Goal: Task Accomplishment & Management: Use online tool/utility

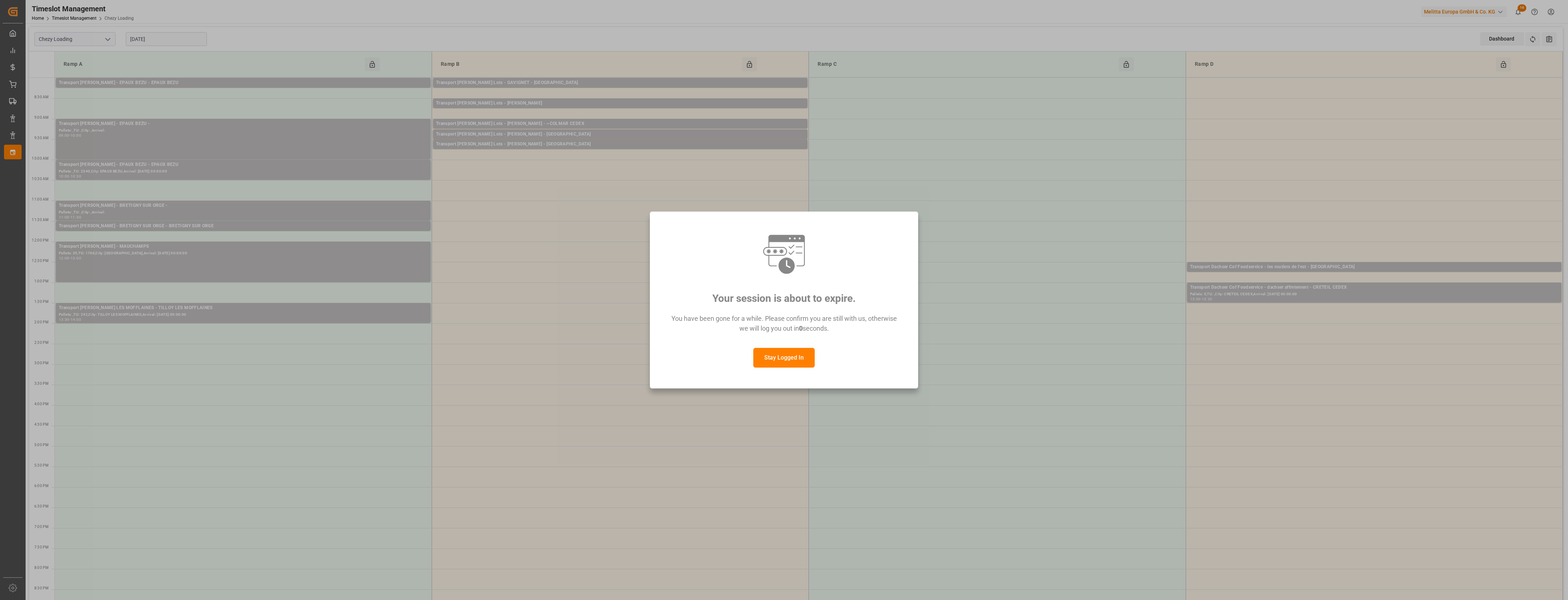
click at [787, 352] on button "Stay Logged In" at bounding box center [784, 358] width 61 height 19
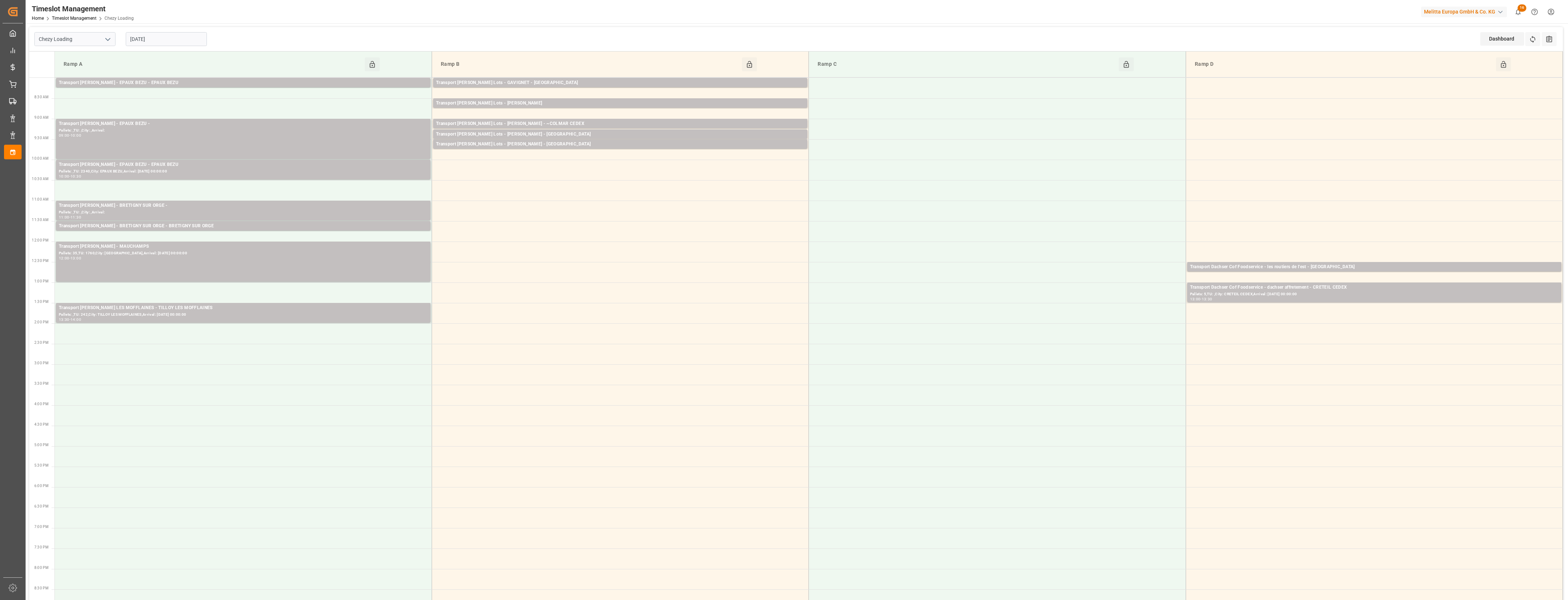
click at [183, 37] on input "[DATE]" at bounding box center [166, 39] width 81 height 14
click at [133, 55] on button "Previous Month" at bounding box center [131, 55] width 4 height 4
click at [151, 141] on span "30" at bounding box center [149, 140] width 5 height 5
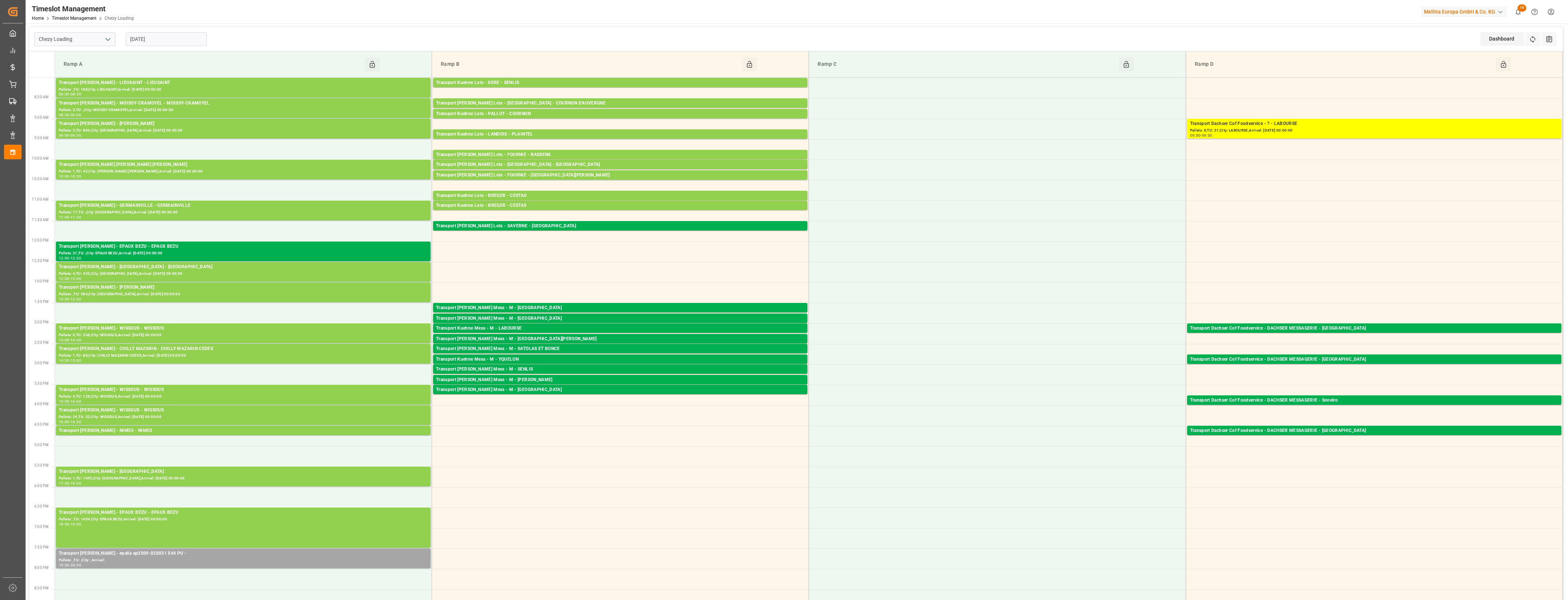
click at [198, 41] on input "[DATE]" at bounding box center [166, 39] width 81 height 14
click at [222, 54] on button "Next Month" at bounding box center [224, 55] width 4 height 4
click at [164, 83] on span "1" at bounding box center [164, 83] width 2 height 5
type input "[DATE]"
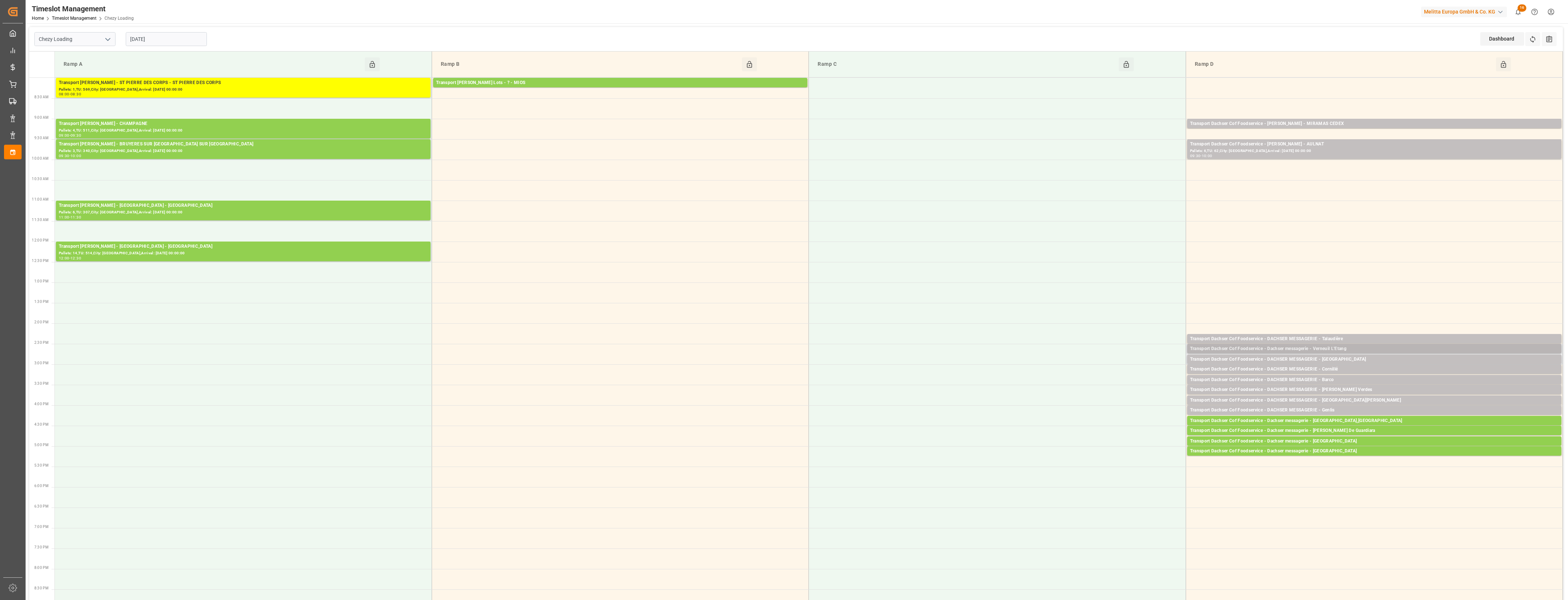
click at [1356, 348] on div "Transport Dachser Cof Foodservice - Dachser messagerie - Verneuil L'Etang" at bounding box center [1374, 349] width 368 height 7
click at [1113, 381] on button "Open" at bounding box center [1091, 382] width 51 height 9
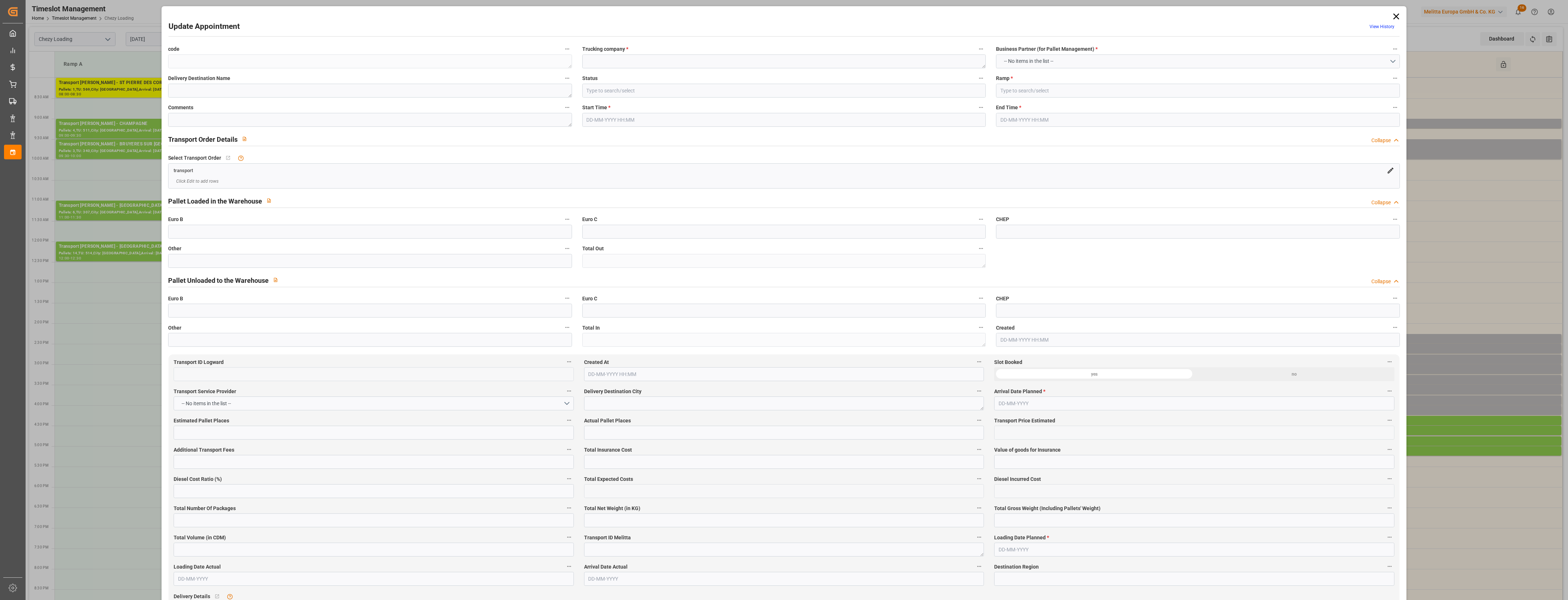
type textarea "12fa699649ca"
type textarea "Dachser messagerie"
type input "Ramp D"
type textarea "0"
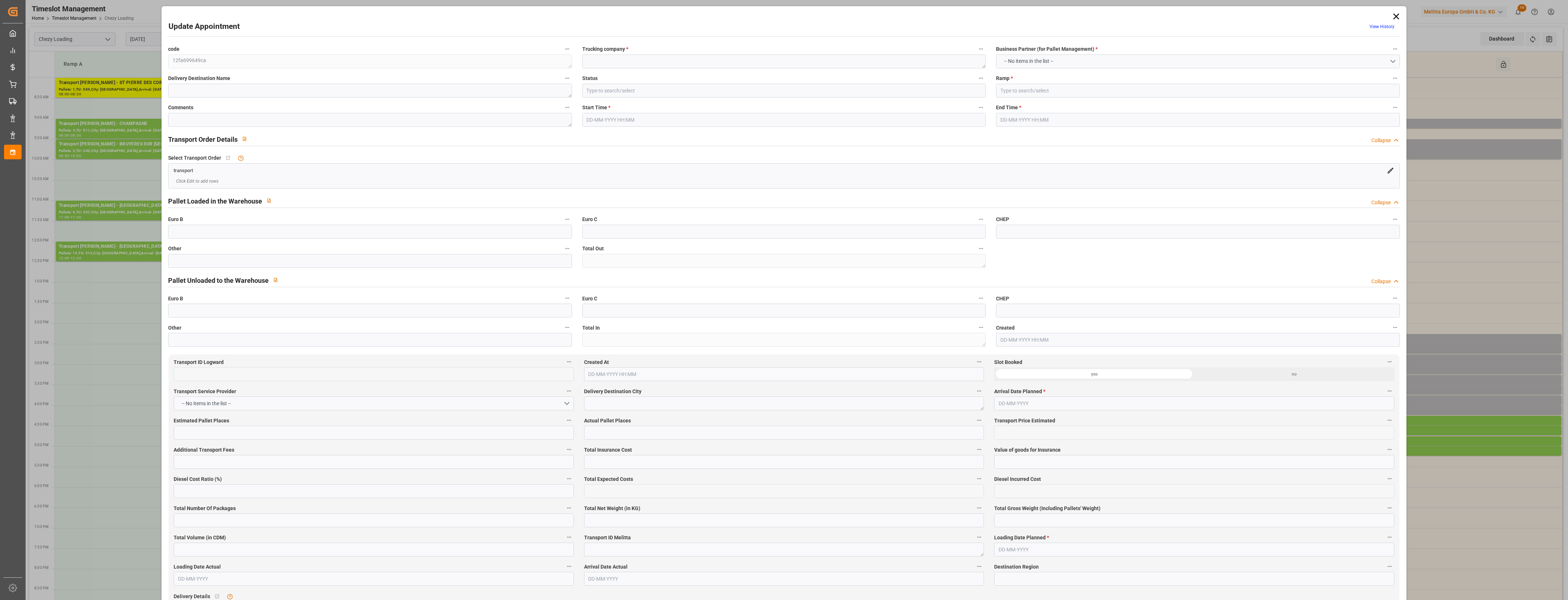
type input "c74ac7a49852"
type textarea "Verneuil L'Etang"
type textarea "0010006912"
type textarea "12fa699649ca"
type textarea "FR-02570"
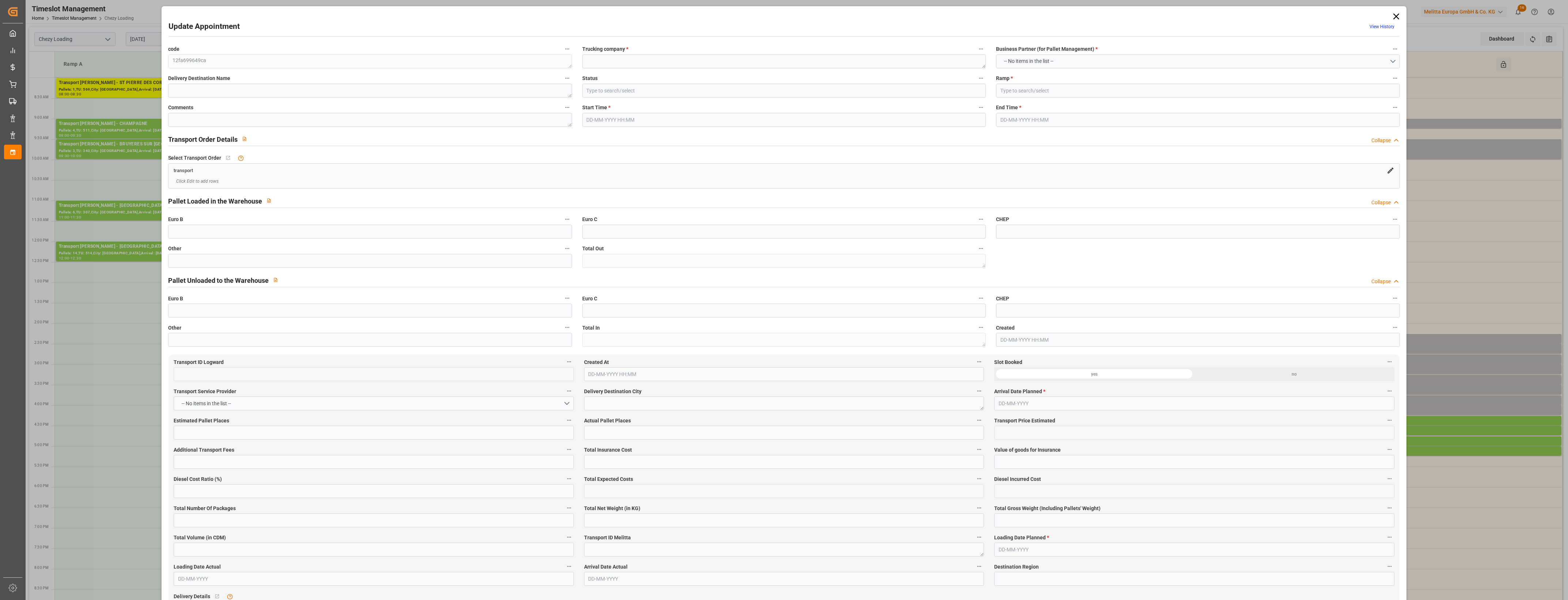
type textarea "FR"
type input "Road"
type input "FR"
type input "77390"
type input "Small Shipment"
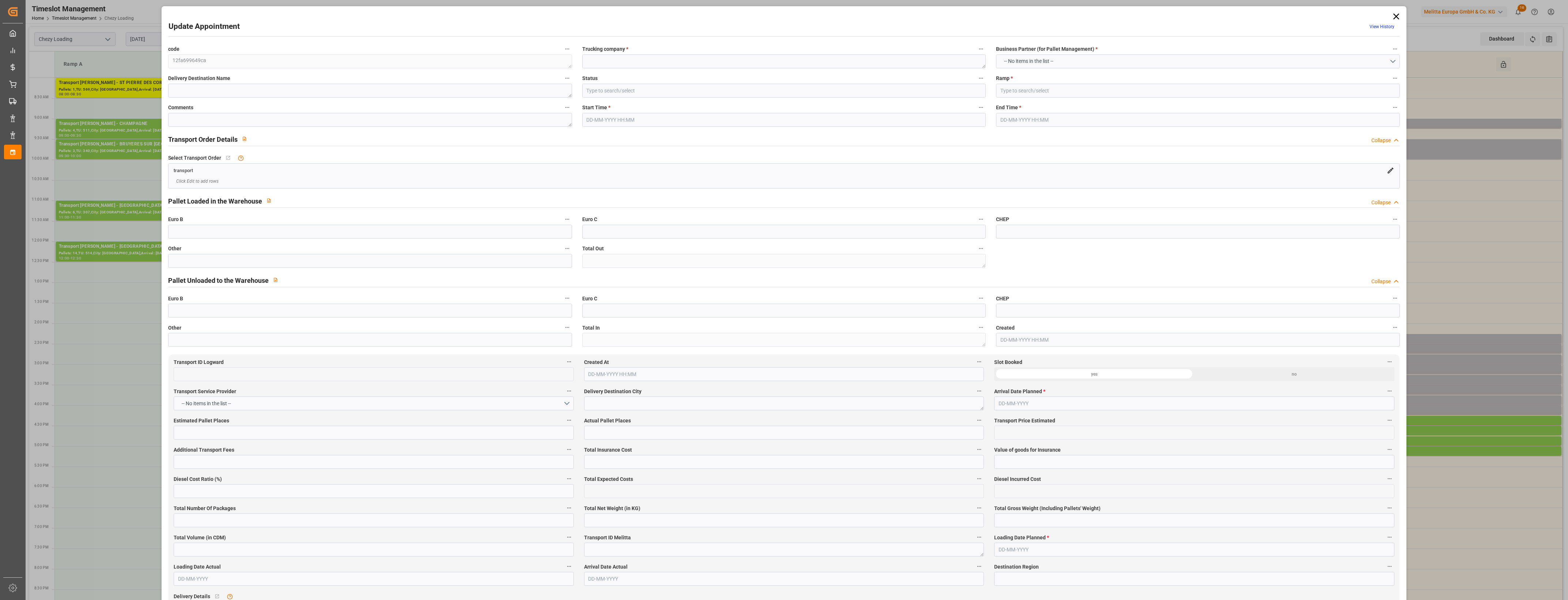
type input "3.5-7.5 t"
type input "EURO 6"
type input "Diesel"
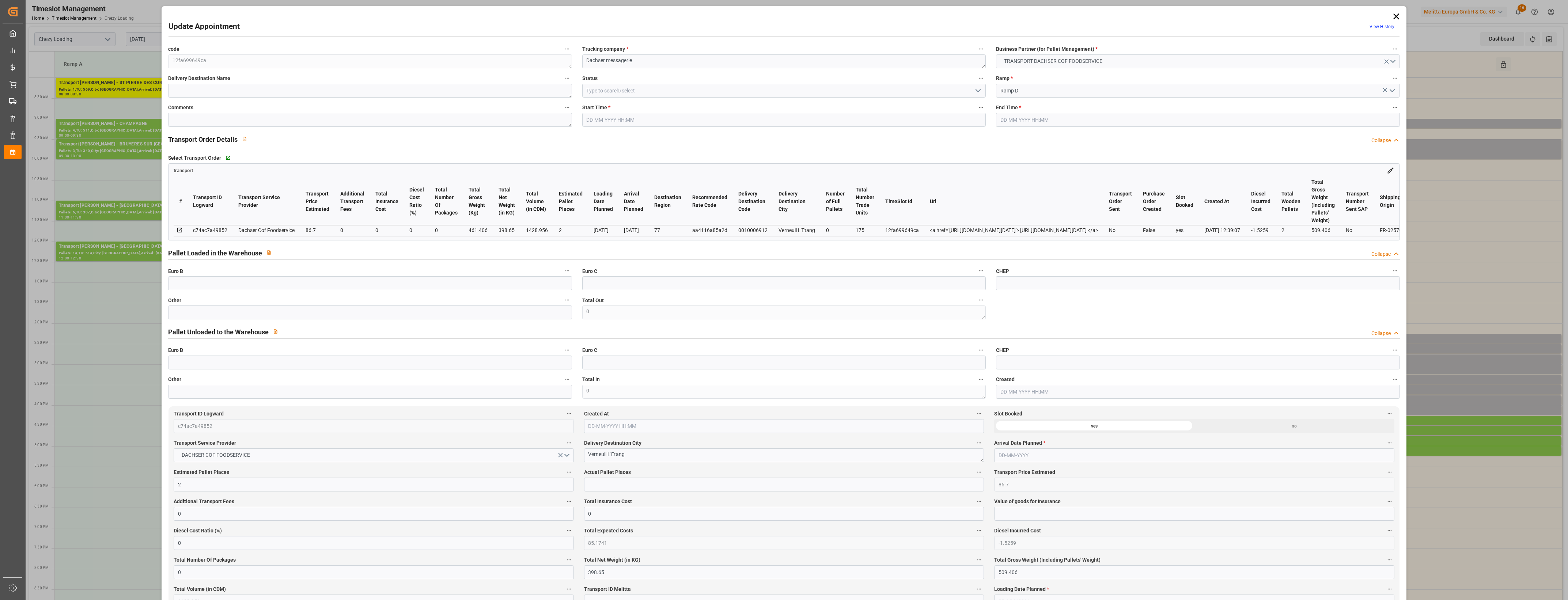
type input "2"
type input "86.7"
type input "0"
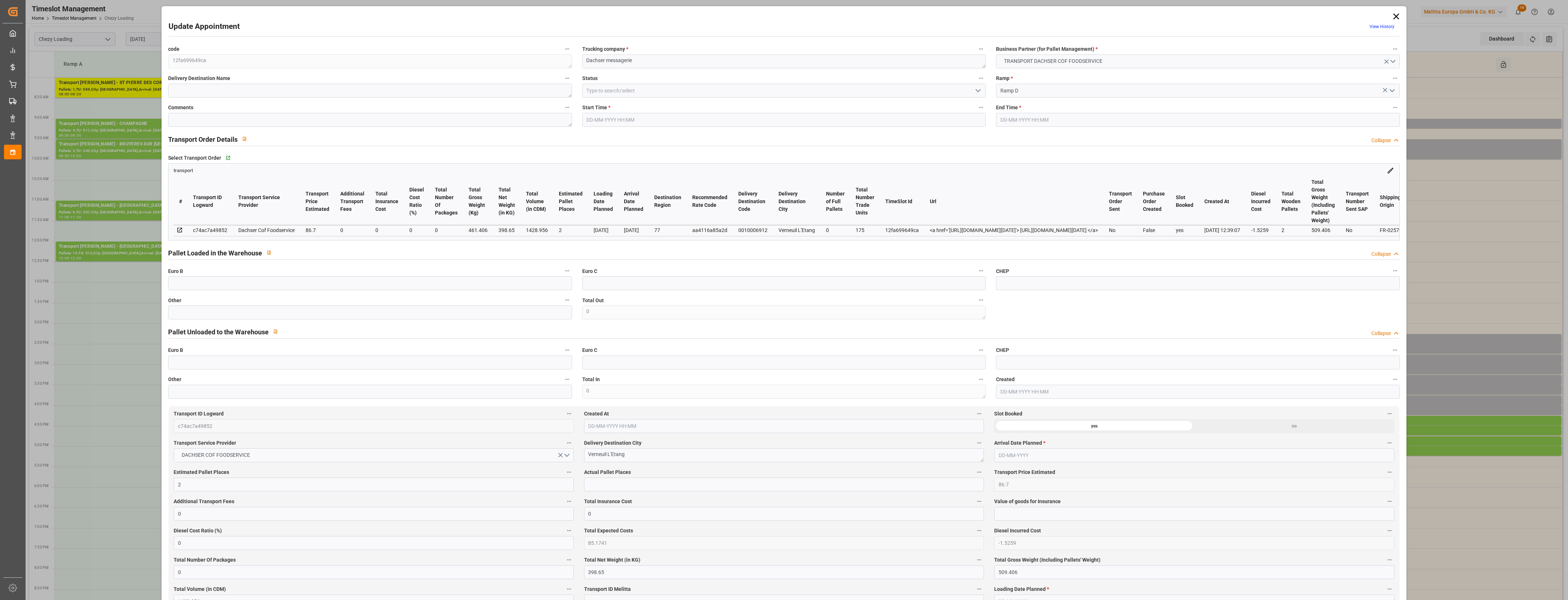
type input "85.1741"
type input "-1.5259"
type input "0"
type input "398.65"
type input "509.406"
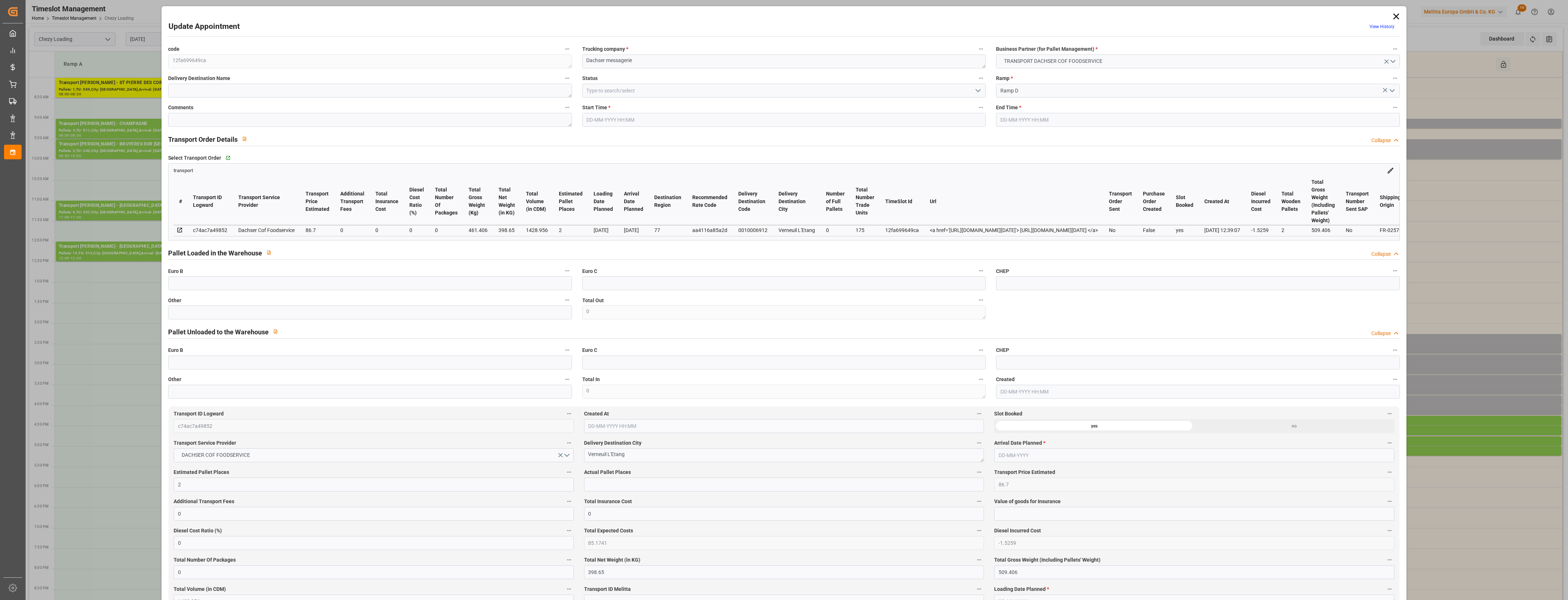
type input "1428.956"
type input "77"
type input "0"
type input "175"
type input "2"
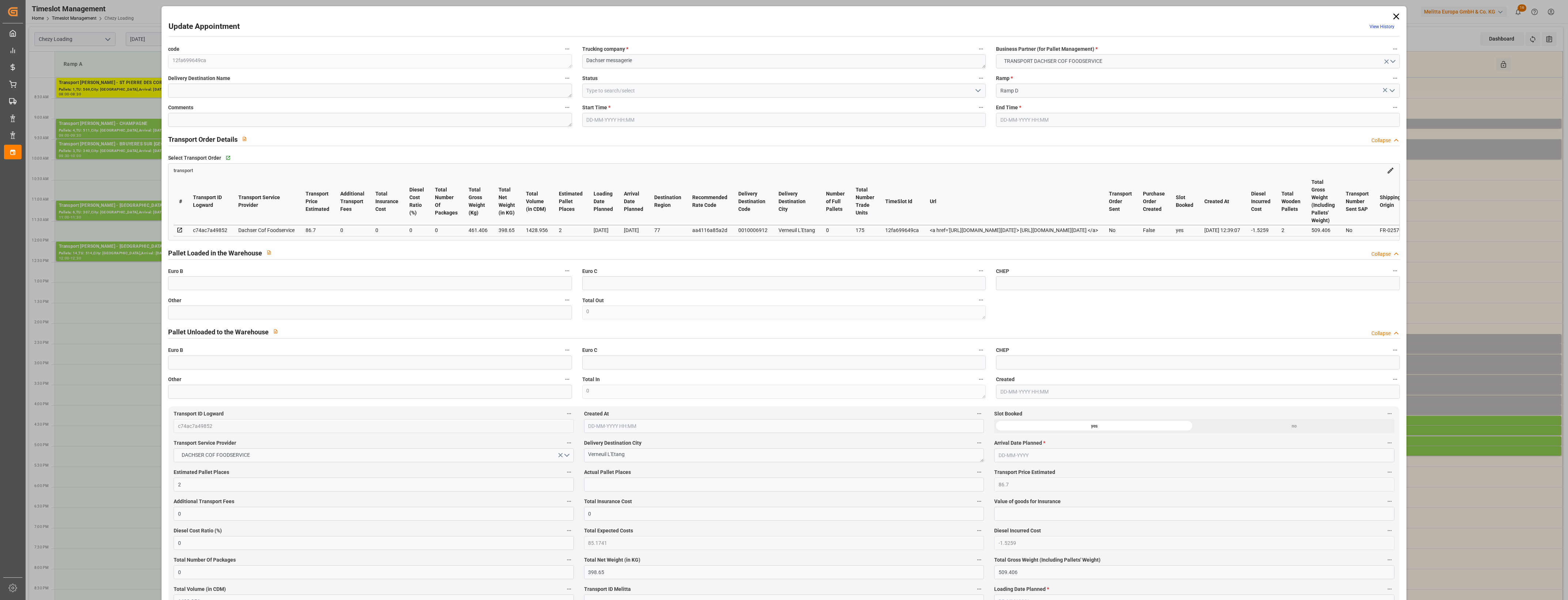
type input "101"
type input "461.406"
type input "0"
type input "4710.8598"
type input "0"
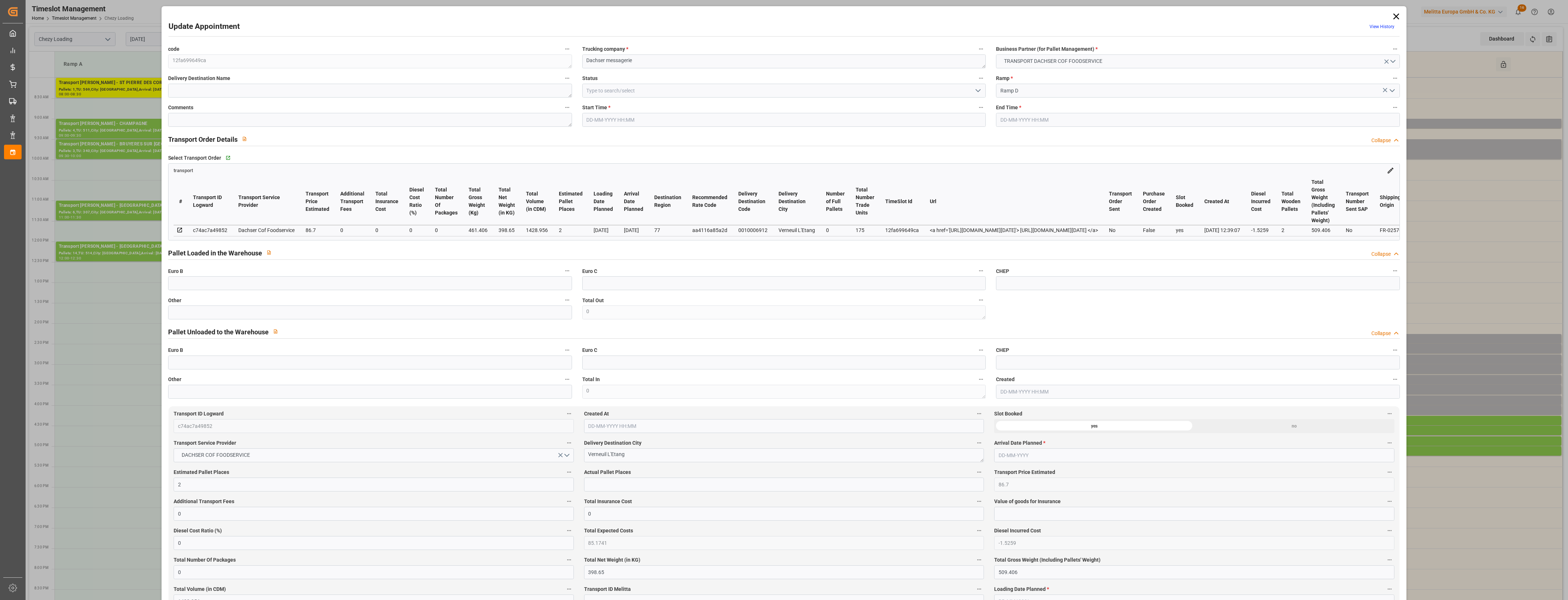
type input "0"
type input "21"
type input "35"
type input "[DATE] 14:30"
type input "[DATE] 14:45"
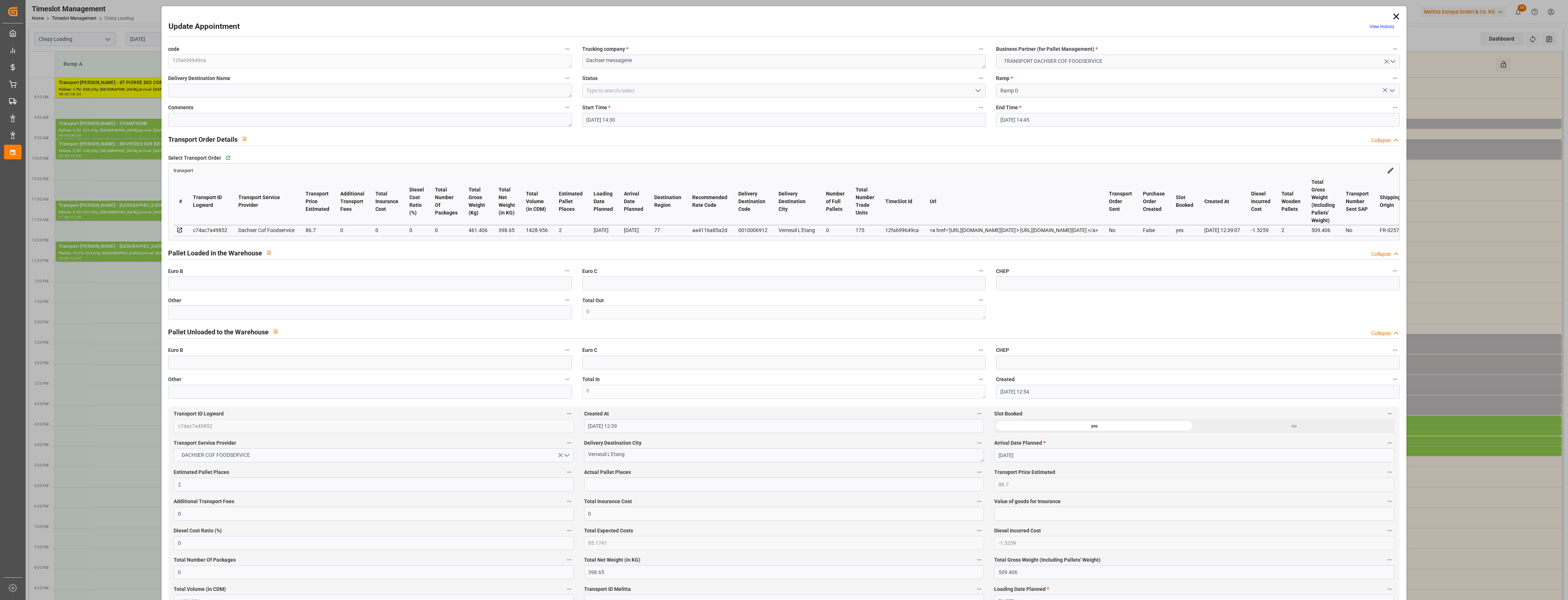
type input "[DATE] 12:54"
type input "[DATE] 12:39"
type input "[DATE]"
click at [262, 308] on input "text" at bounding box center [369, 312] width 404 height 14
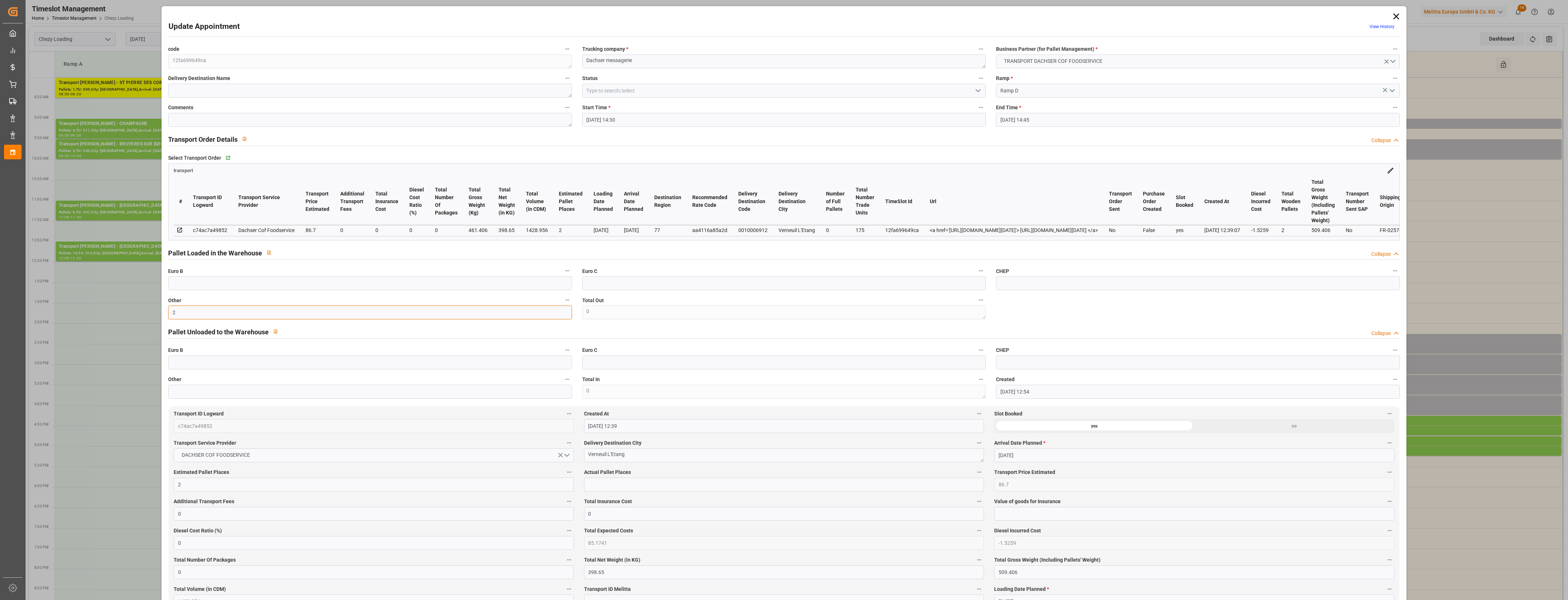
type input "2"
click at [592, 488] on input "text" at bounding box center [784, 484] width 400 height 14
type input "2"
click at [751, 301] on label "Total Out" at bounding box center [784, 300] width 404 height 10
click at [976, 301] on button "Total Out" at bounding box center [981, 300] width 10 height 10
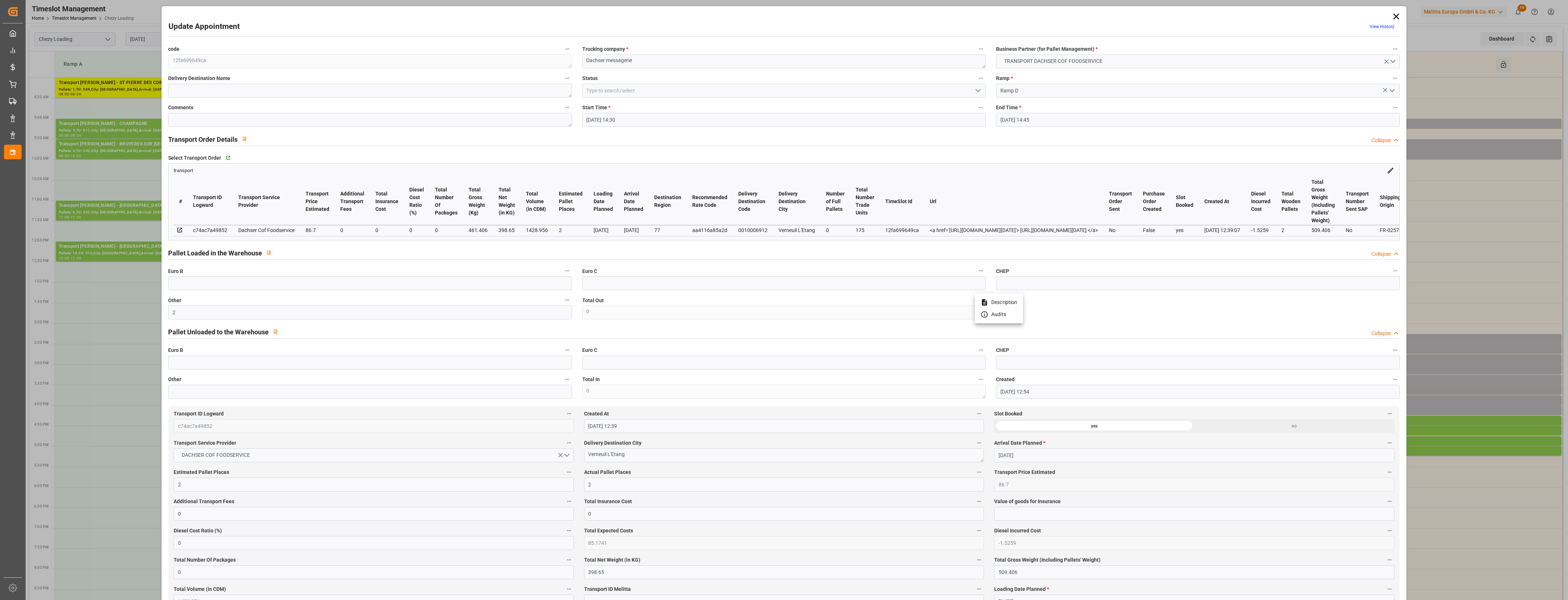
click at [947, 102] on div at bounding box center [784, 300] width 1568 height 600
click at [976, 92] on icon "open menu" at bounding box center [978, 91] width 9 height 9
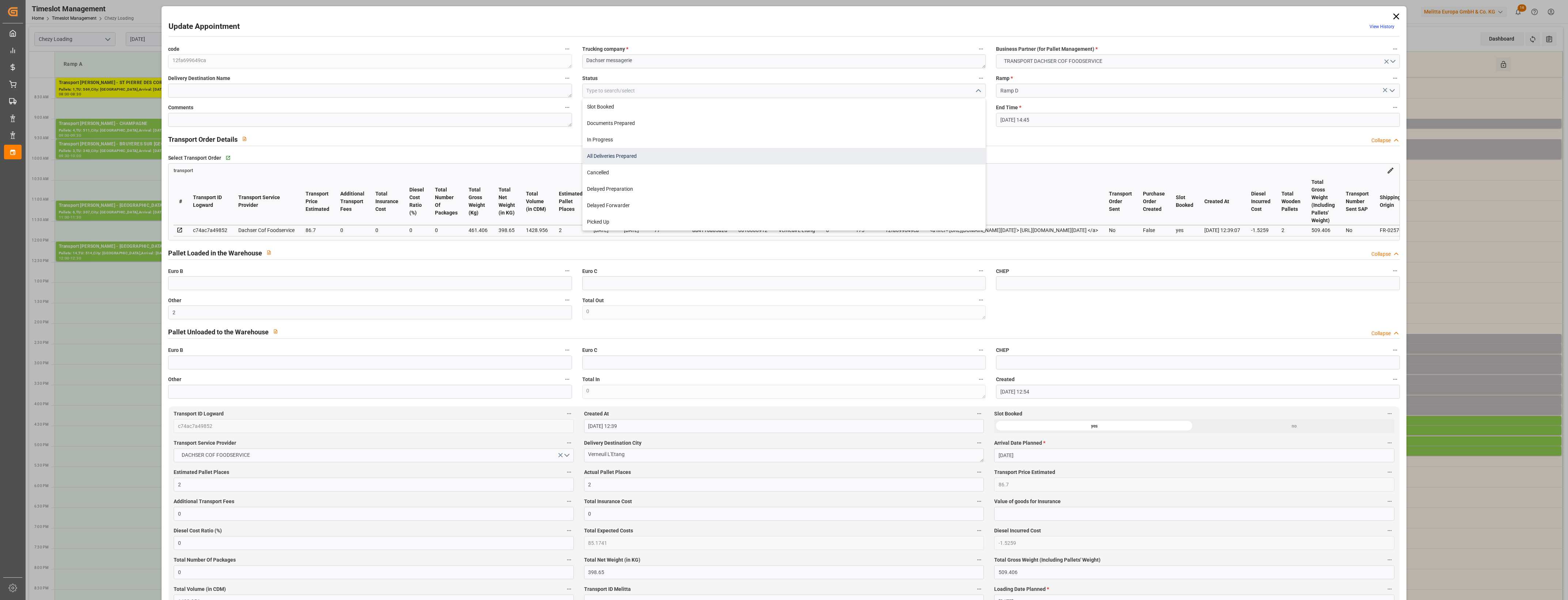
click at [617, 153] on div "All Deliveries Prepared" at bounding box center [784, 156] width 403 height 16
type input "All Deliveries Prepared"
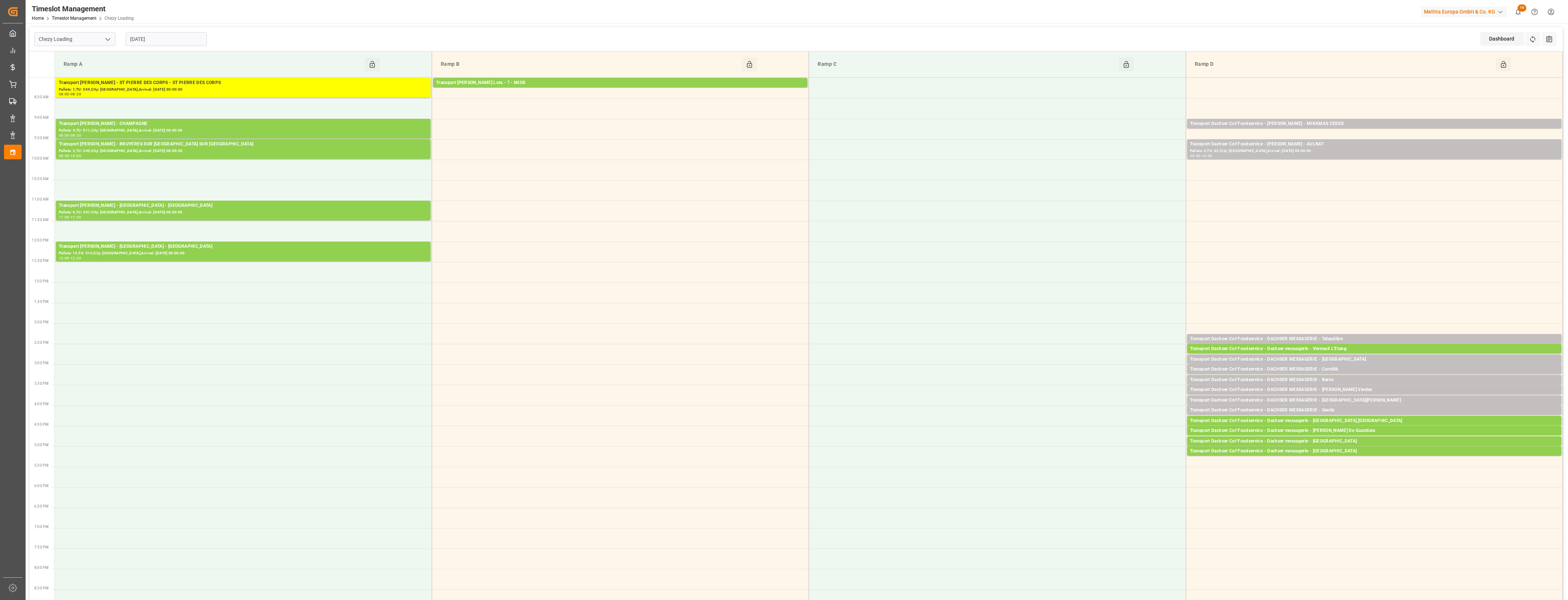
click at [163, 37] on input "[DATE]" at bounding box center [166, 39] width 81 height 14
click at [180, 83] on div "2" at bounding box center [178, 83] width 9 height 9
type input "[DATE]"
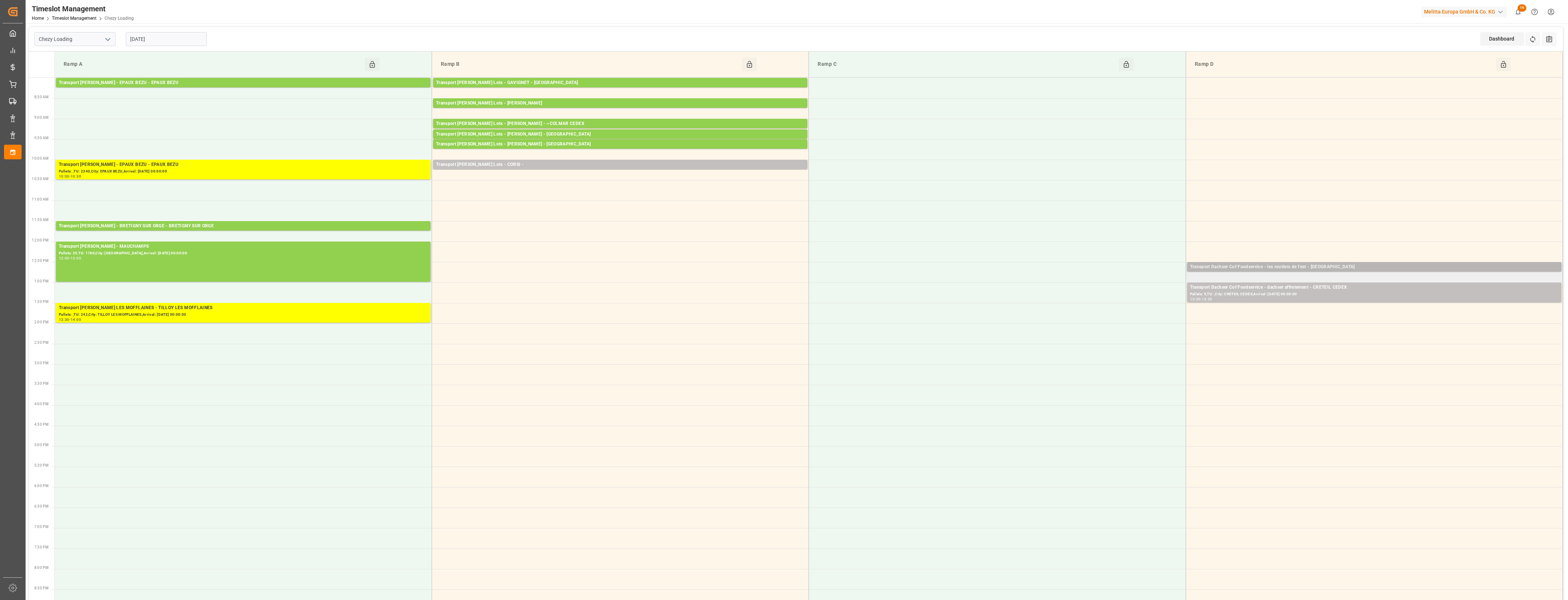
click at [1347, 267] on div "Transport Dachser Cof Foodservice - les routiers de l'est - [GEOGRAPHIC_DATA]" at bounding box center [1374, 267] width 368 height 7
click at [1111, 299] on button "Open" at bounding box center [1091, 300] width 51 height 9
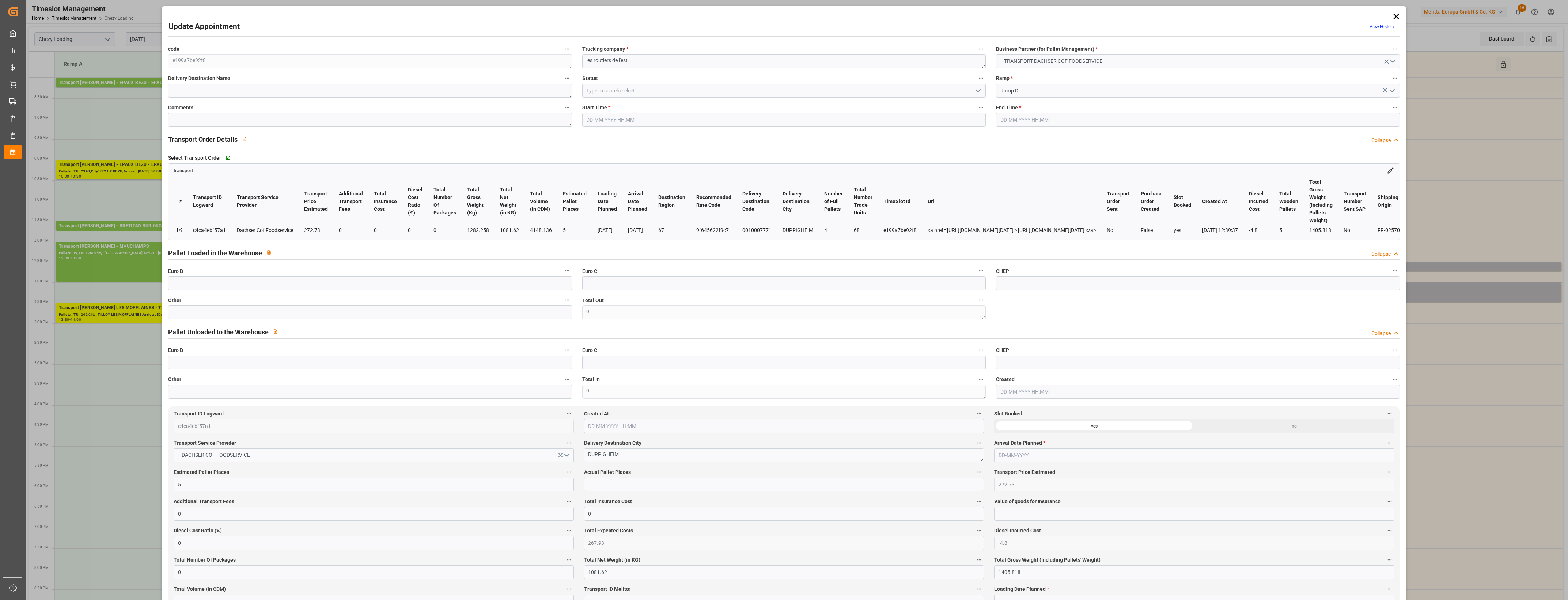
type input "[DATE] 12:30"
type input "[DATE] 12:45"
type input "[DATE] 12:54"
type input "[DATE] 12:39"
type input "[DATE]"
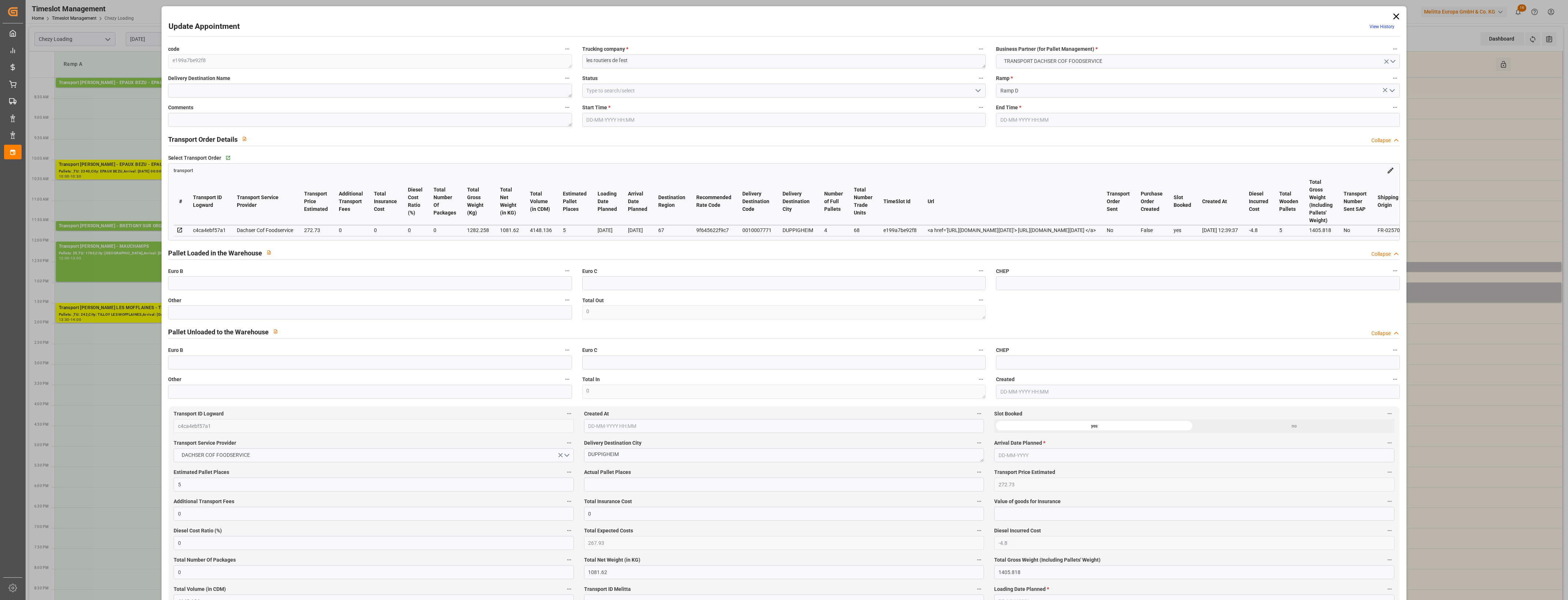
type input "[DATE]"
click at [341, 310] on input "text" at bounding box center [369, 312] width 404 height 14
drag, startPoint x: 978, startPoint y: 90, endPoint x: 962, endPoint y: 90, distance: 16.0
click at [978, 90] on icon "open menu" at bounding box center [978, 91] width 9 height 9
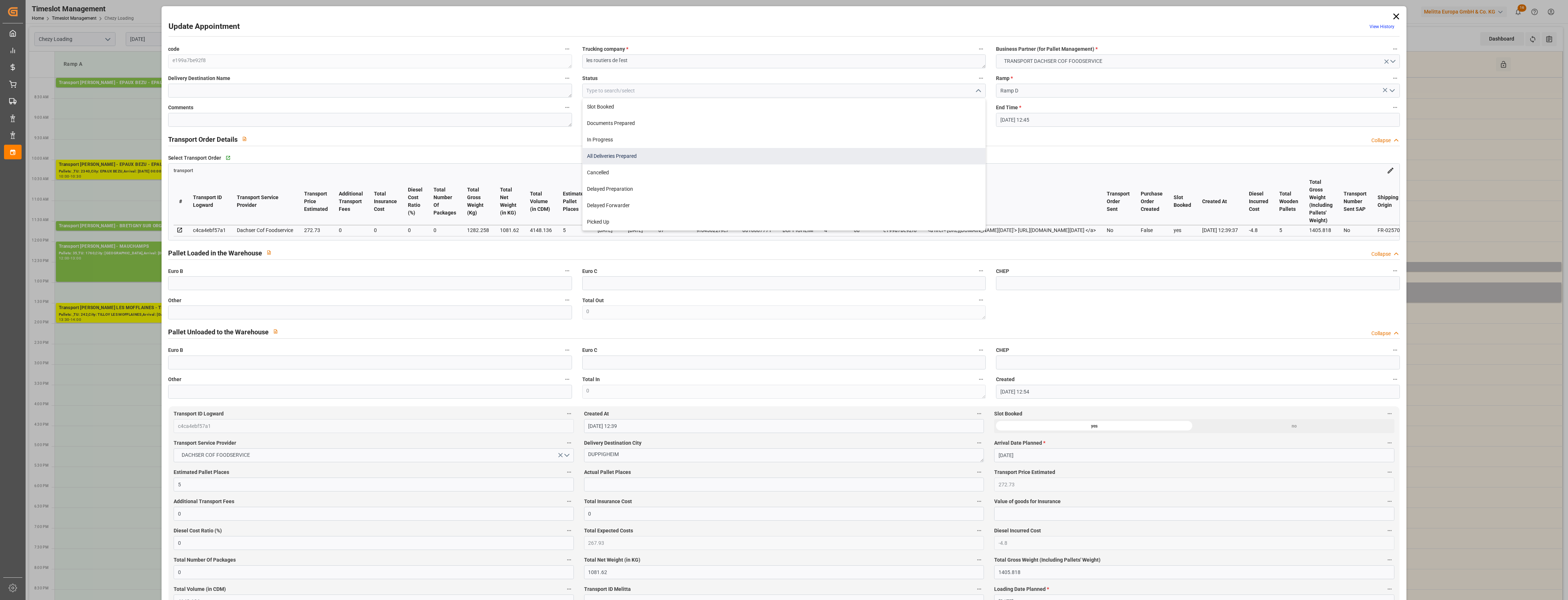
click at [613, 152] on div "All Deliveries Prepared" at bounding box center [784, 156] width 403 height 16
type input "All Deliveries Prepared"
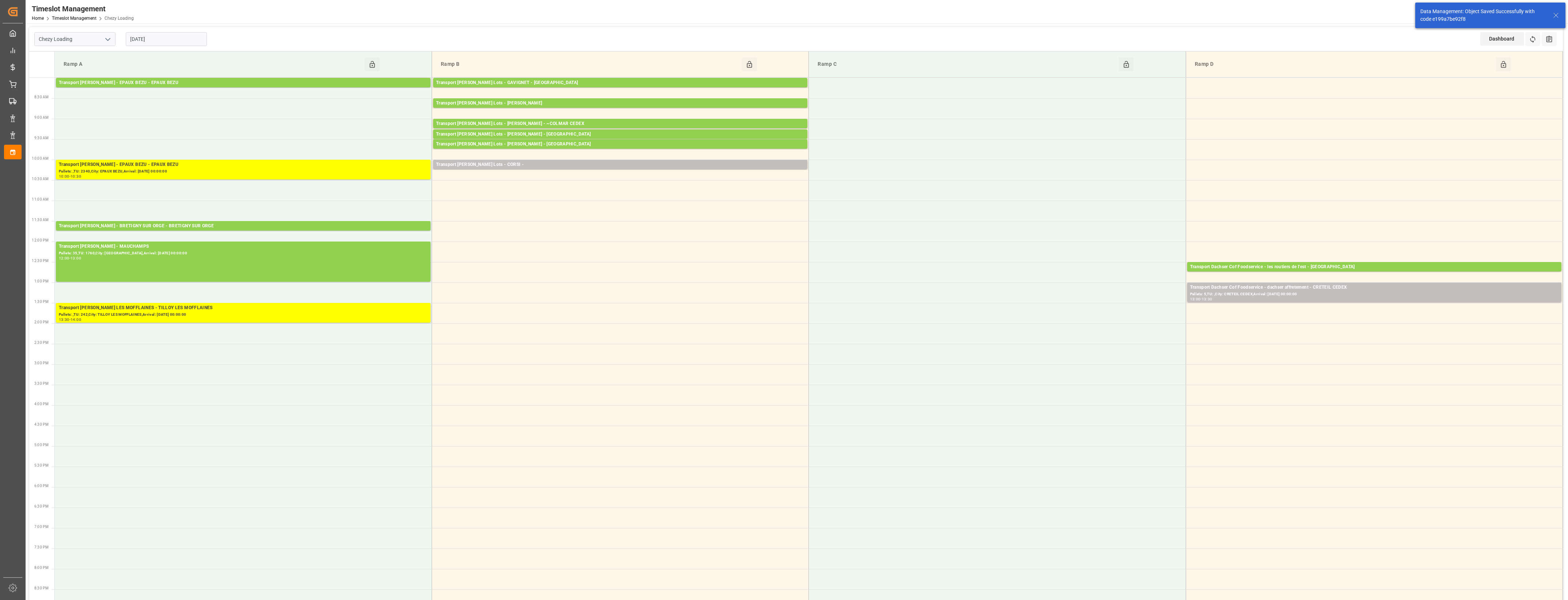
click at [184, 35] on input "[DATE]" at bounding box center [166, 39] width 81 height 14
click at [163, 85] on span "1" at bounding box center [164, 83] width 2 height 5
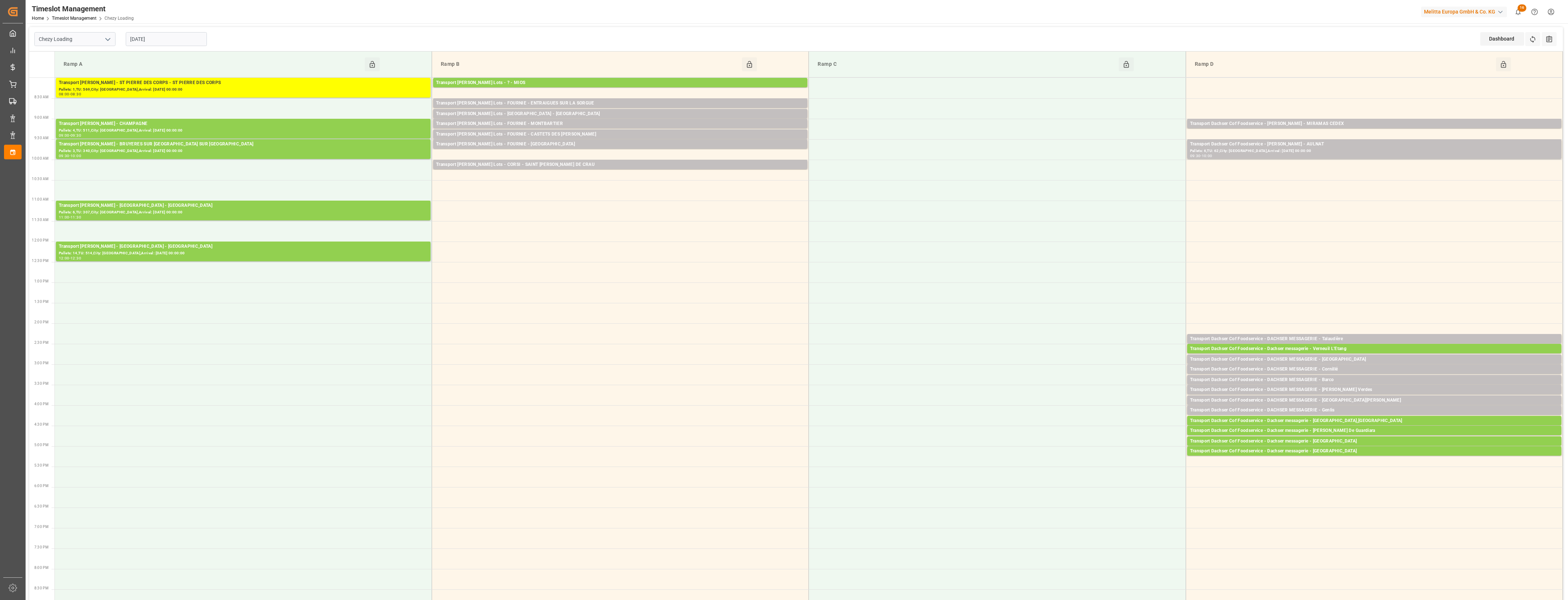
click at [156, 33] on input "[DATE]" at bounding box center [166, 39] width 81 height 14
click at [149, 86] on div "29 30 1 2 3 4 5" at bounding box center [178, 83] width 100 height 14
click at [150, 85] on div "29 30 1 2 3 4 5" at bounding box center [178, 83] width 100 height 14
click at [149, 83] on div "29 30 1 2 3 4 5" at bounding box center [178, 83] width 100 height 14
click at [165, 43] on input "[DATE]" at bounding box center [166, 39] width 81 height 14
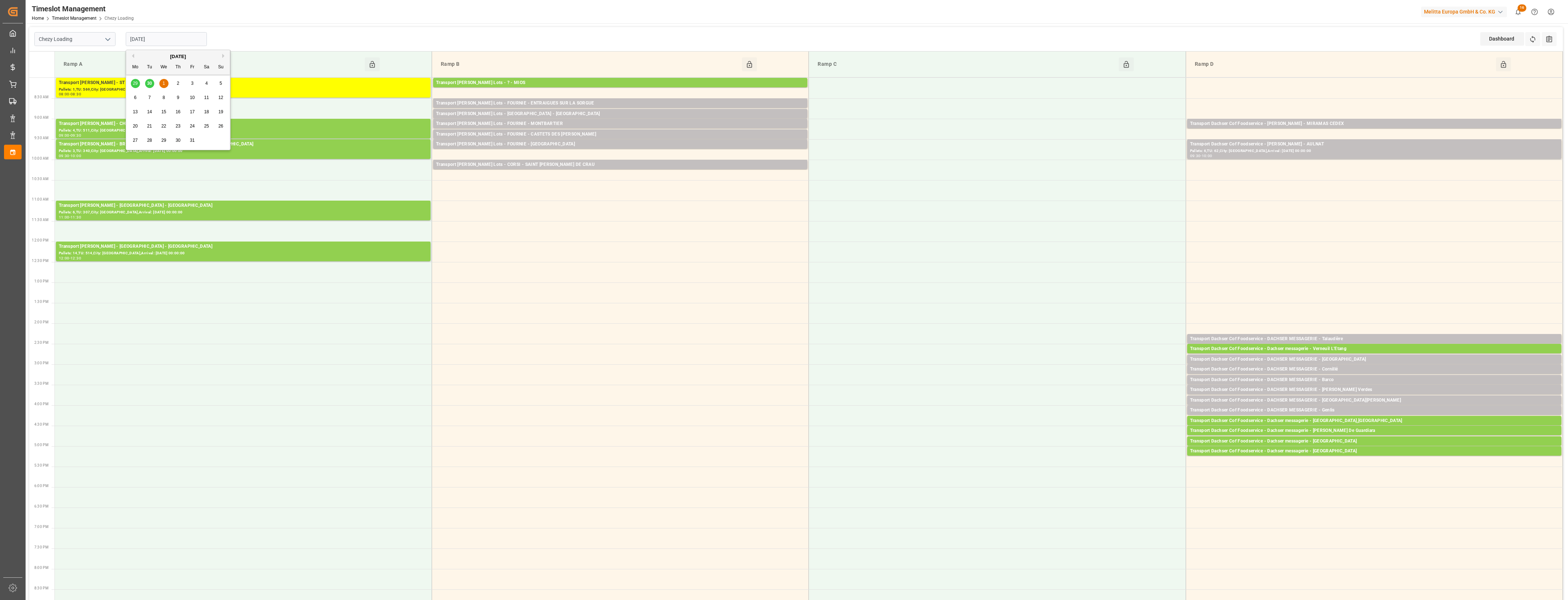
click at [147, 82] on div "29 30 1 2 3 4 5" at bounding box center [178, 83] width 100 height 14
click at [150, 86] on div "29 30 1 2 3 4 5" at bounding box center [178, 83] width 100 height 14
click at [128, 85] on div "29 30 1 2 3 4 5" at bounding box center [178, 83] width 100 height 14
click at [136, 85] on div "29 30 1 2 3 4 5" at bounding box center [178, 83] width 100 height 14
click at [150, 85] on div "29 30 1 2 3 4 5" at bounding box center [178, 83] width 100 height 14
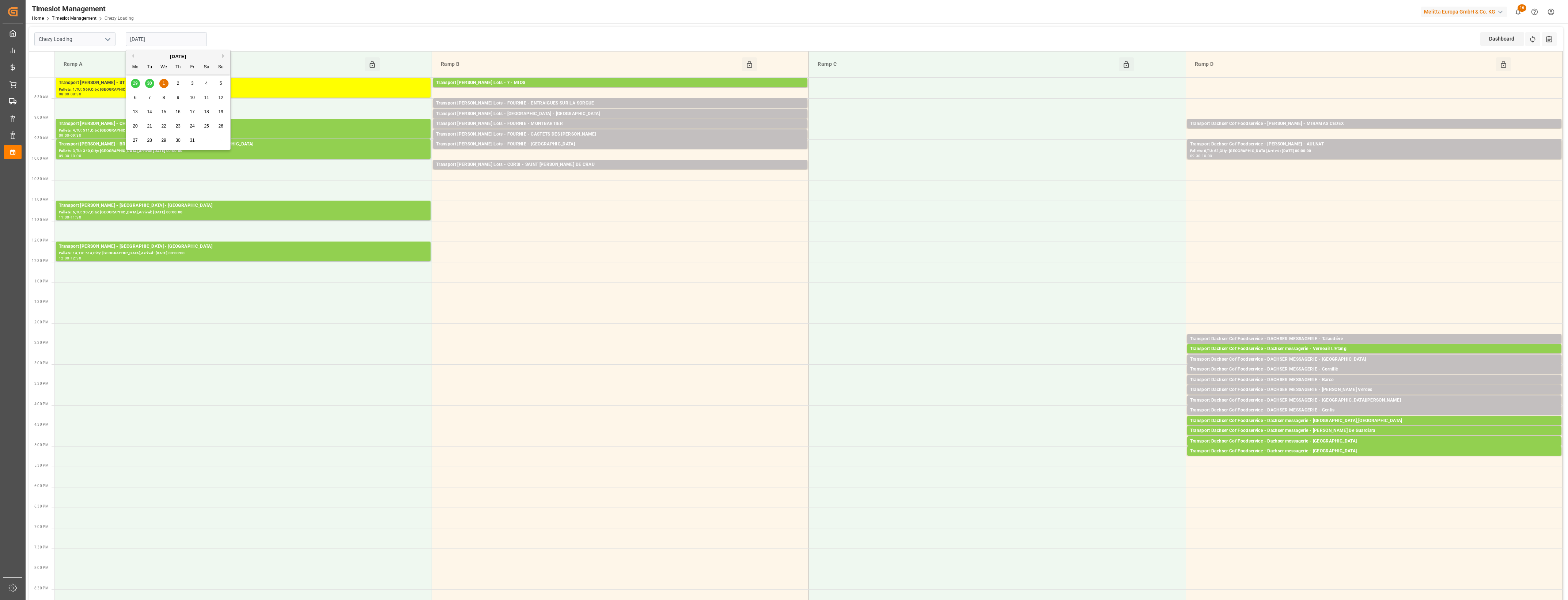
click at [164, 85] on span "1" at bounding box center [164, 83] width 2 height 5
drag, startPoint x: 169, startPoint y: 39, endPoint x: 167, endPoint y: 47, distance: 8.2
click at [169, 39] on input "[DATE]" at bounding box center [166, 39] width 81 height 14
click at [149, 84] on div "29 30 1 2 3 4 5" at bounding box center [178, 83] width 100 height 14
click at [152, 85] on div "29 30 1 2 3 4 5" at bounding box center [178, 83] width 100 height 14
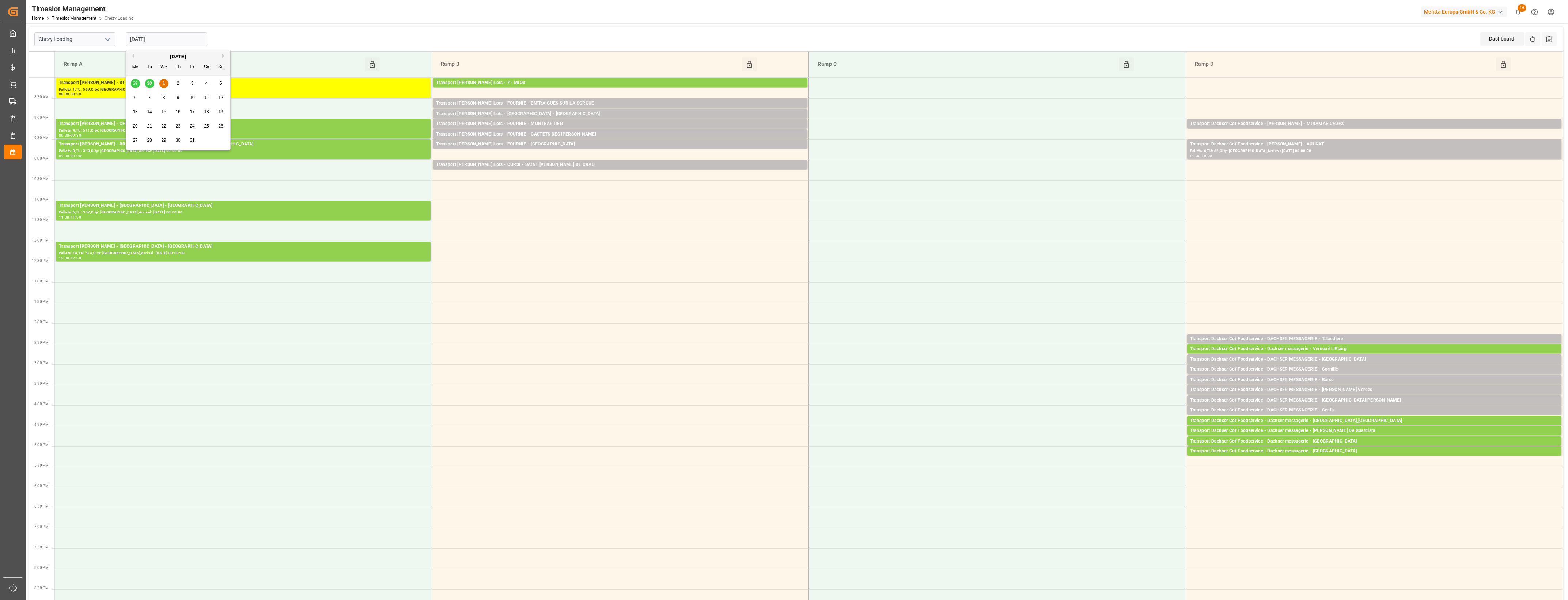
click at [134, 56] on button "Previous Month" at bounding box center [131, 55] width 4 height 4
click at [150, 139] on span "30" at bounding box center [149, 140] width 5 height 5
type input "[DATE]"
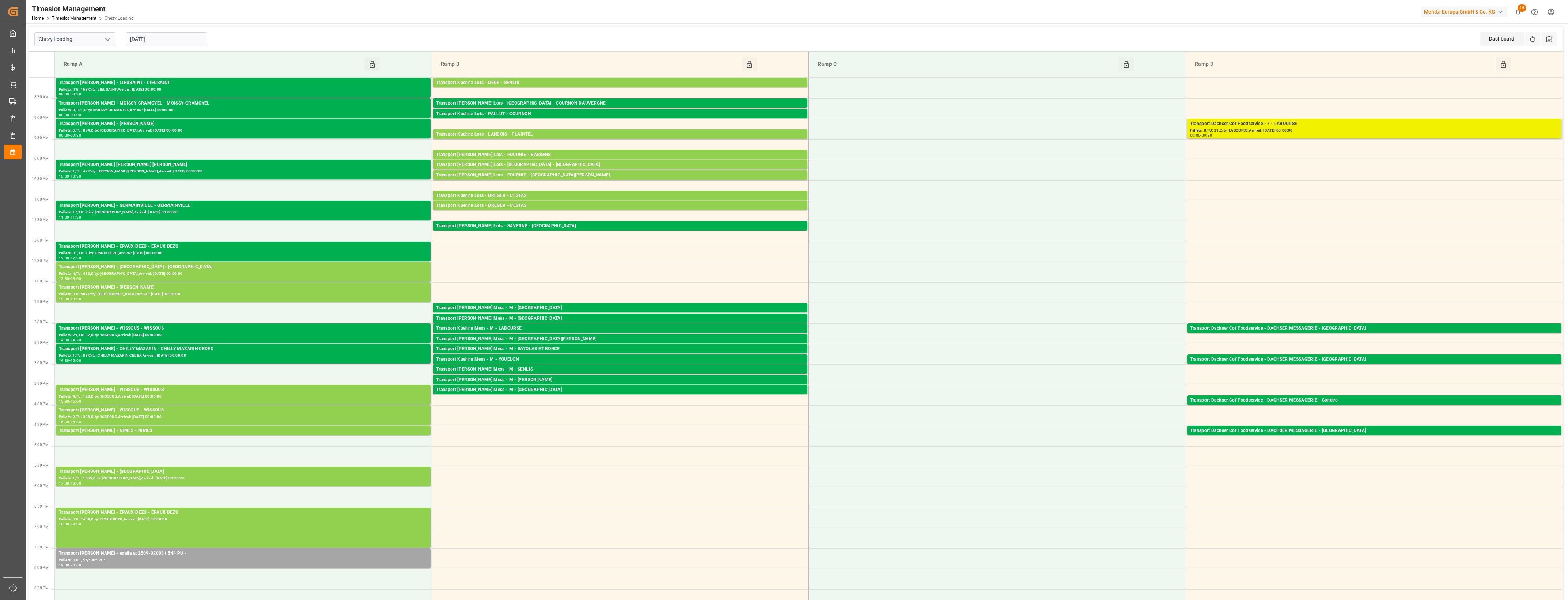
click at [1317, 130] on div "Pallets: 8,TU: 21,City: LABOURSE,Arrival: [DATE] 00:00:00" at bounding box center [1374, 131] width 368 height 6
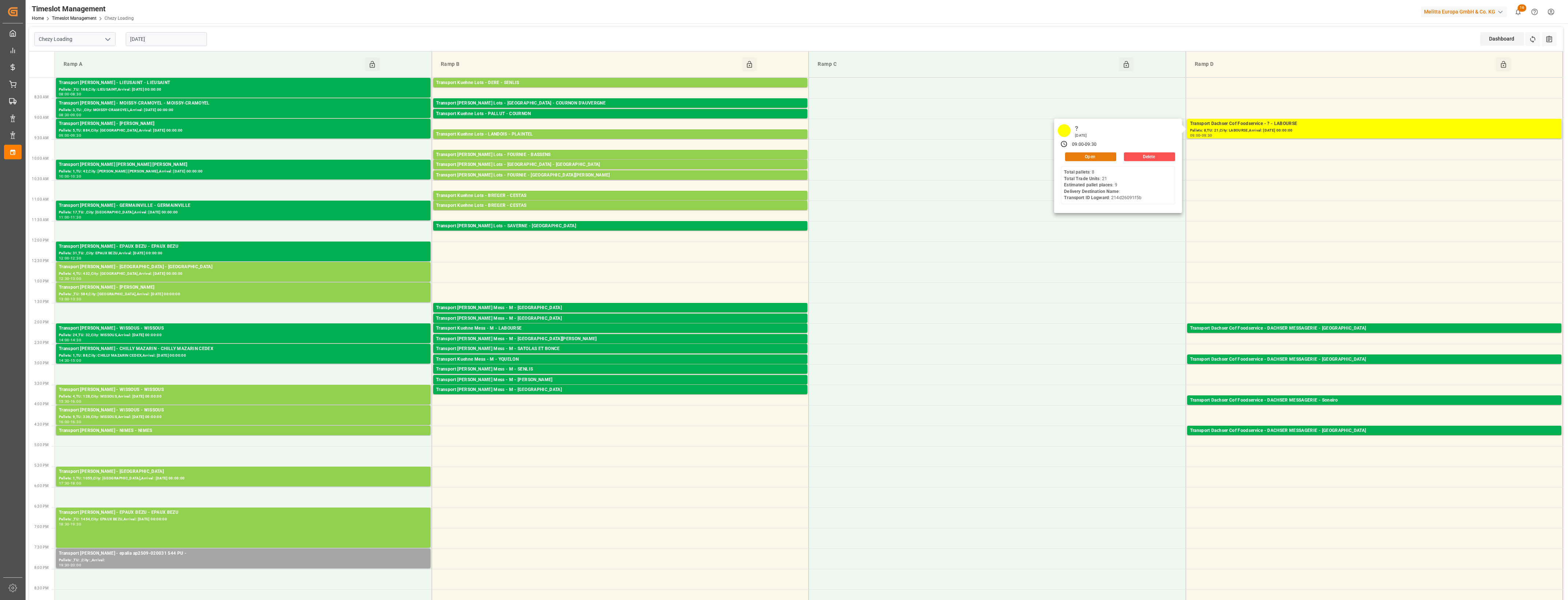
click at [1083, 156] on button "Open" at bounding box center [1091, 156] width 51 height 9
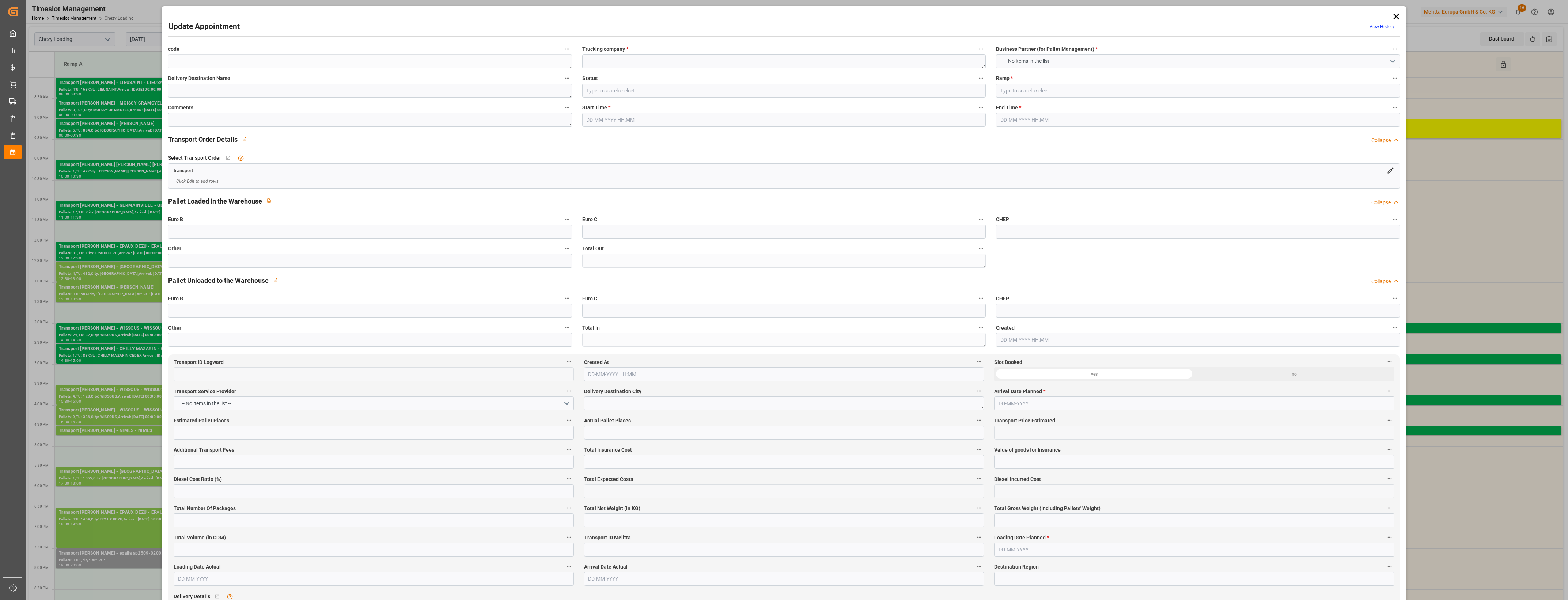
type textarea "8debfc24197f"
type textarea "?"
type input "In Progress"
type input "Ramp D"
type textarea "0"
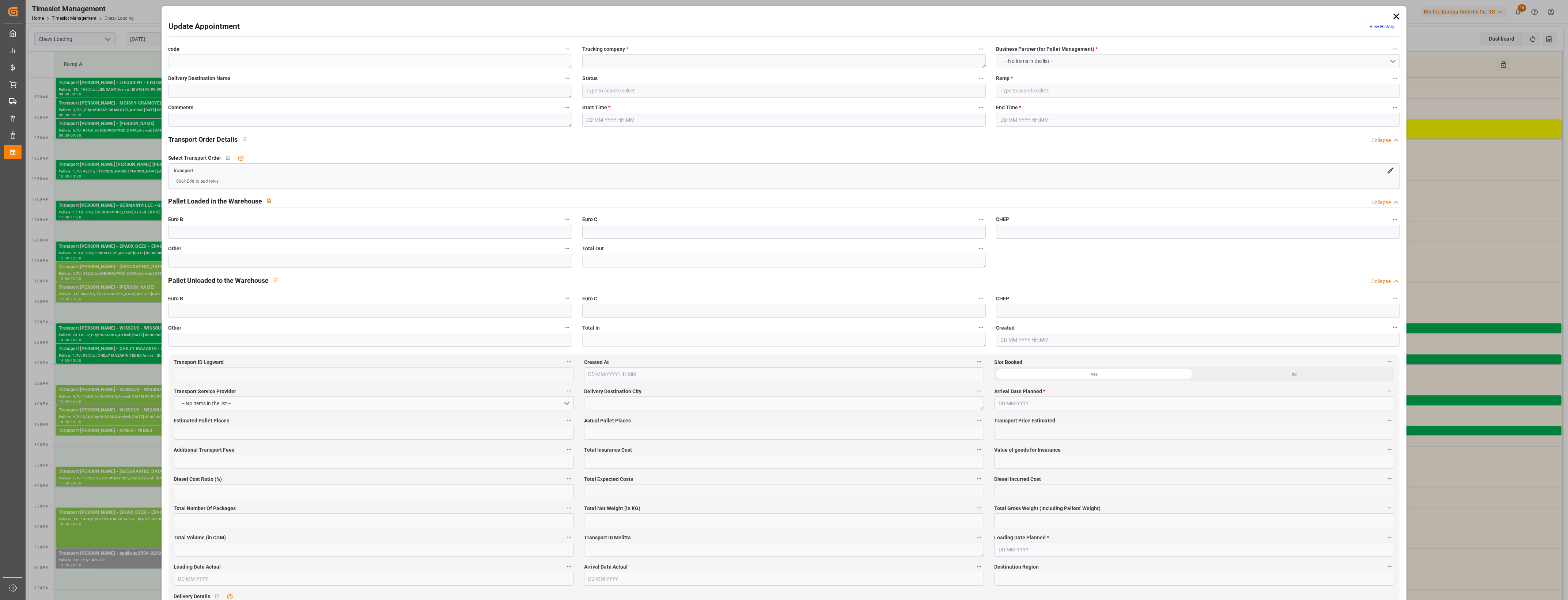
type textarea "0"
type input "214d26091f5b"
type textarea "LABOURSE"
type textarea "0010007559"
type textarea "8debfc24197f"
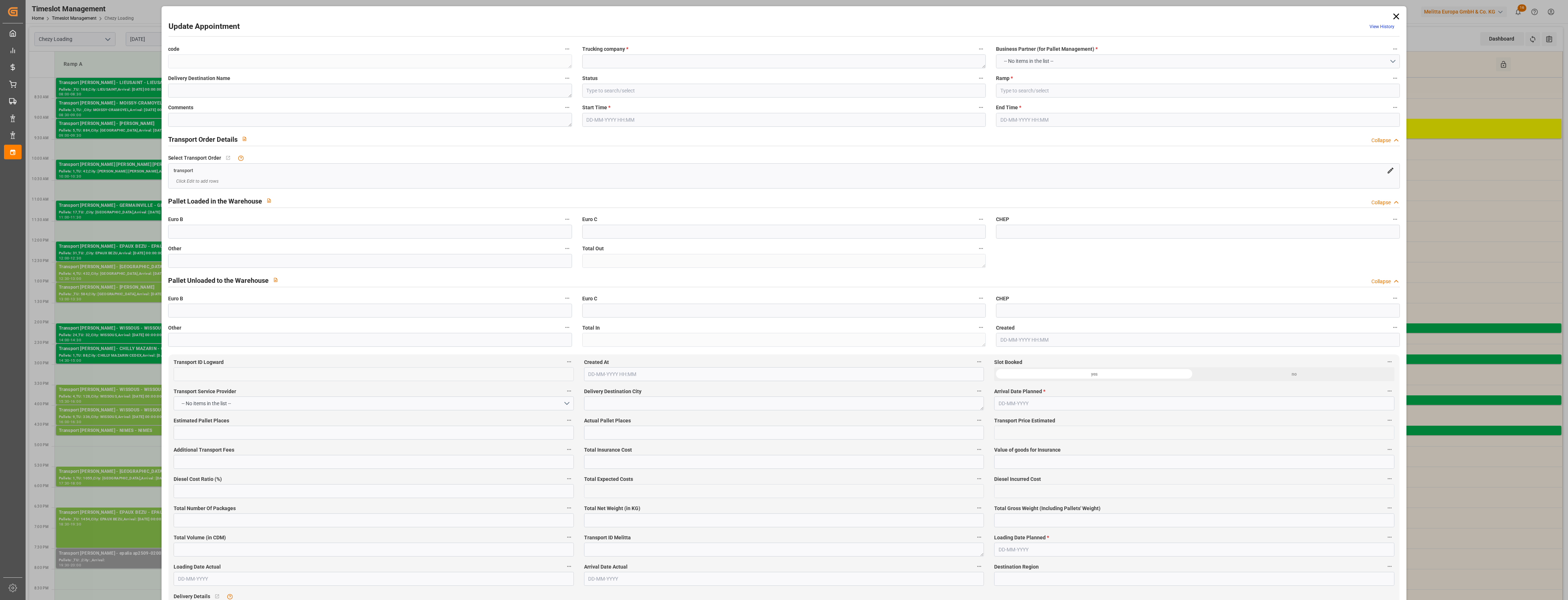
type textarea "FR-02570"
type textarea "FR"
type input "Road"
type input "FR"
type input "62113"
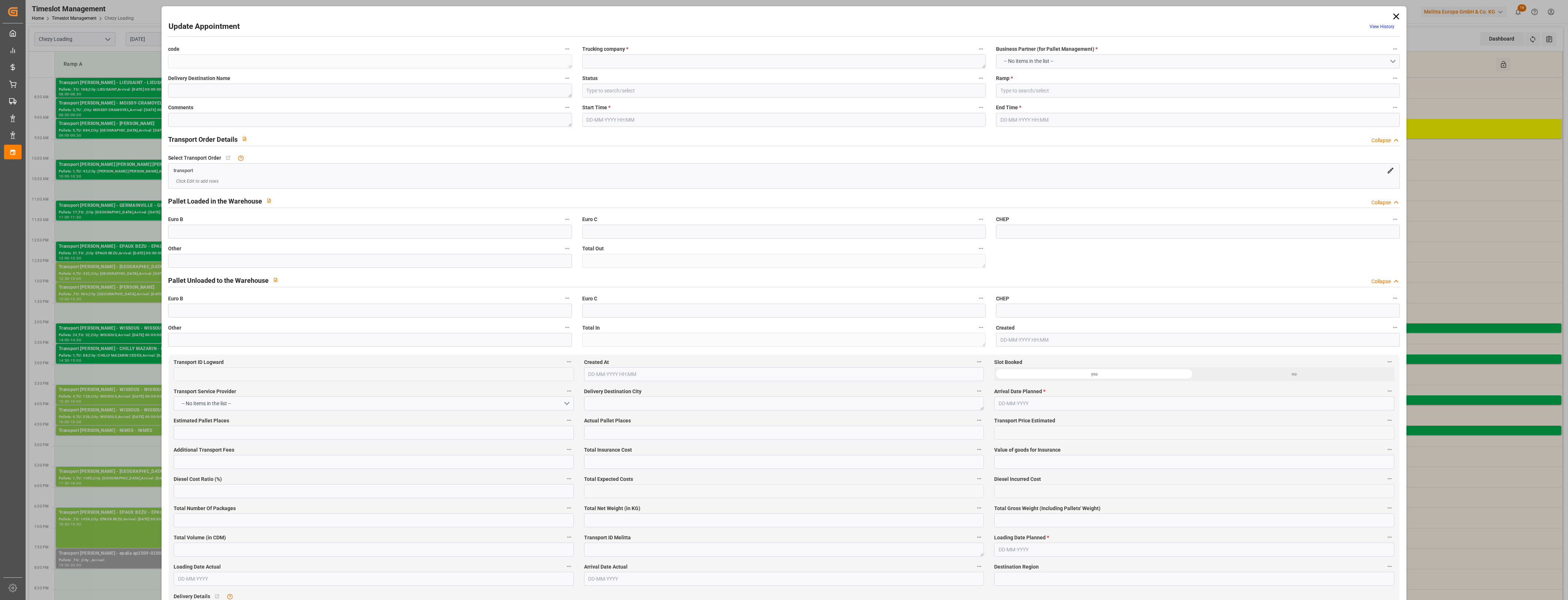
type input "Small Shipment"
type input "3.5-7.5 t"
type input "EURO 6"
type input "Diesel"
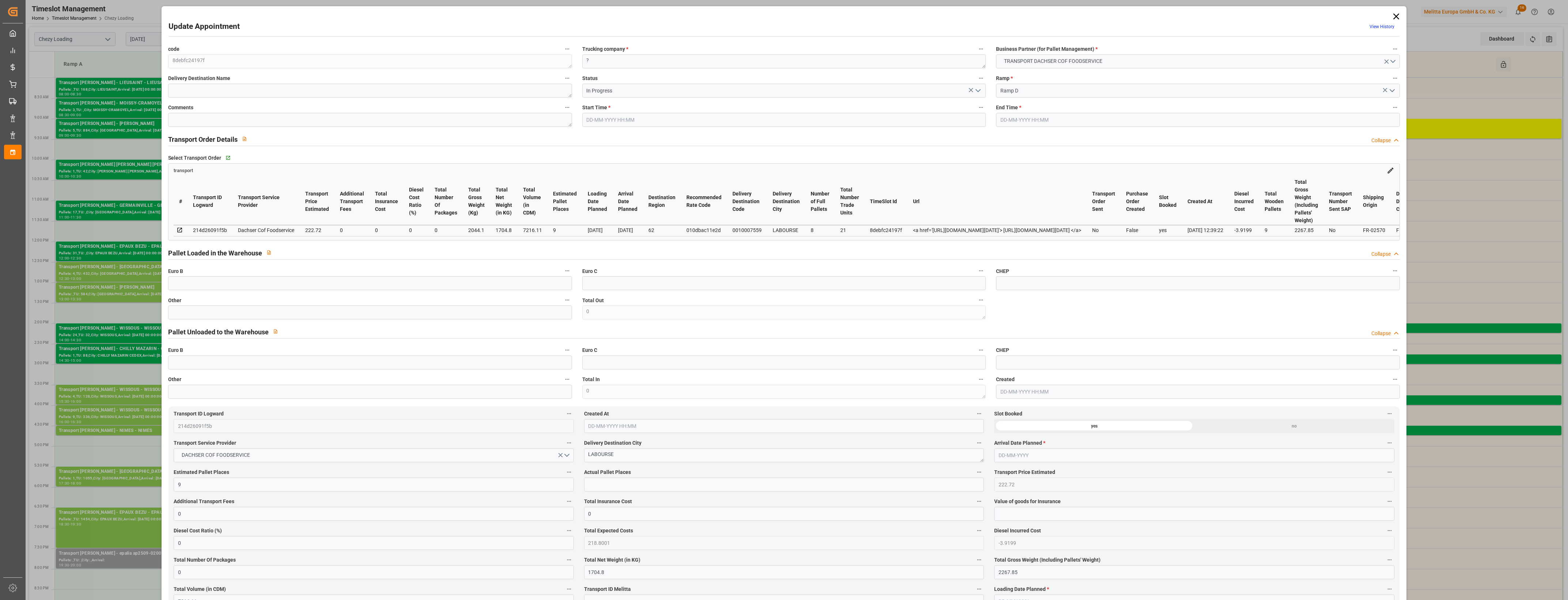
type input "9"
type input "222.72"
type input "0"
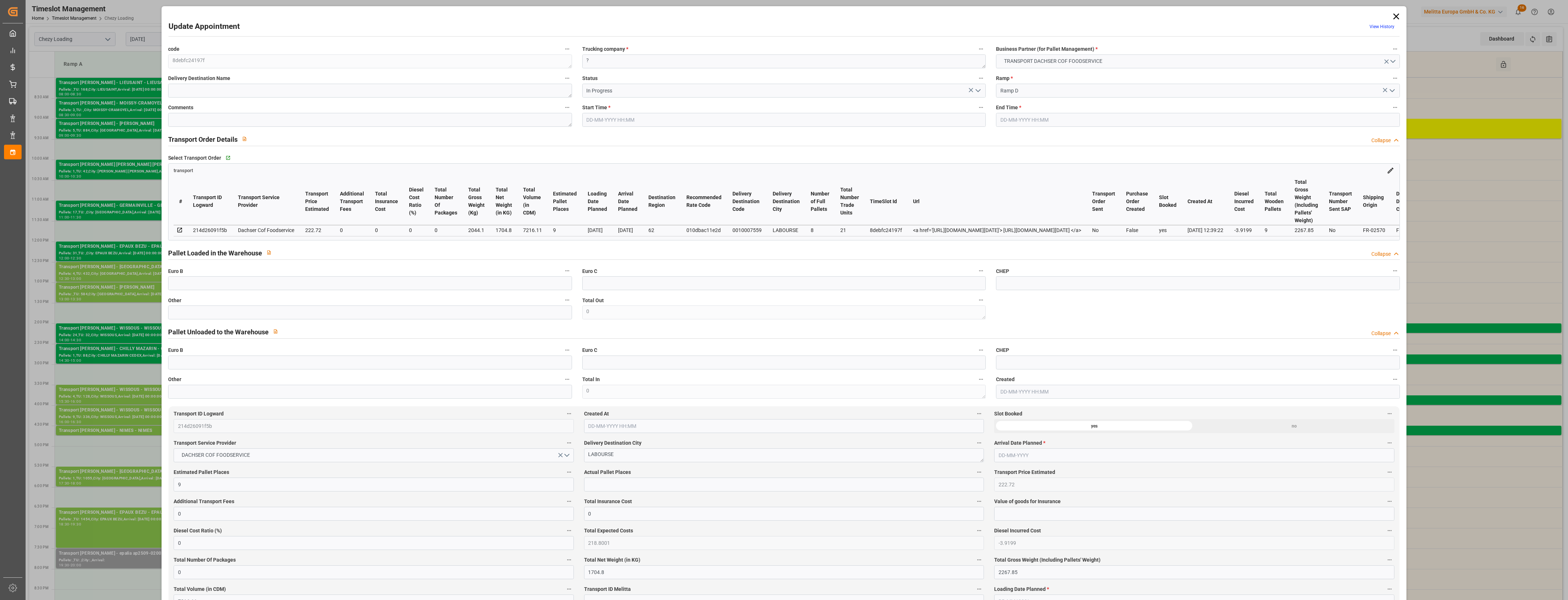
type input "218.8001"
type input "-3.9199"
type input "0"
type input "1704.8"
type input "2267.85"
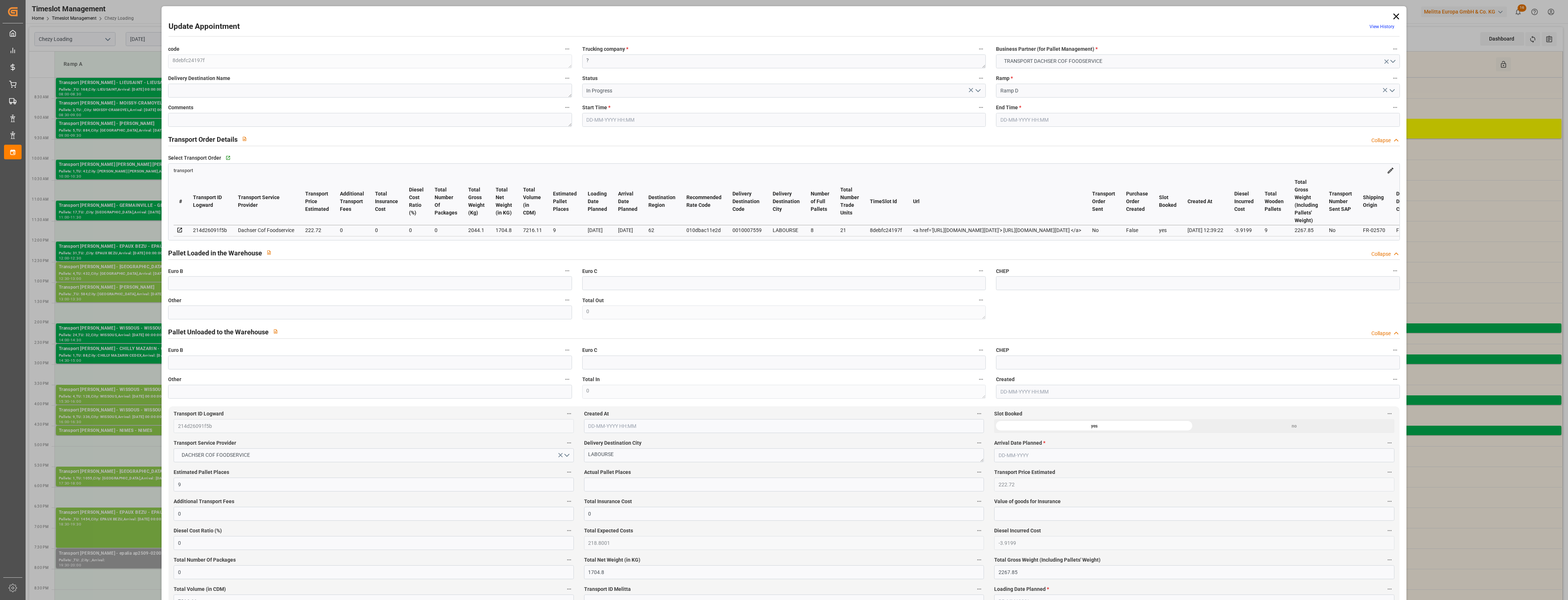
type input "7216.11"
type input "62"
type input "8"
type input "21"
type input "9"
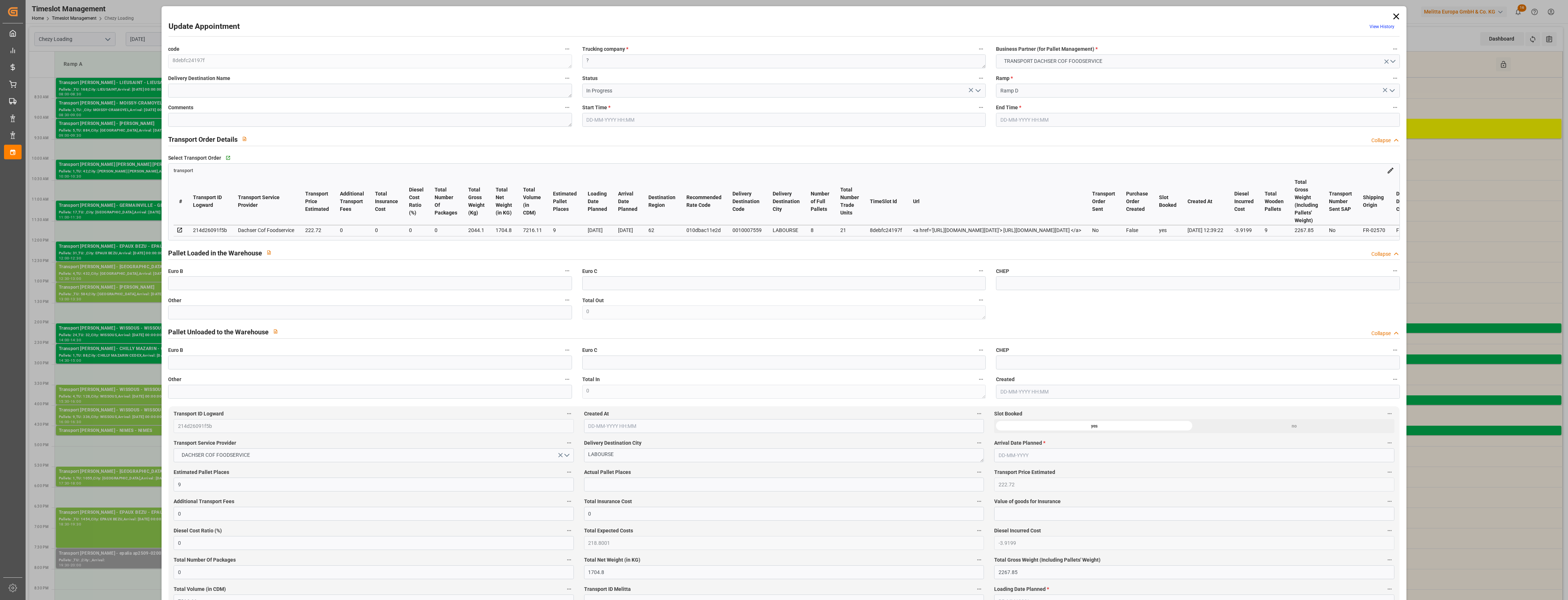
type input "101"
type input "2044.1"
type input "0"
type input "4710.8598"
type input "0"
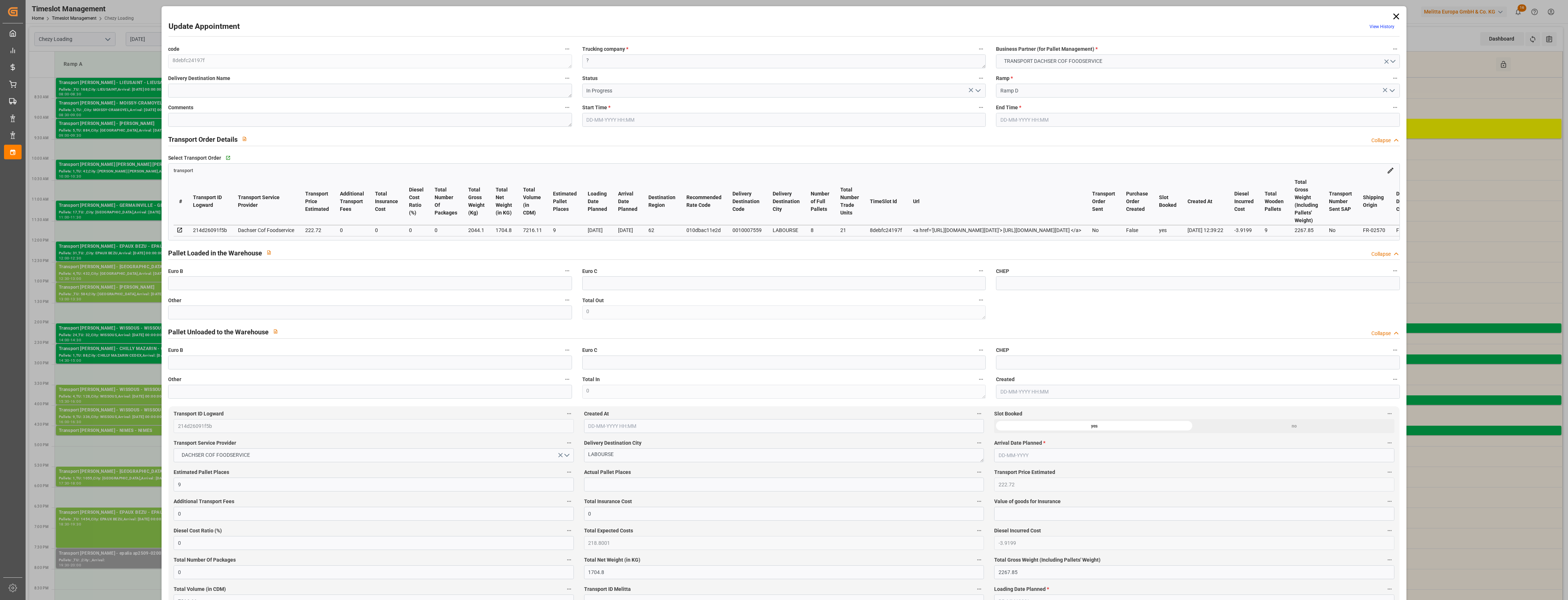
type input "0"
type input "21"
type input "35"
type input "[DATE] 09:00"
type input "[DATE] 09:30"
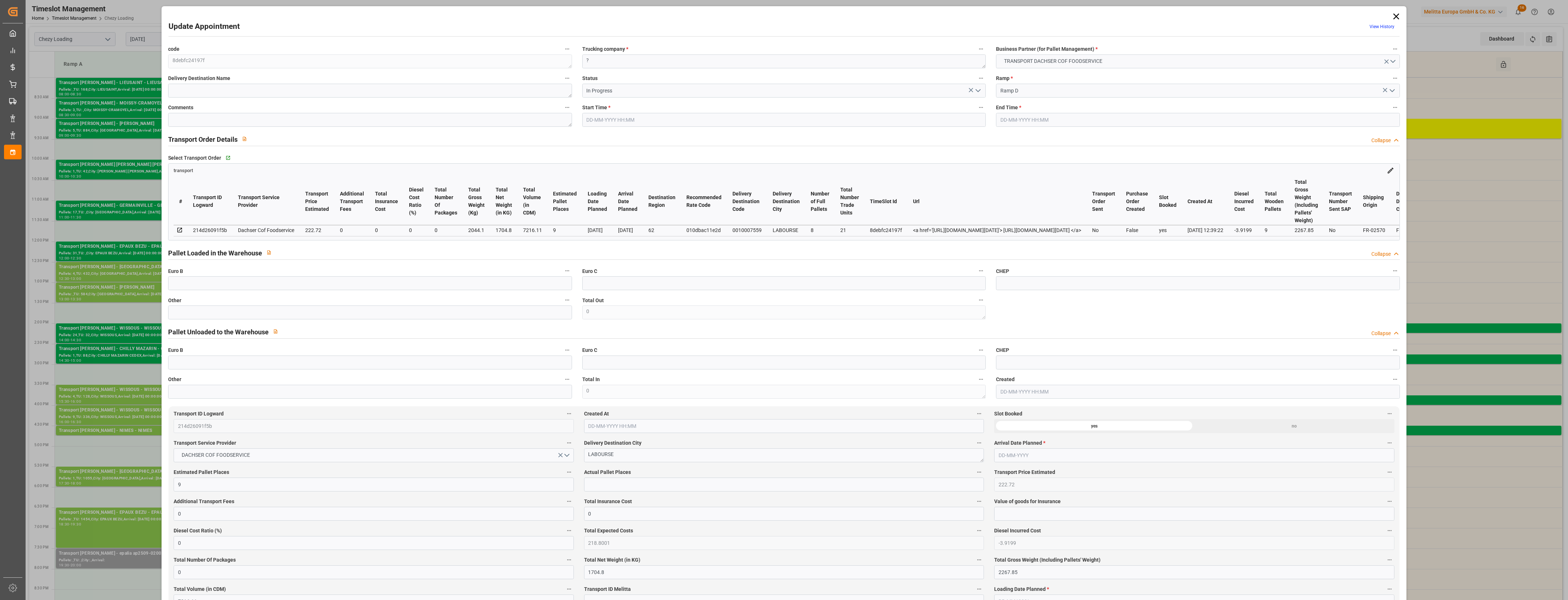
type input "[DATE] 14:13"
type input "[DATE] 12:39"
type input "[DATE]"
click at [978, 91] on icon "open menu" at bounding box center [978, 91] width 9 height 9
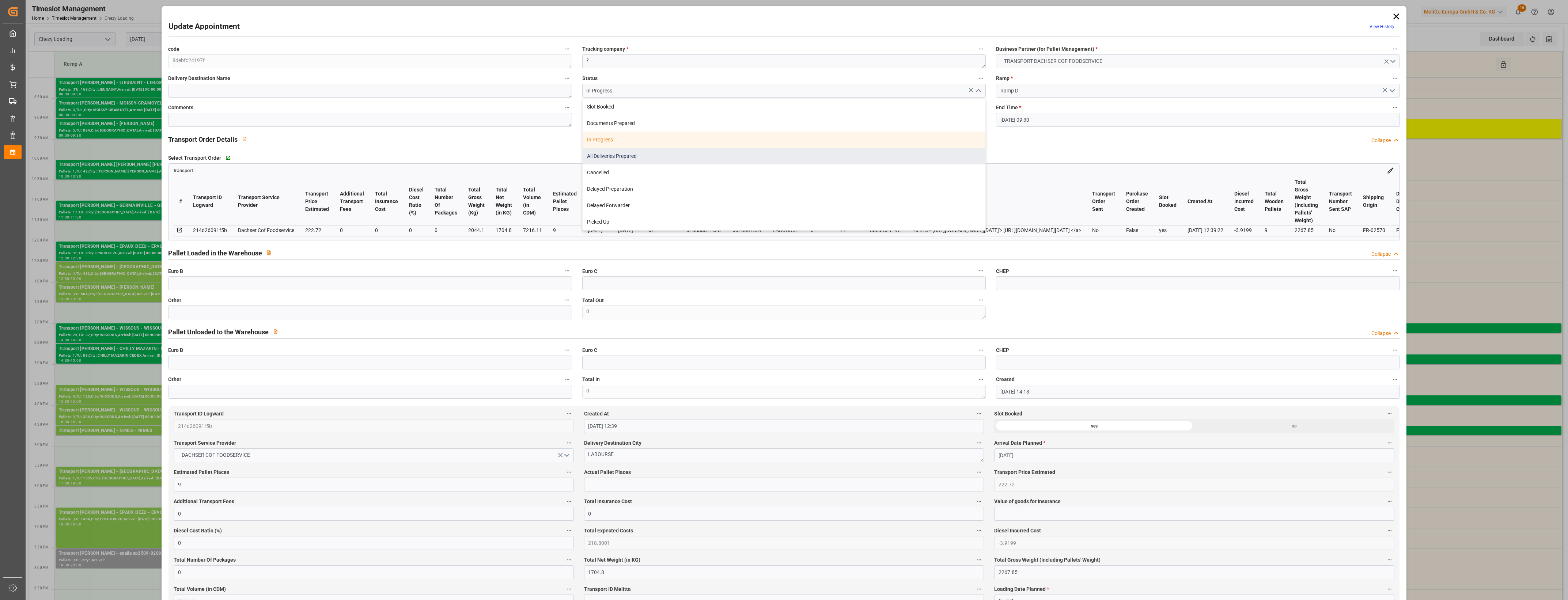
click at [617, 156] on div "All Deliveries Prepared" at bounding box center [784, 156] width 403 height 16
type input "All Deliveries Prepared"
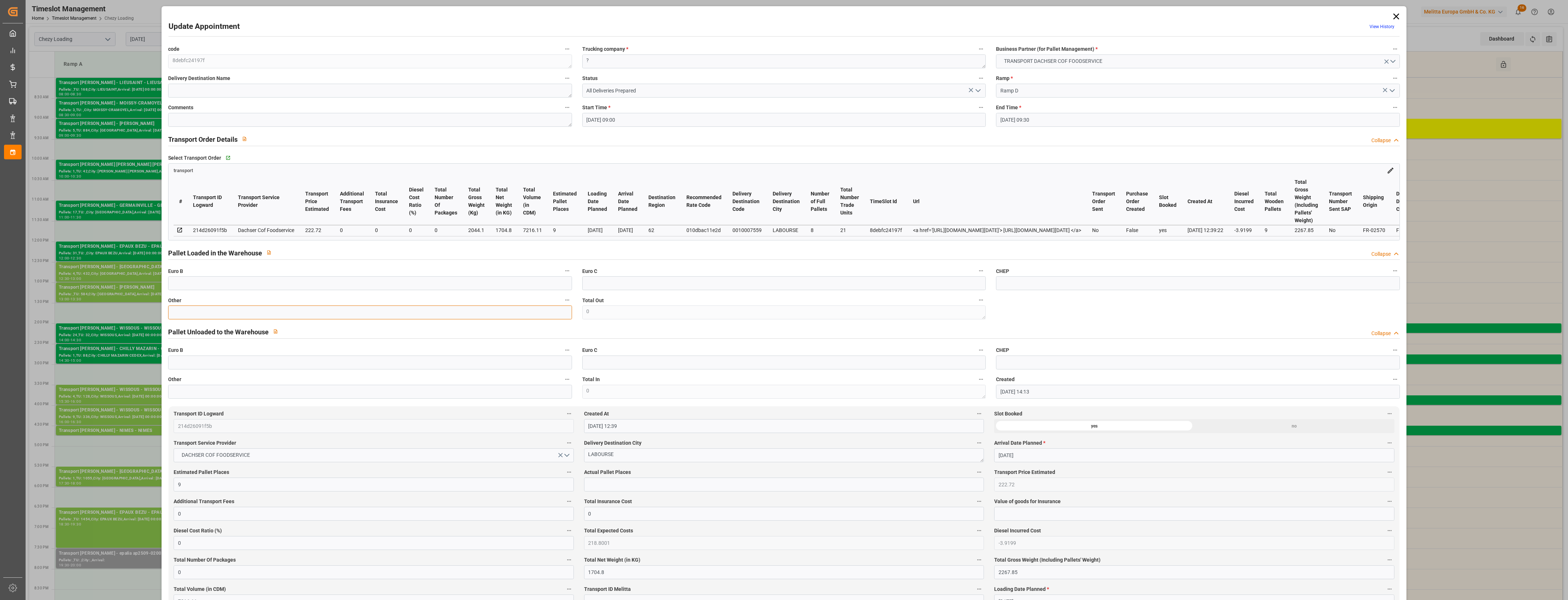
click at [231, 319] on input "text" at bounding box center [369, 312] width 404 height 14
click at [654, 271] on label "Euro C" at bounding box center [784, 271] width 404 height 10
click at [976, 271] on button "Euro C" at bounding box center [981, 271] width 10 height 10
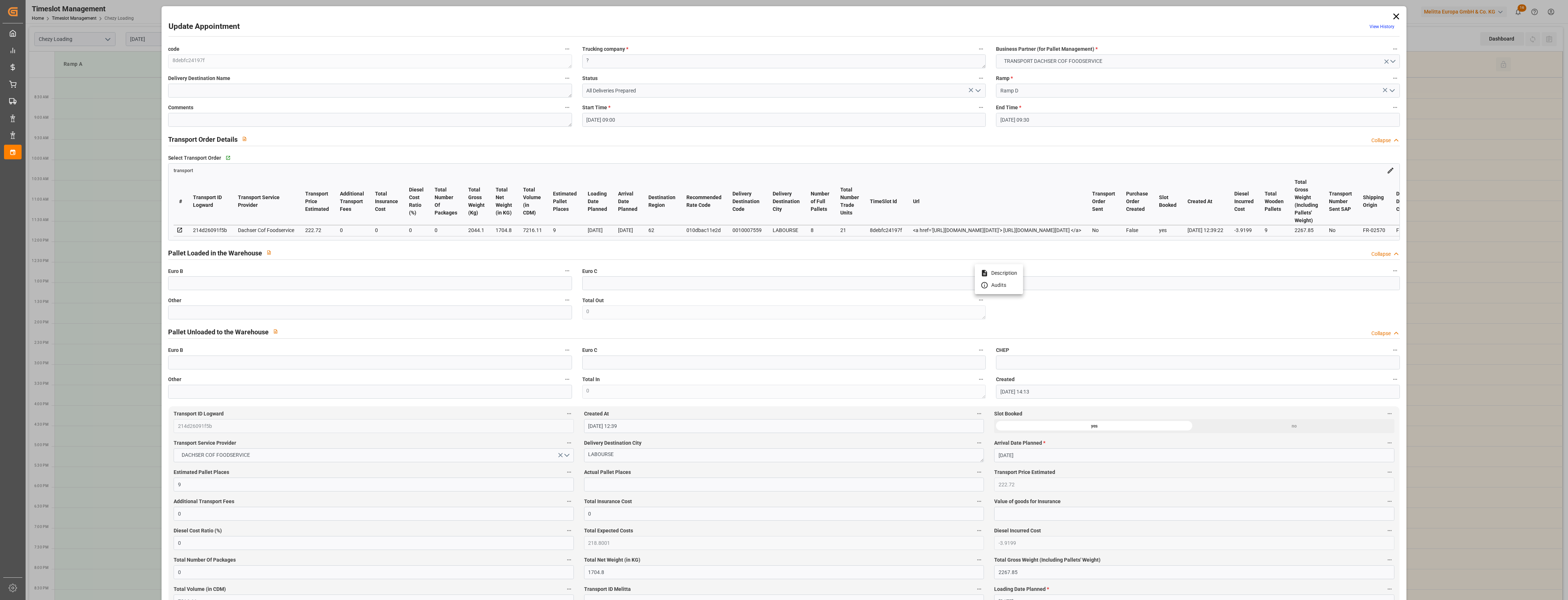
click at [666, 270] on div at bounding box center [784, 300] width 1568 height 600
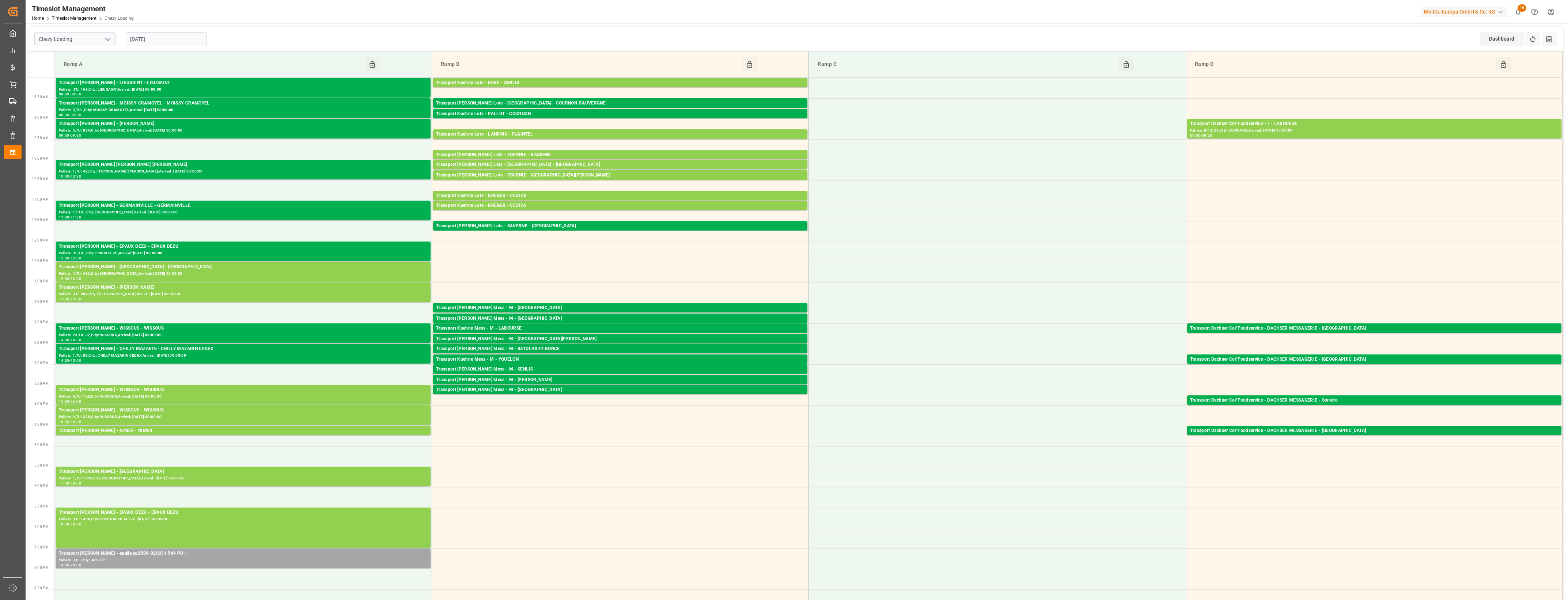
click at [164, 41] on input "[DATE]" at bounding box center [166, 39] width 81 height 14
click at [138, 140] on div "29" at bounding box center [135, 141] width 9 height 9
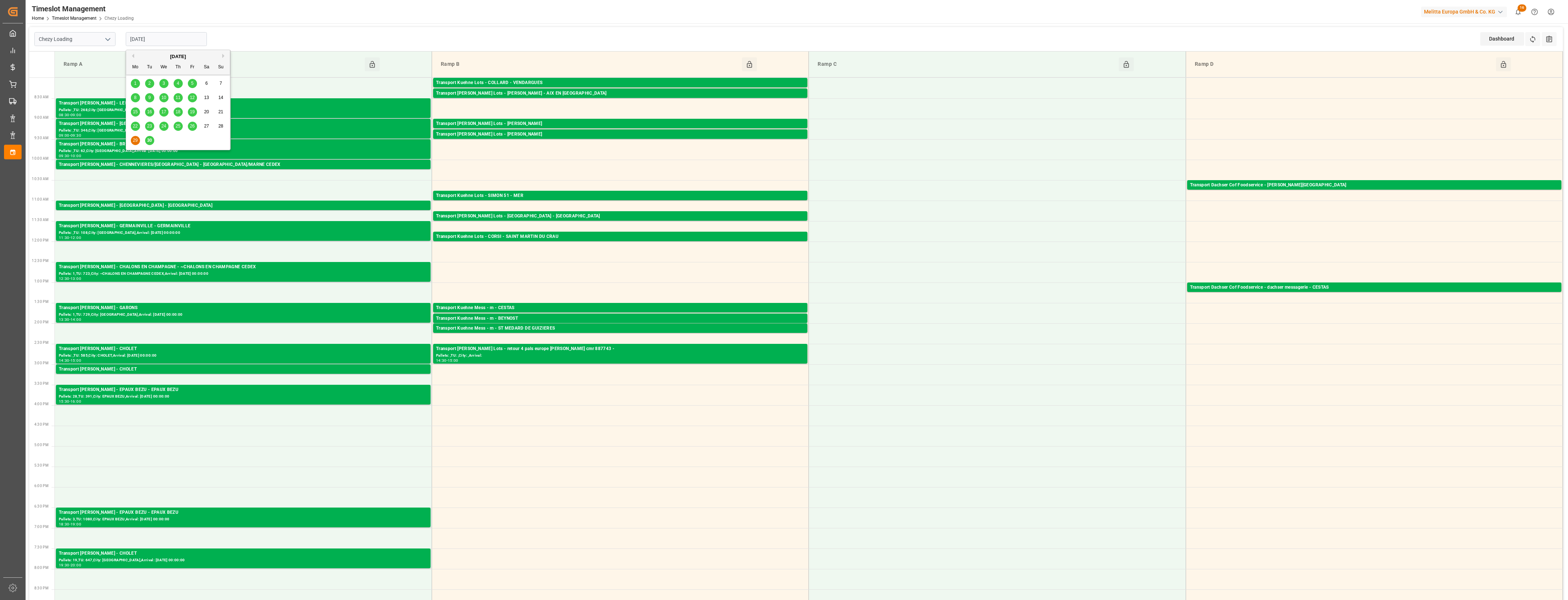
click at [169, 37] on input "[DATE]" at bounding box center [166, 39] width 81 height 14
click at [191, 127] on span "26" at bounding box center [192, 126] width 5 height 5
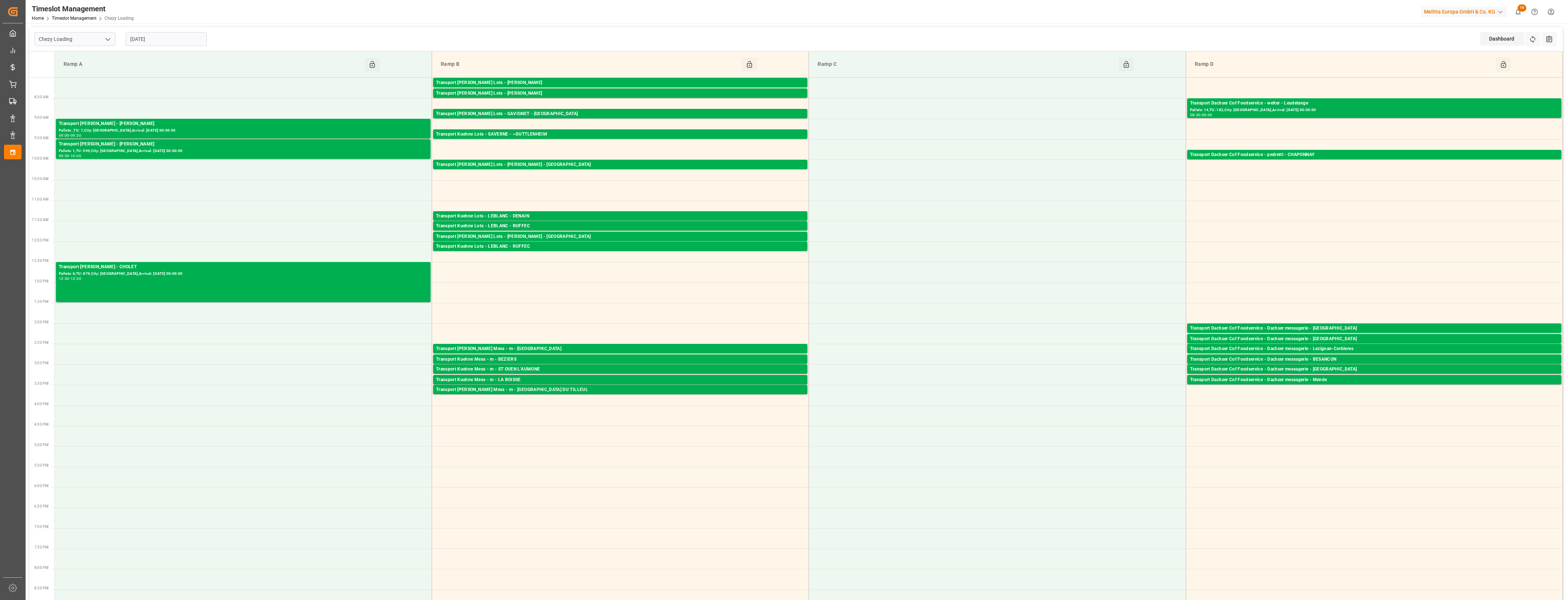
click at [194, 43] on input "[DATE]" at bounding box center [166, 39] width 81 height 14
click at [222, 55] on button "Next Month" at bounding box center [224, 55] width 4 height 4
click at [190, 79] on div "3" at bounding box center [192, 83] width 9 height 9
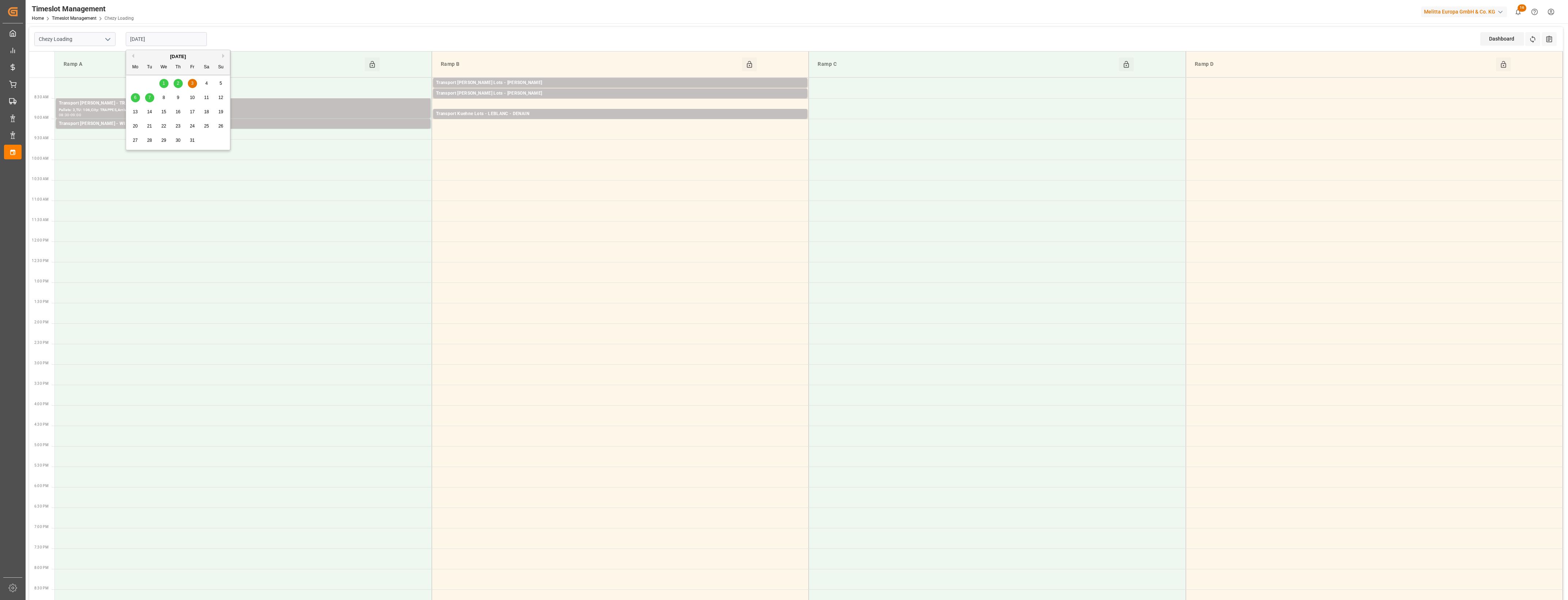
click at [167, 39] on input "[DATE]" at bounding box center [166, 39] width 81 height 14
click at [136, 97] on span "6" at bounding box center [135, 97] width 2 height 5
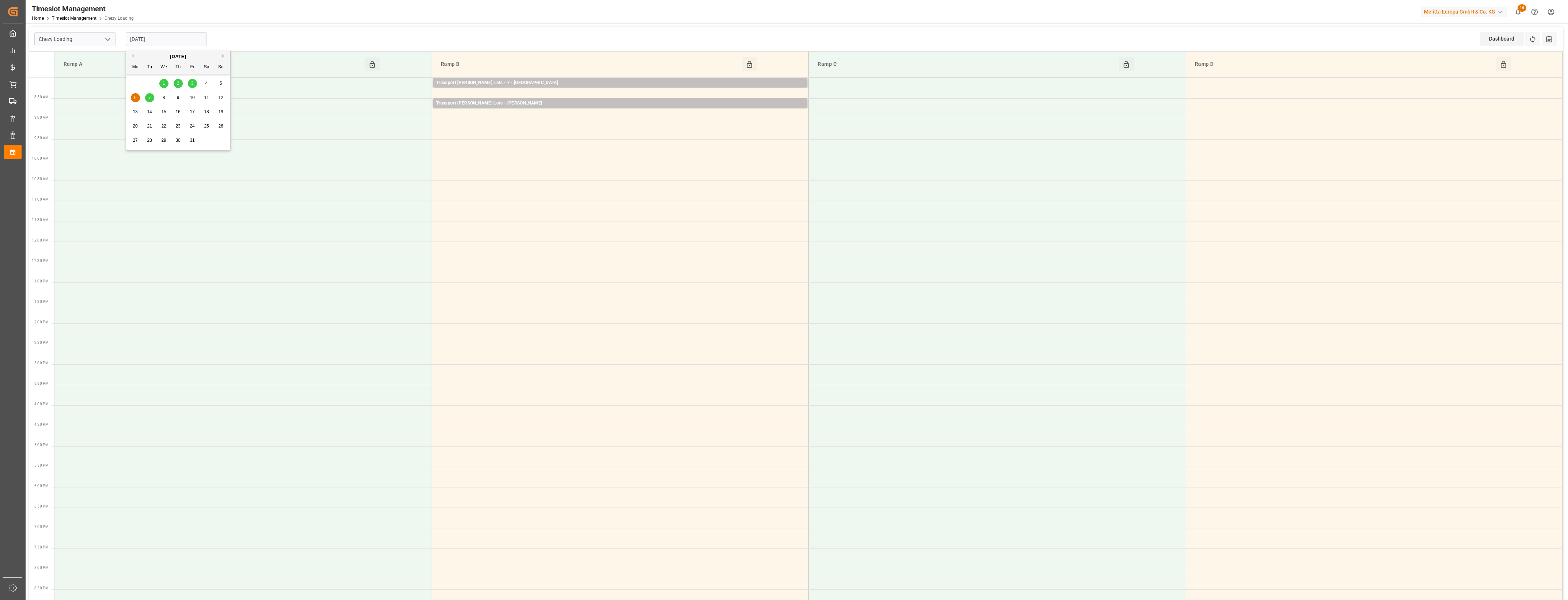
click at [184, 41] on input "[DATE]" at bounding box center [166, 39] width 81 height 14
click at [150, 98] on span "7" at bounding box center [150, 97] width 2 height 5
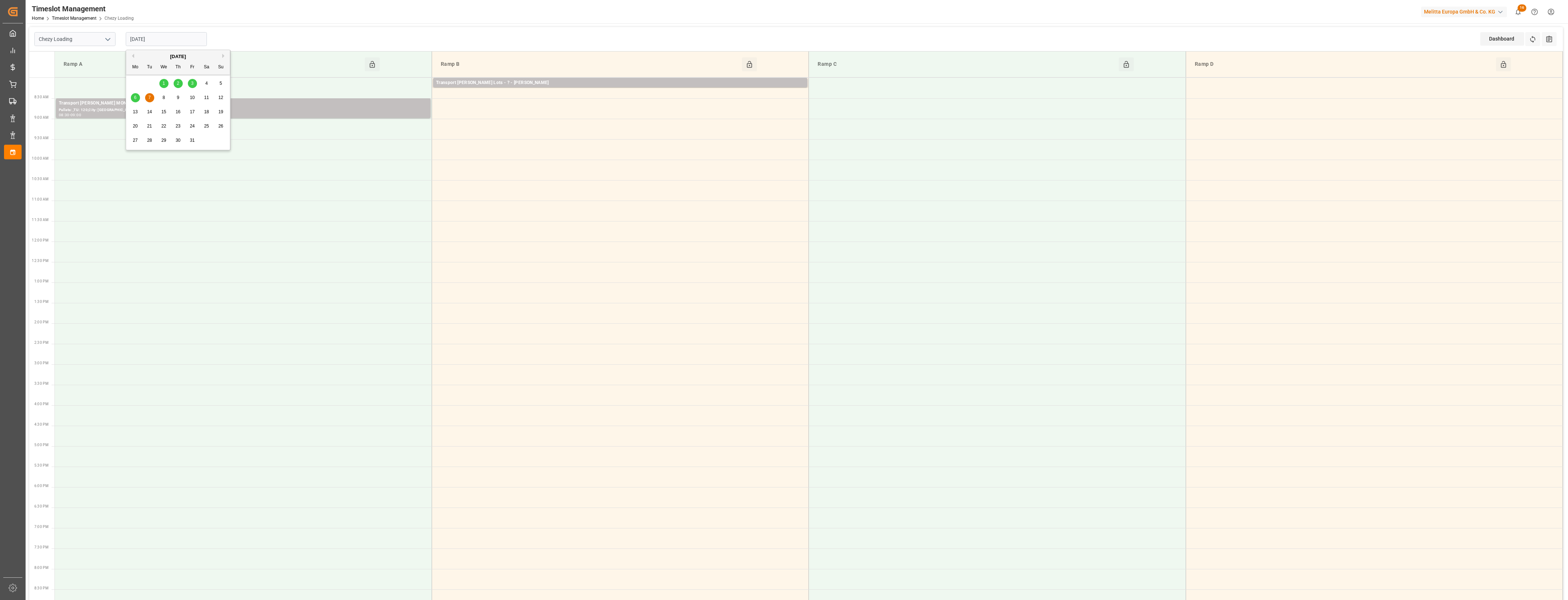
click at [155, 35] on input "[DATE]" at bounding box center [166, 39] width 81 height 14
click at [163, 86] on span "1" at bounding box center [164, 83] width 2 height 5
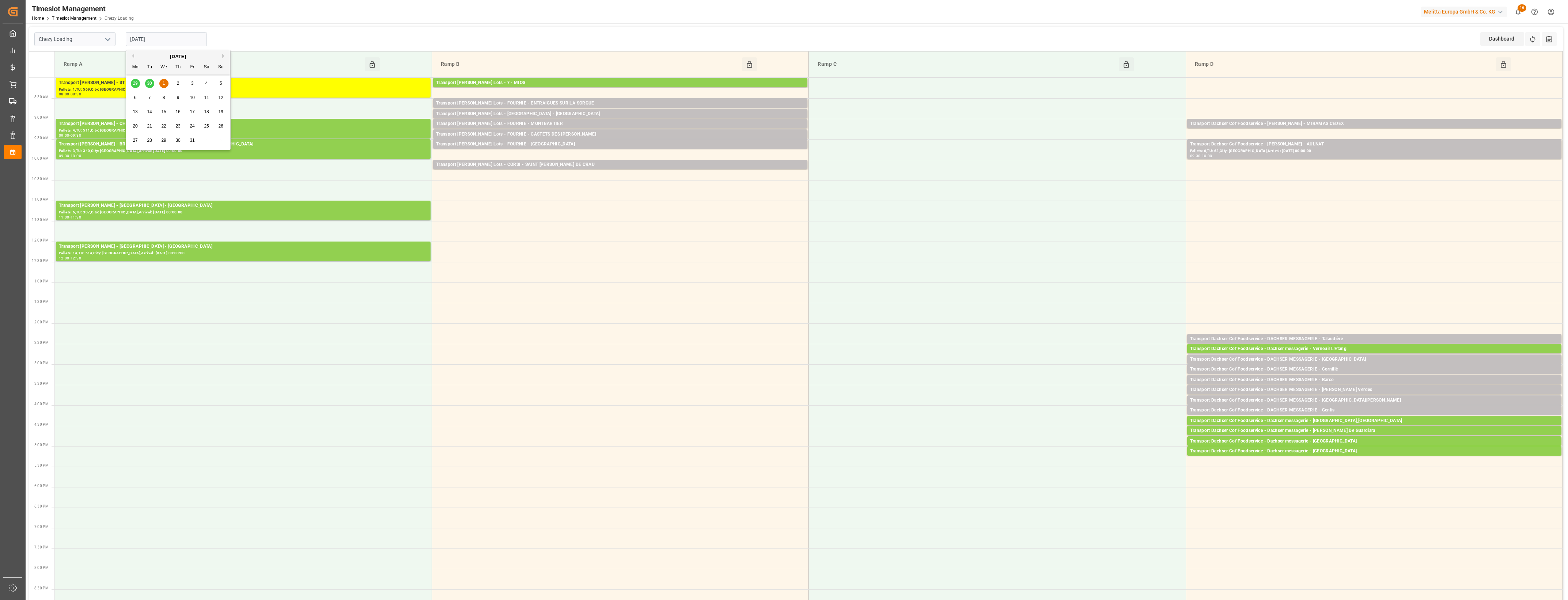
click at [176, 41] on input "[DATE]" at bounding box center [166, 39] width 81 height 14
click at [133, 57] on button "Previous Month" at bounding box center [131, 55] width 4 height 4
click at [136, 139] on span "29" at bounding box center [135, 140] width 5 height 5
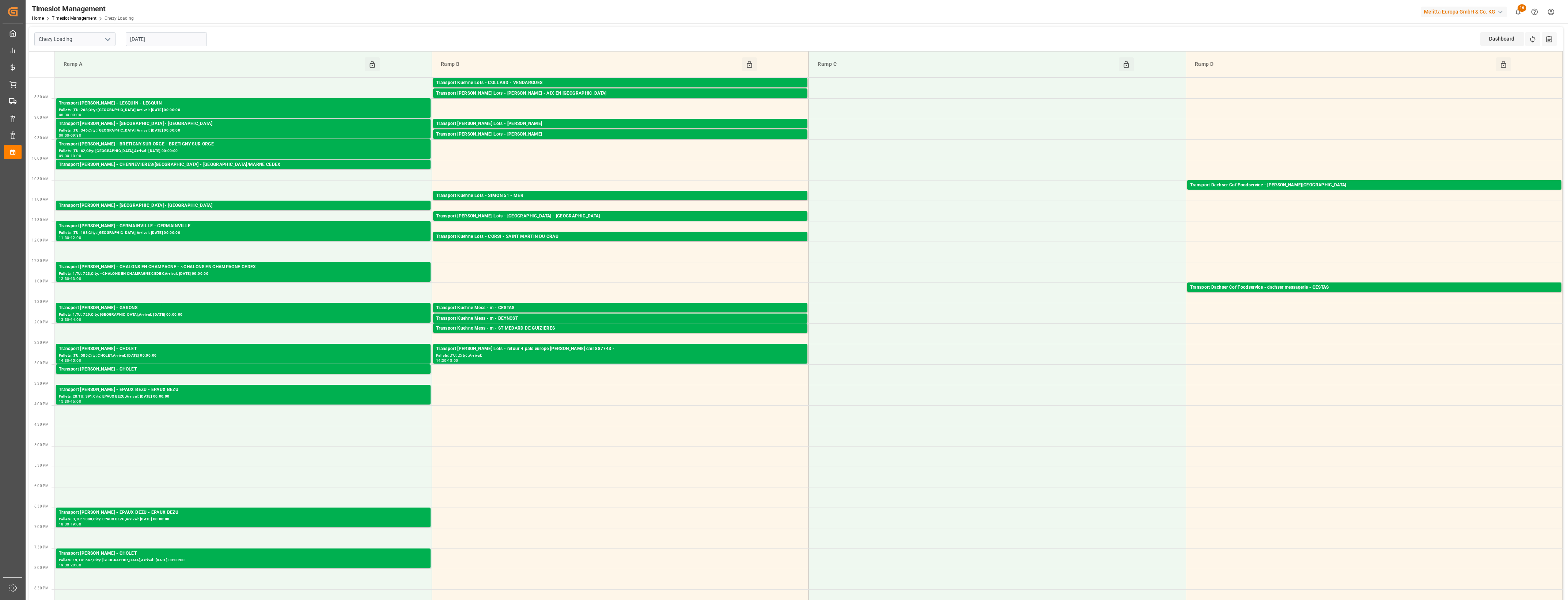
click at [158, 41] on input "[DATE]" at bounding box center [166, 39] width 81 height 14
click at [150, 141] on span "30" at bounding box center [149, 140] width 5 height 5
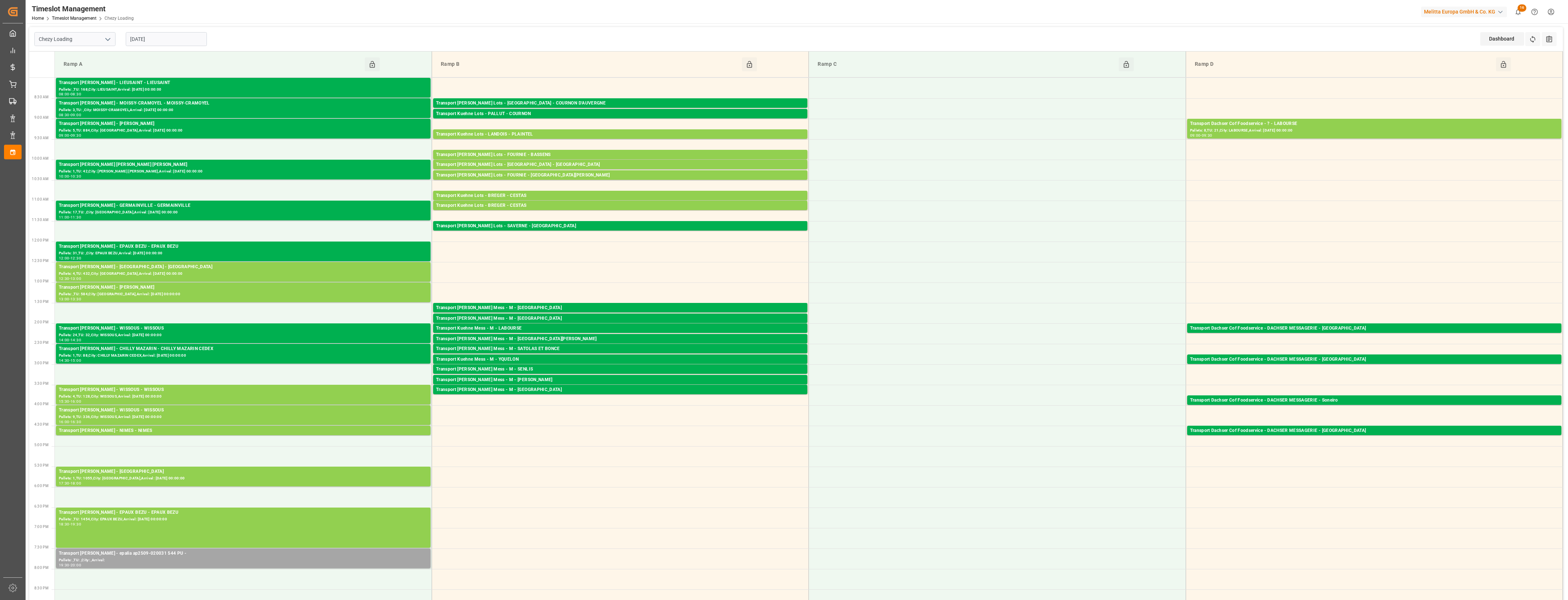
click at [181, 35] on input "[DATE]" at bounding box center [166, 39] width 81 height 14
click at [223, 54] on button "Next Month" at bounding box center [224, 55] width 4 height 4
click at [164, 83] on span "1" at bounding box center [164, 83] width 2 height 5
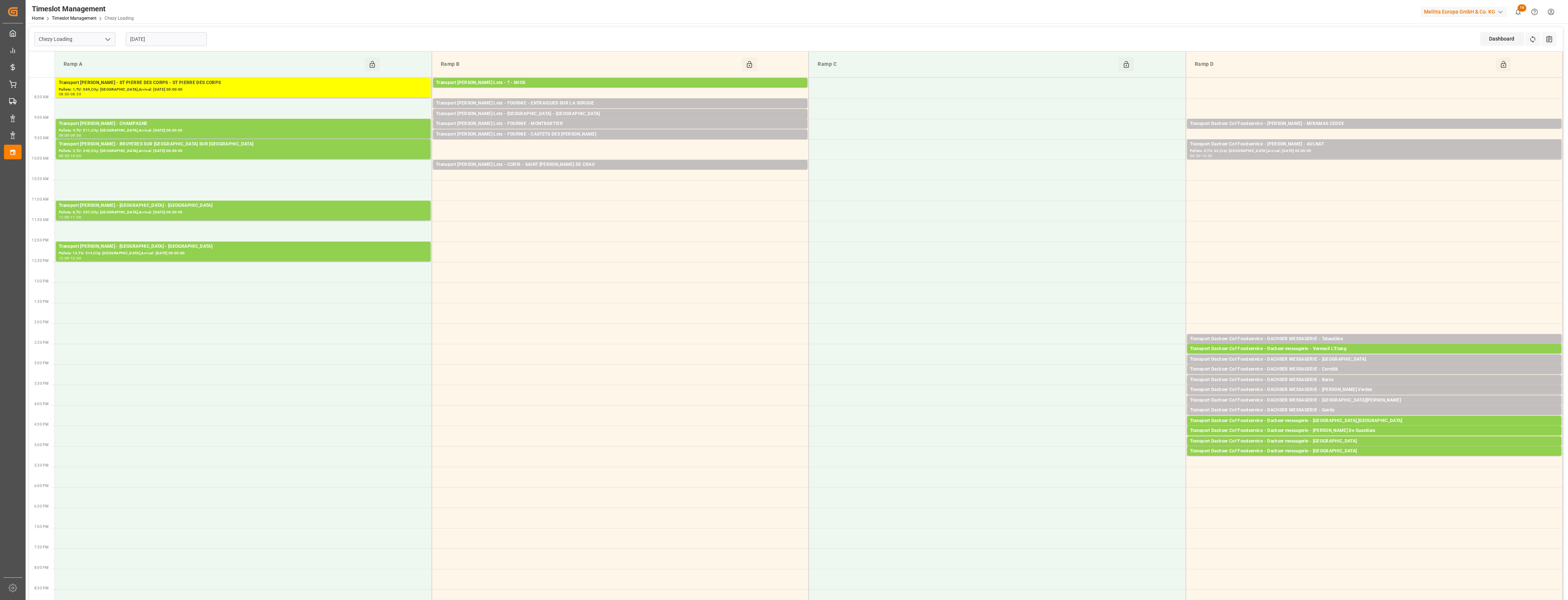
click at [159, 40] on input "[DATE]" at bounding box center [166, 39] width 81 height 14
click at [180, 84] on div "2" at bounding box center [178, 83] width 9 height 9
type input "[DATE]"
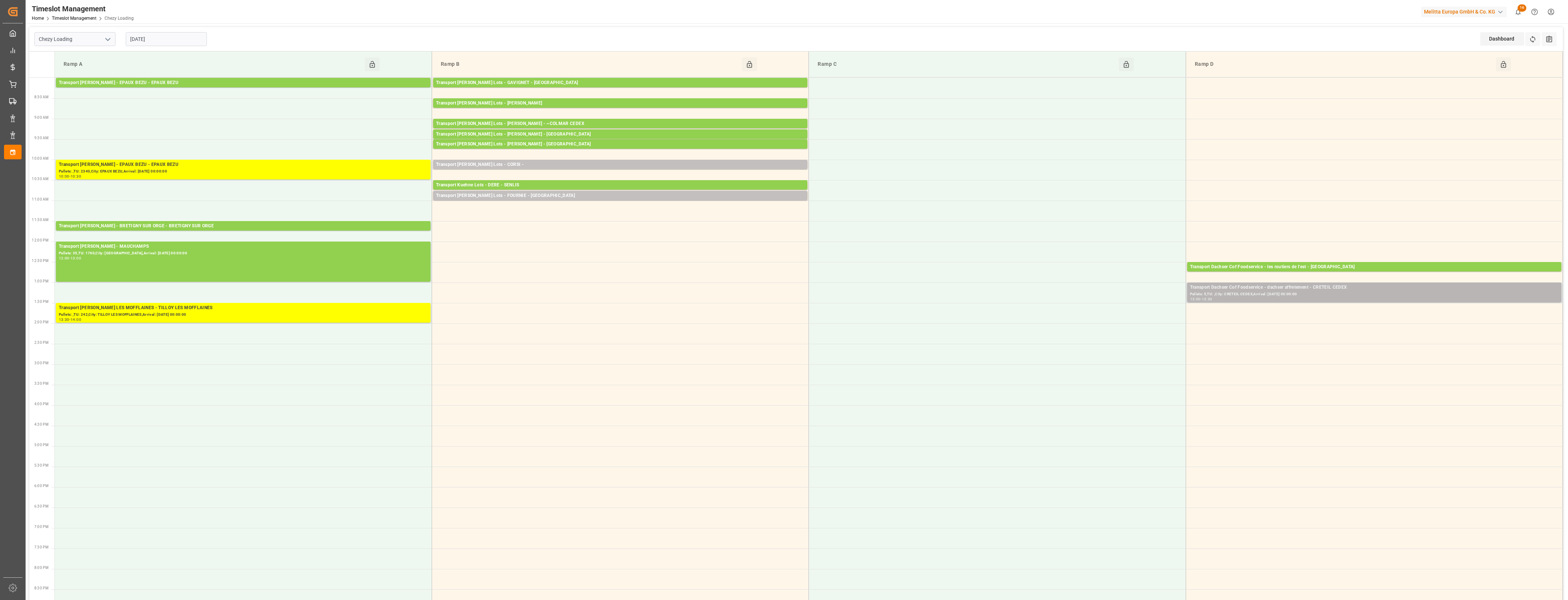
click at [1218, 296] on div "Pallets: 5,TU: ,City: CRETEIL CEDEX,Arrival: [DATE] 00:00:00" at bounding box center [1374, 295] width 368 height 6
click at [1107, 321] on button "Open" at bounding box center [1091, 320] width 51 height 9
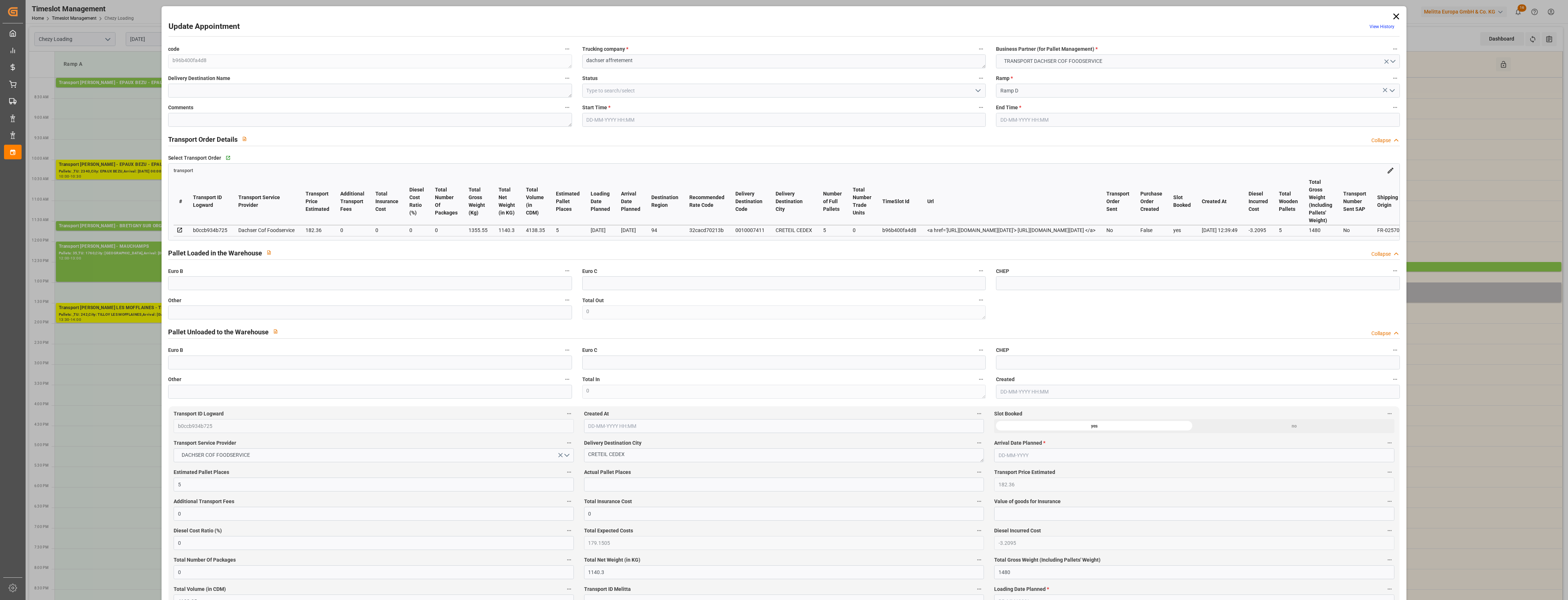
type input "[DATE] 13:00"
type input "[DATE] 13:30"
type input "[DATE] 14:13"
type input "[DATE] 12:39"
type input "[DATE]"
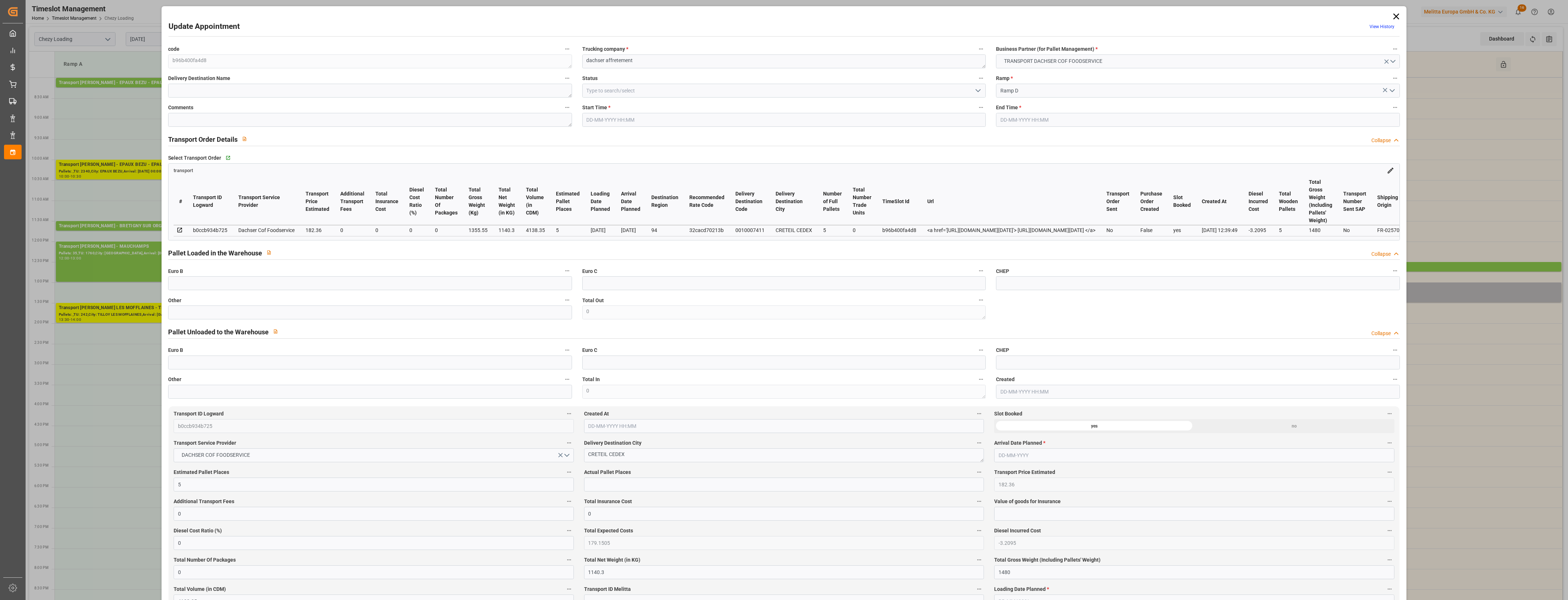
type input "[DATE]"
click at [978, 89] on icon "open menu" at bounding box center [978, 91] width 9 height 9
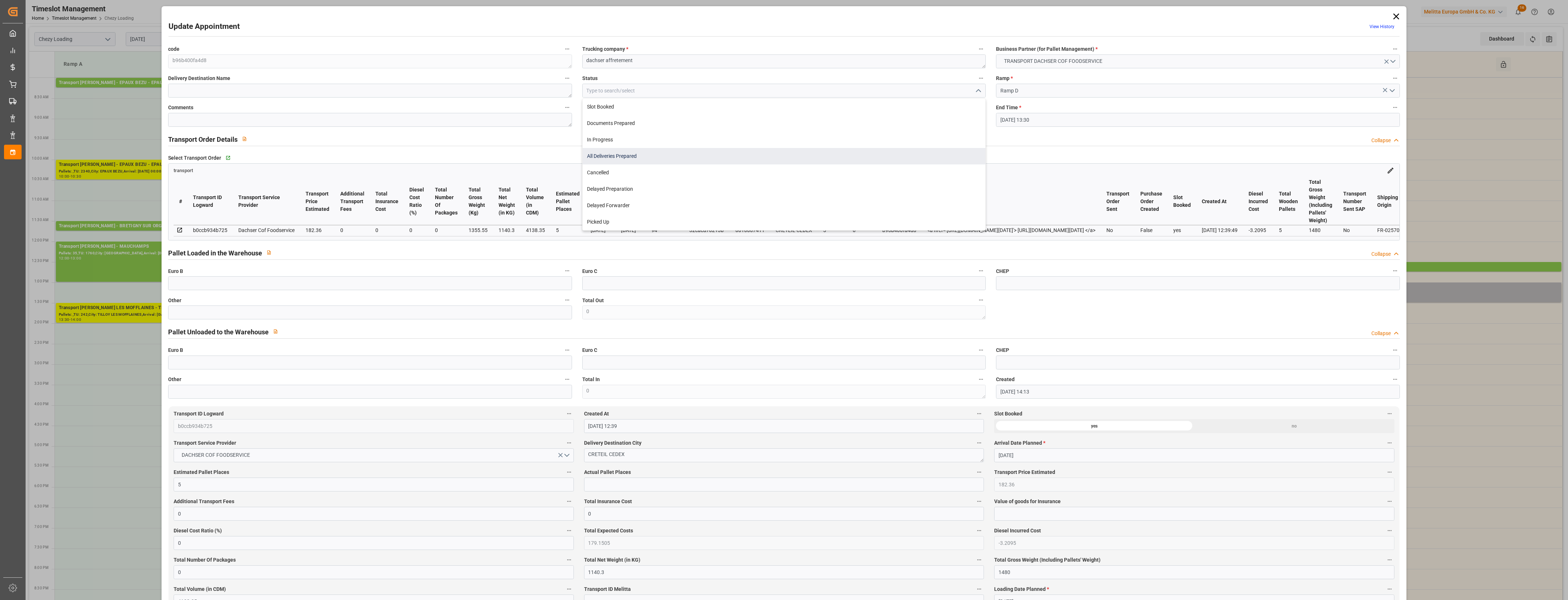
click at [606, 156] on div "All Deliveries Prepared" at bounding box center [784, 156] width 403 height 16
type input "All Deliveries Prepared"
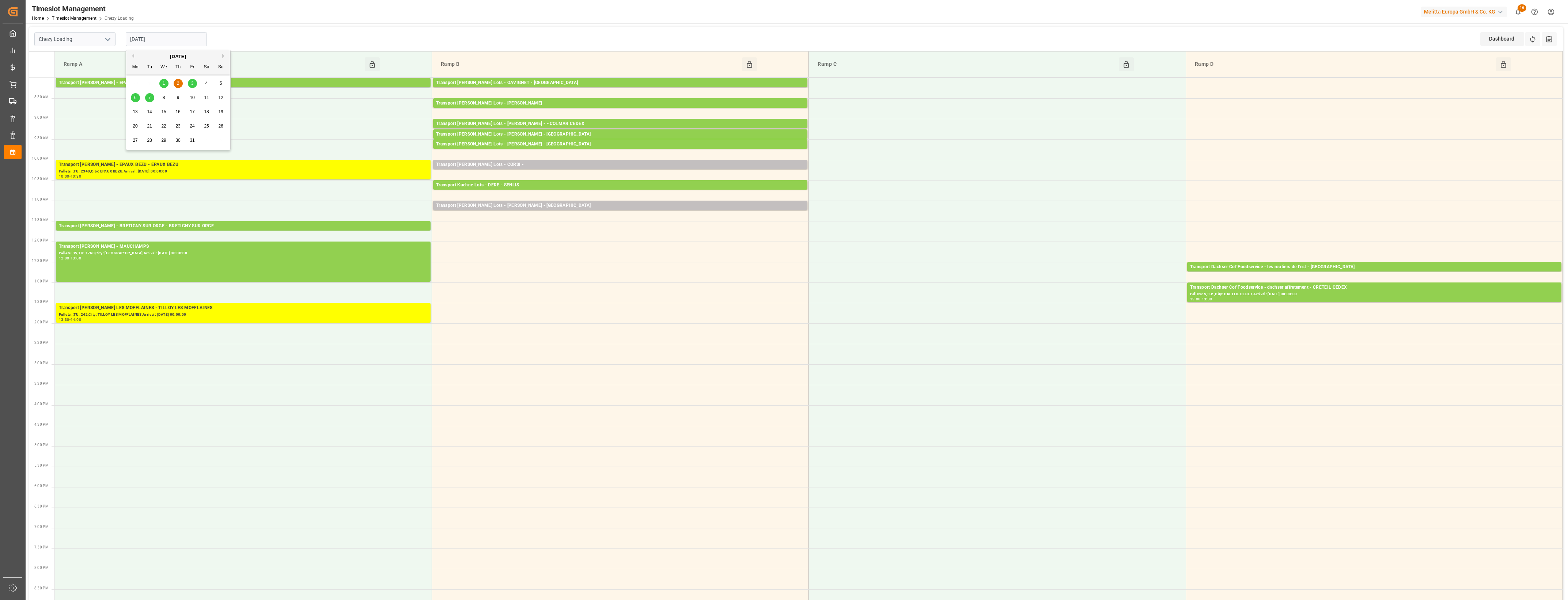
click at [174, 41] on input "[DATE]" at bounding box center [166, 39] width 81 height 14
click at [163, 84] on span "1" at bounding box center [164, 83] width 2 height 5
type input "[DATE]"
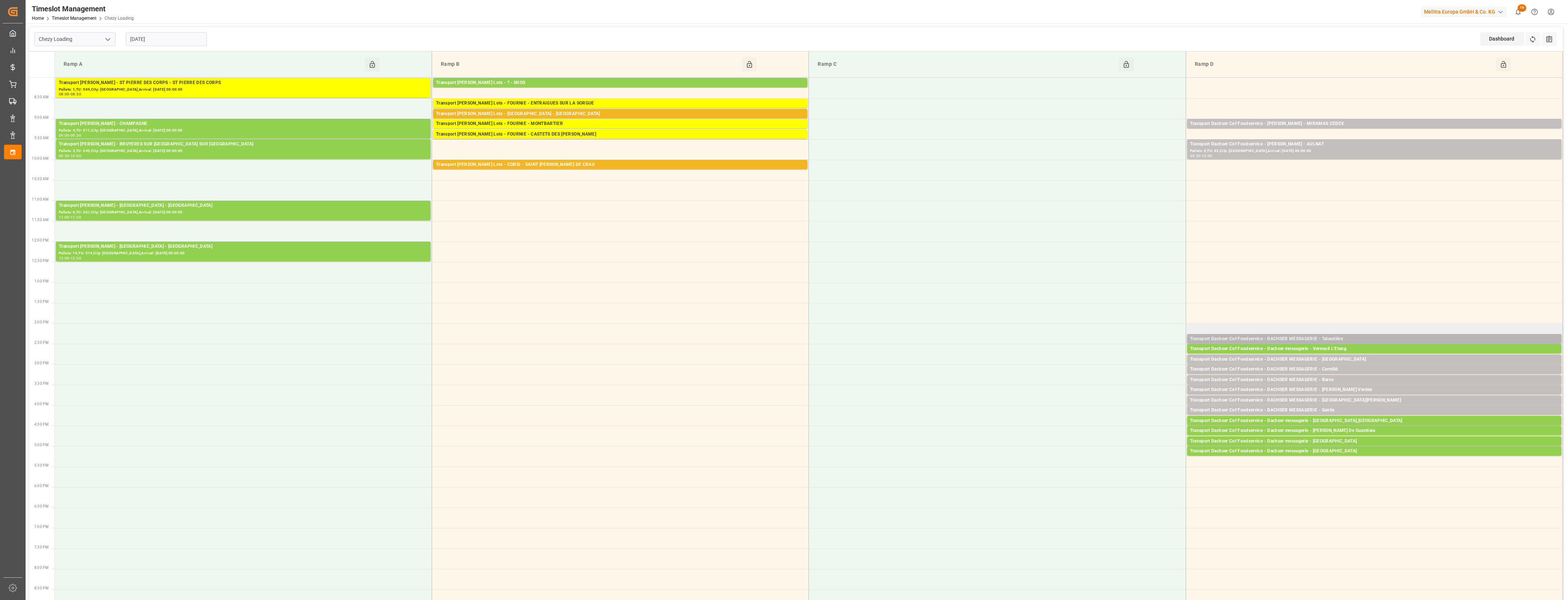
click at [1351, 338] on div "Transport Dachser Cof Foodservice - DACHSER MESSAGERIE - Talaudière" at bounding box center [1374, 339] width 368 height 7
click at [1109, 359] on button "Open" at bounding box center [1091, 361] width 51 height 9
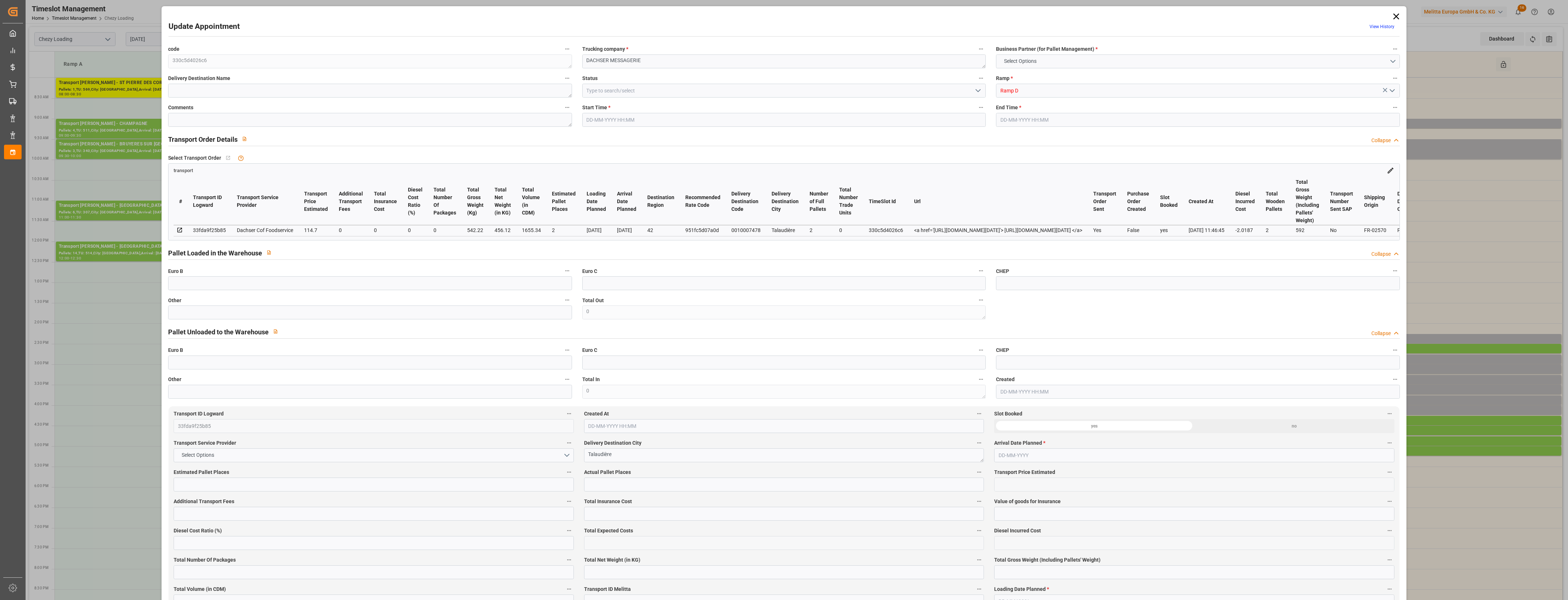
type input "2"
type input "114.7"
type input "0"
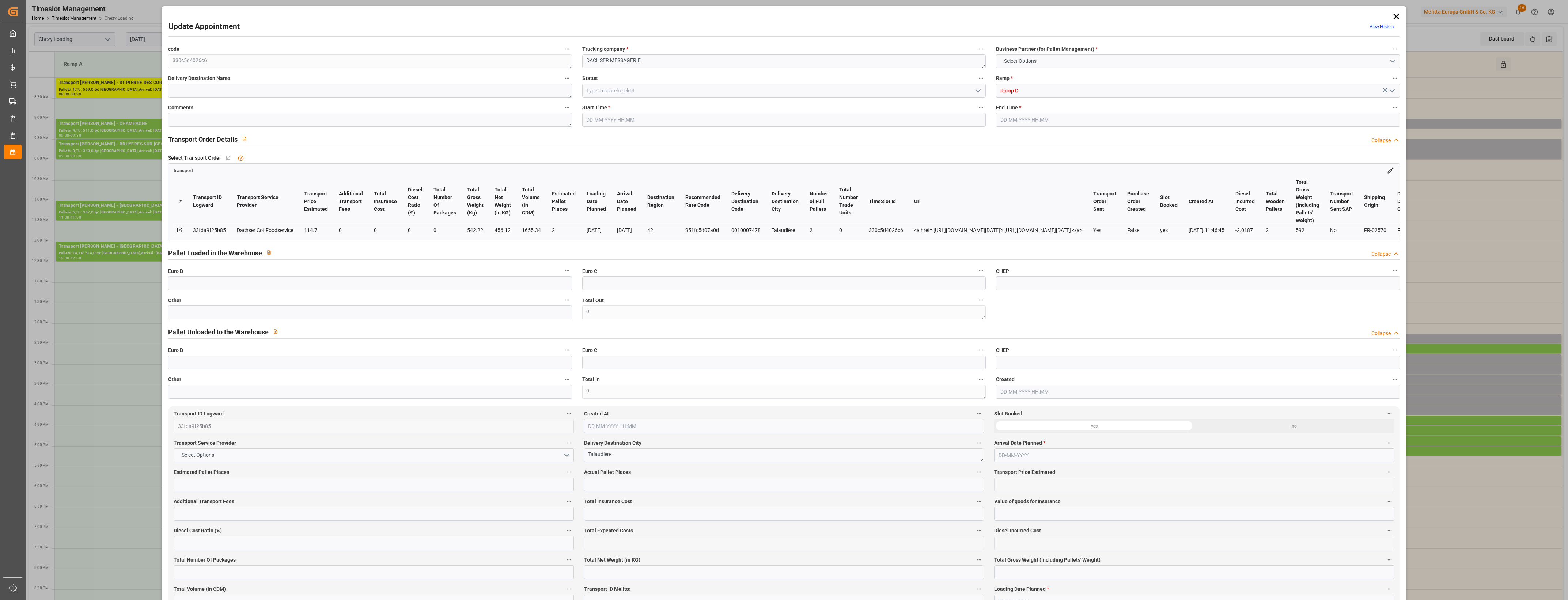
type input "112.6813"
type input "-2.0187"
type input "0"
type input "456.12"
type input "592"
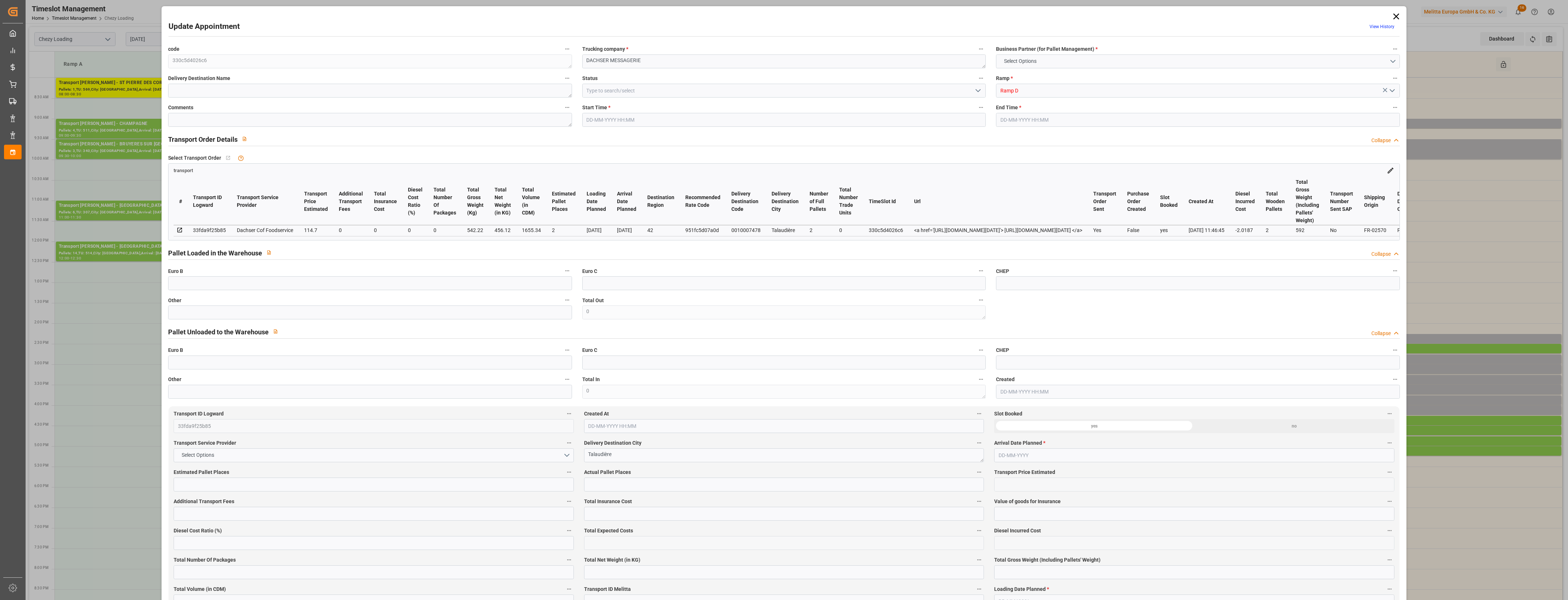
type input "1655.34"
type input "42"
type input "2"
type input "0"
type input "2"
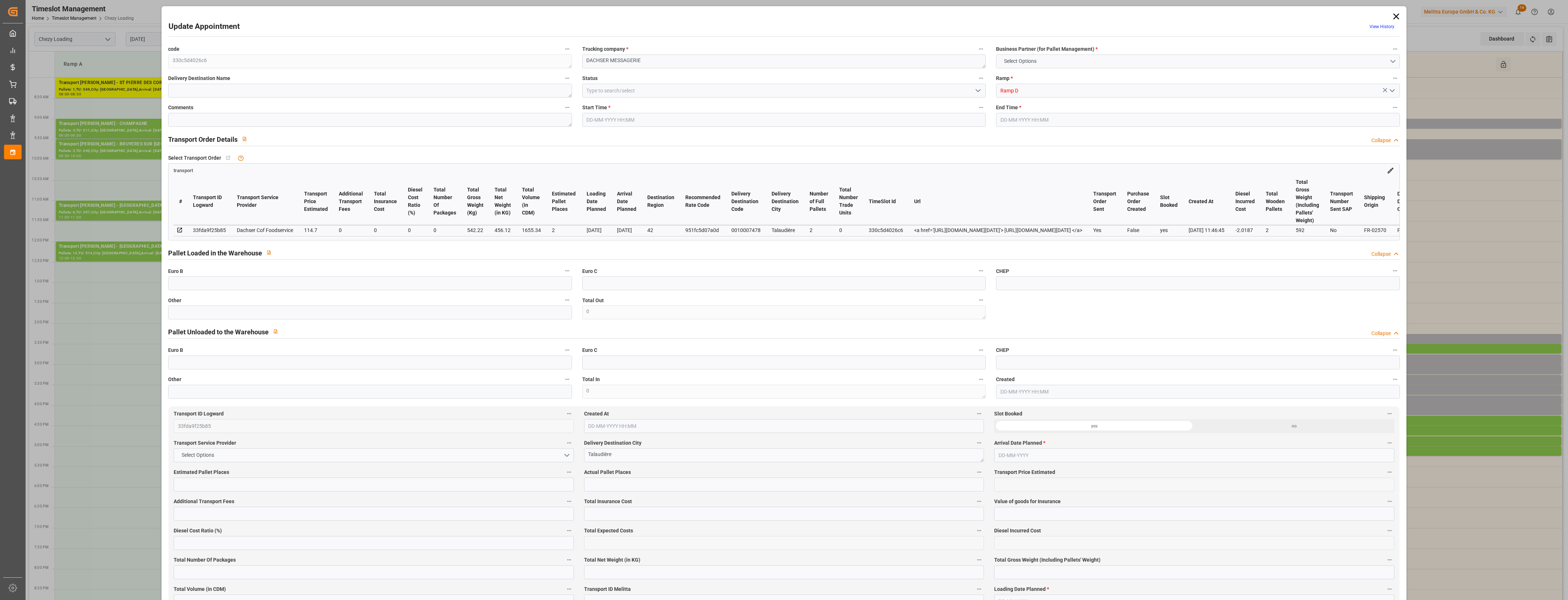
type input "101"
type input "542.22"
type input "0"
type input "4710.8598"
type input "0"
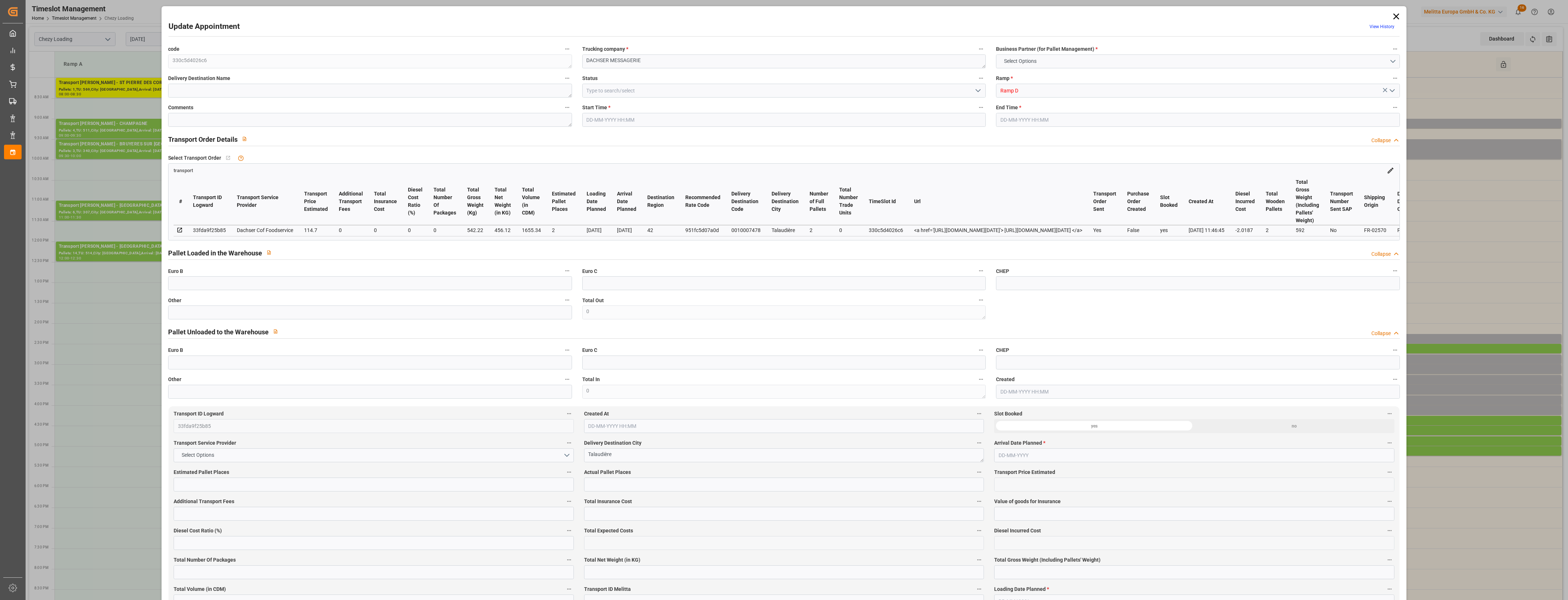
type input "0"
type input "21"
type input "35"
type input "[DATE] 14:15"
type input "[DATE] 14:30"
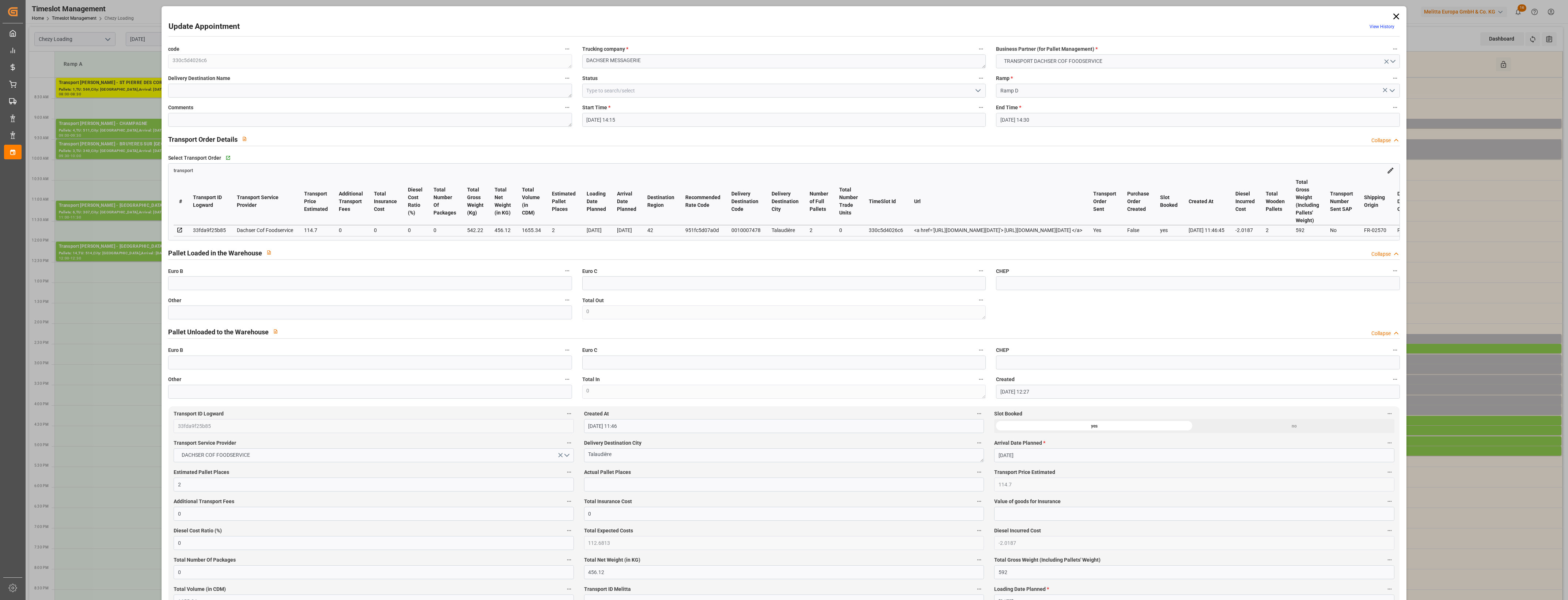
type input "[DATE] 12:27"
type input "[DATE] 11:46"
type input "[DATE]"
click at [1391, 17] on icon at bounding box center [1396, 16] width 10 height 10
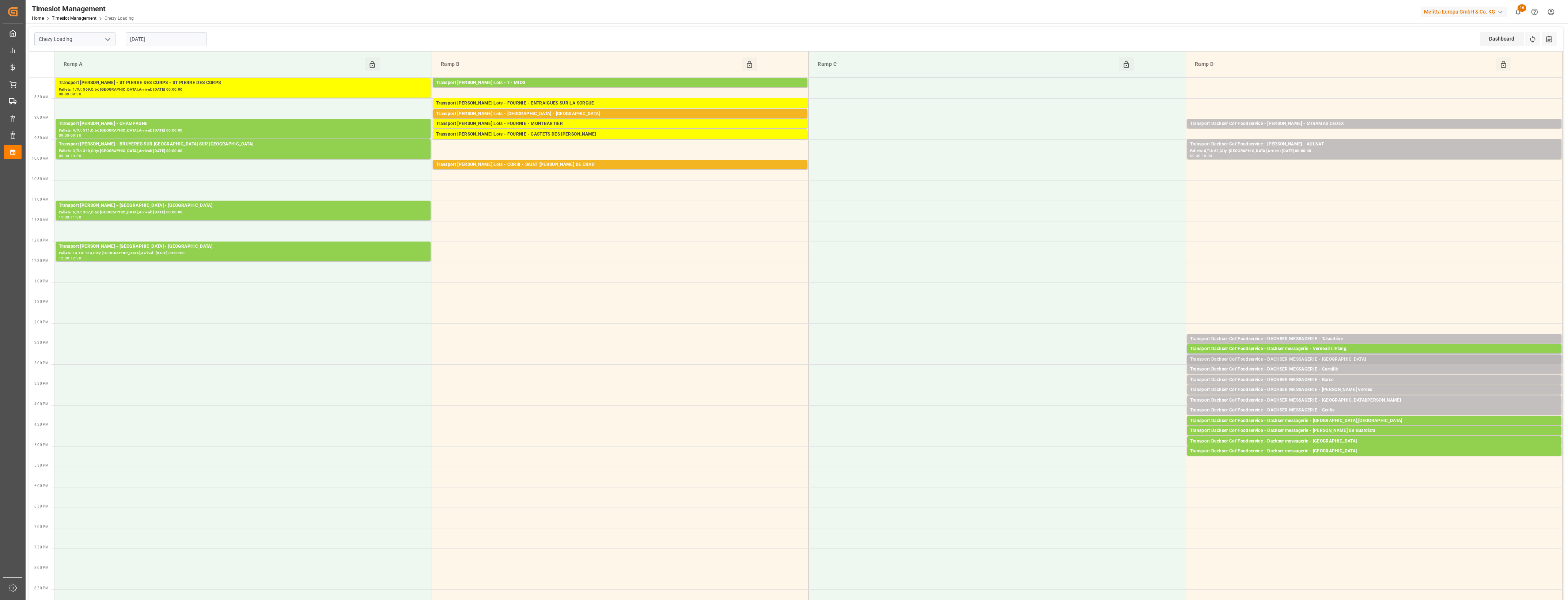
click at [1342, 360] on div "Transport Dachser Cof Foodservice - DACHSER MESSAGERIE - [GEOGRAPHIC_DATA]" at bounding box center [1374, 360] width 368 height 7
click at [1116, 382] on button "Open" at bounding box center [1091, 382] width 51 height 9
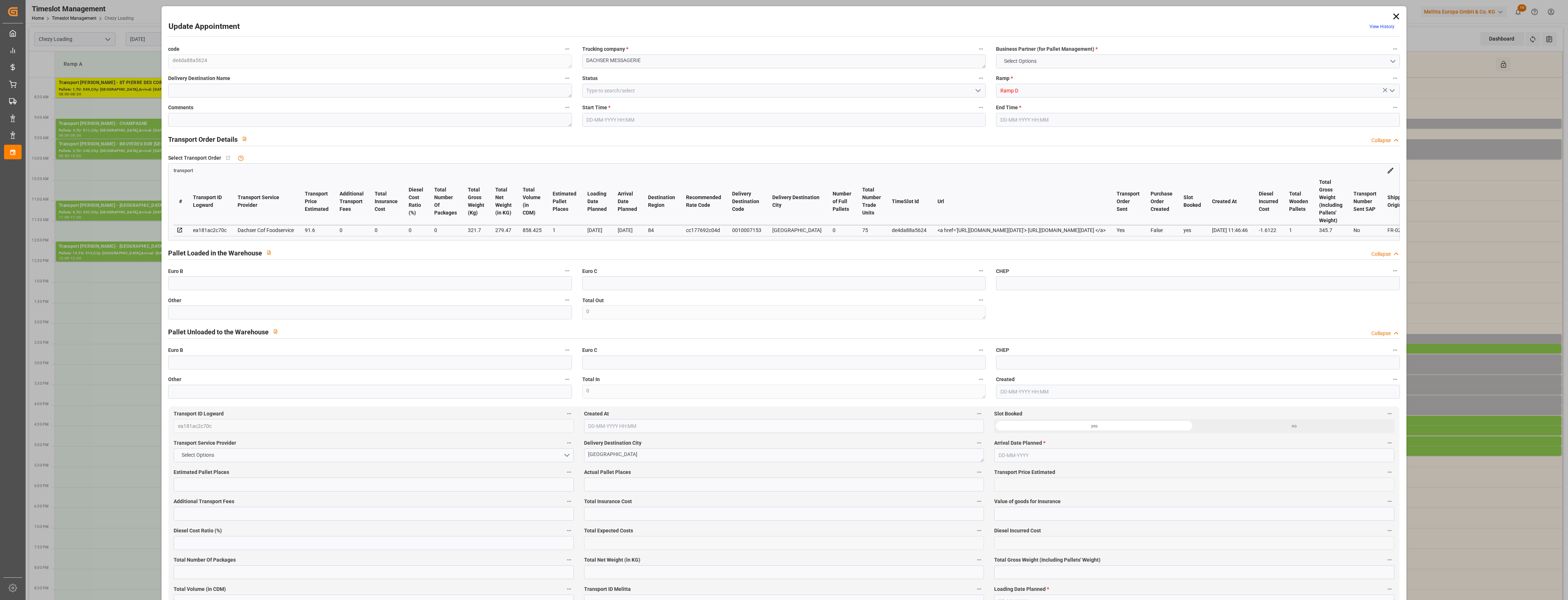
type input "1"
type input "91.6"
type input "0"
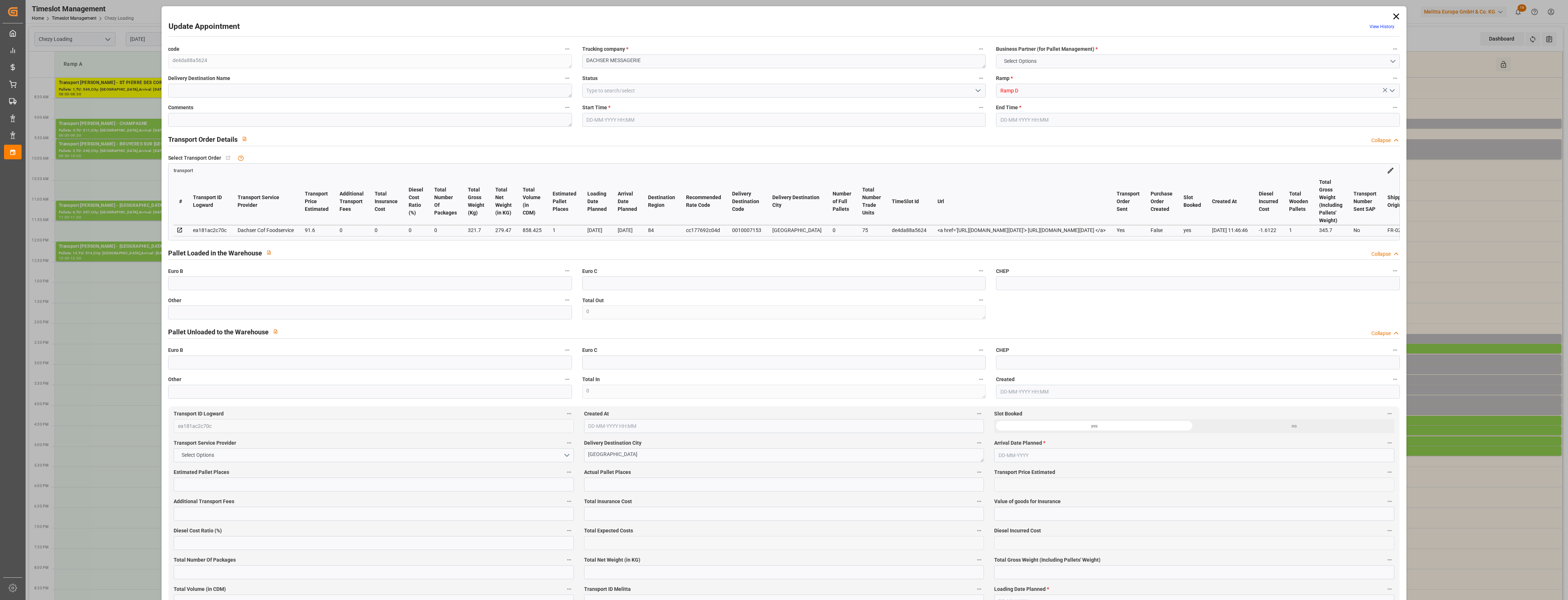
type input "89.9878"
type input "-1.6122"
type input "0"
type input "279.47"
type input "345.7"
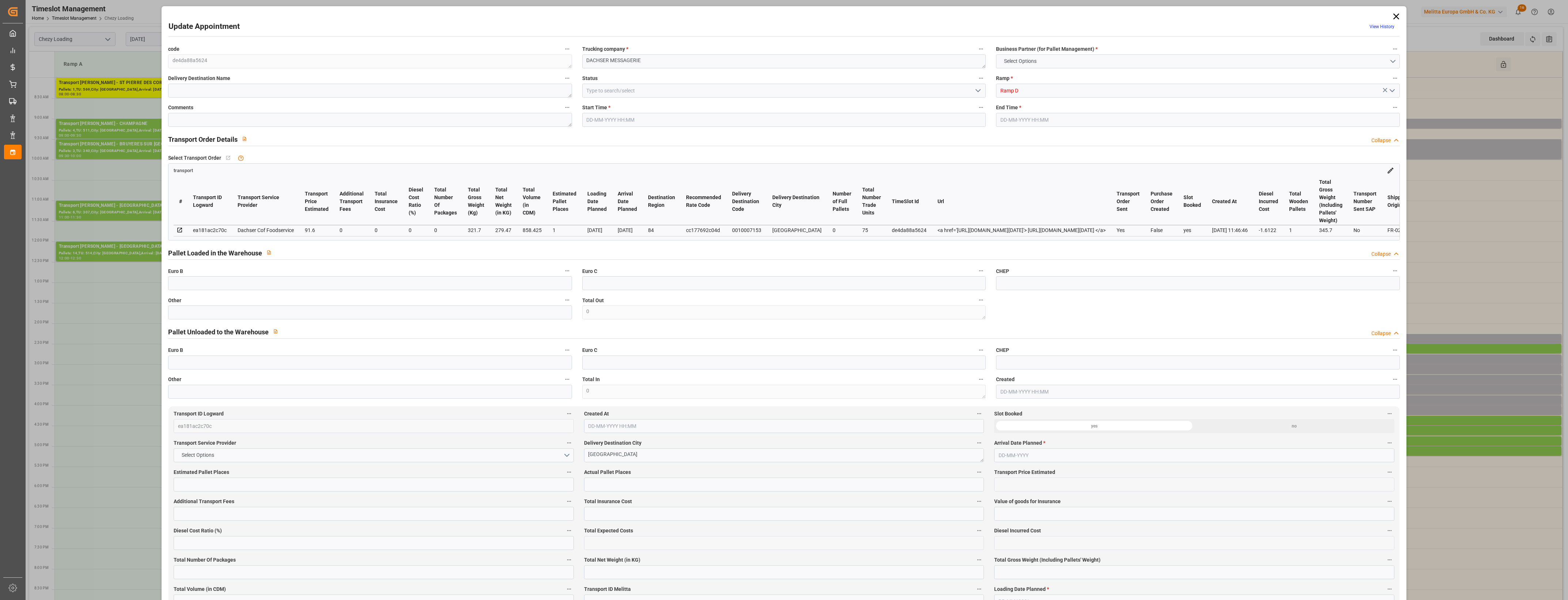
type input "858.425"
type input "84"
type input "0"
type input "75"
type input "1"
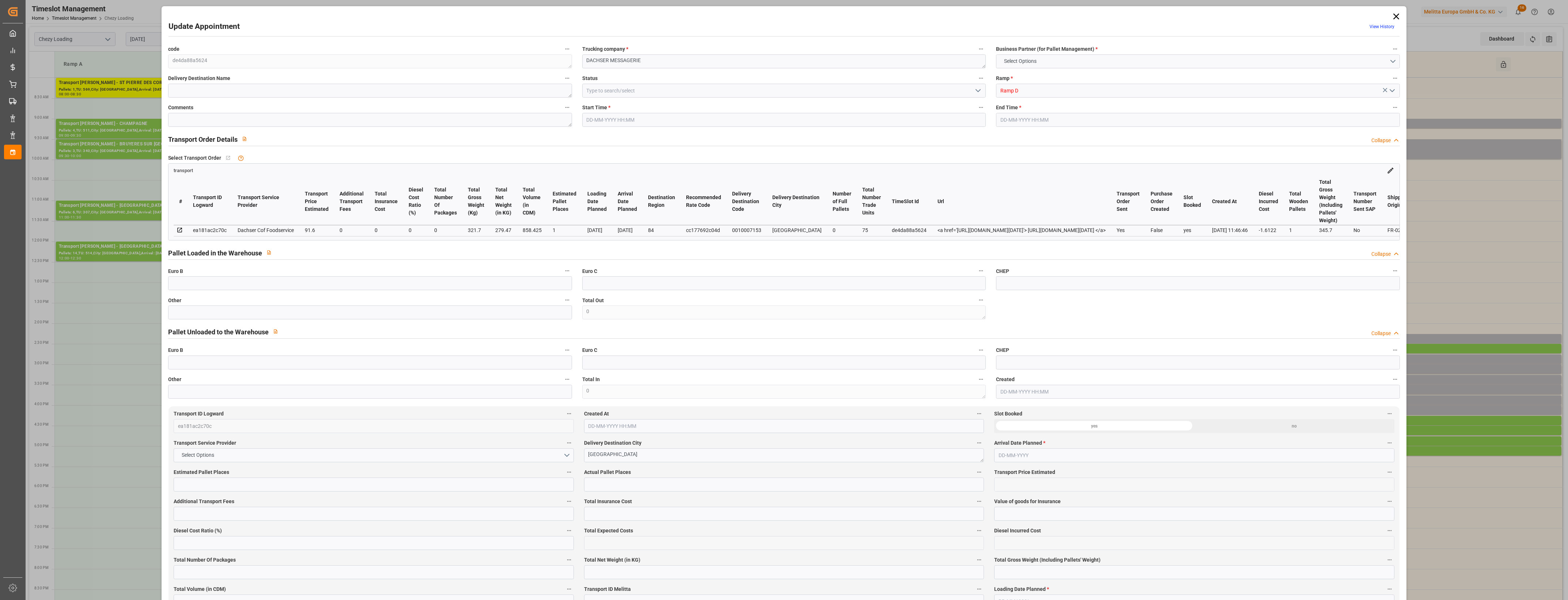
type input "101"
type input "321.7"
type input "0"
type input "4710.8598"
type input "0"
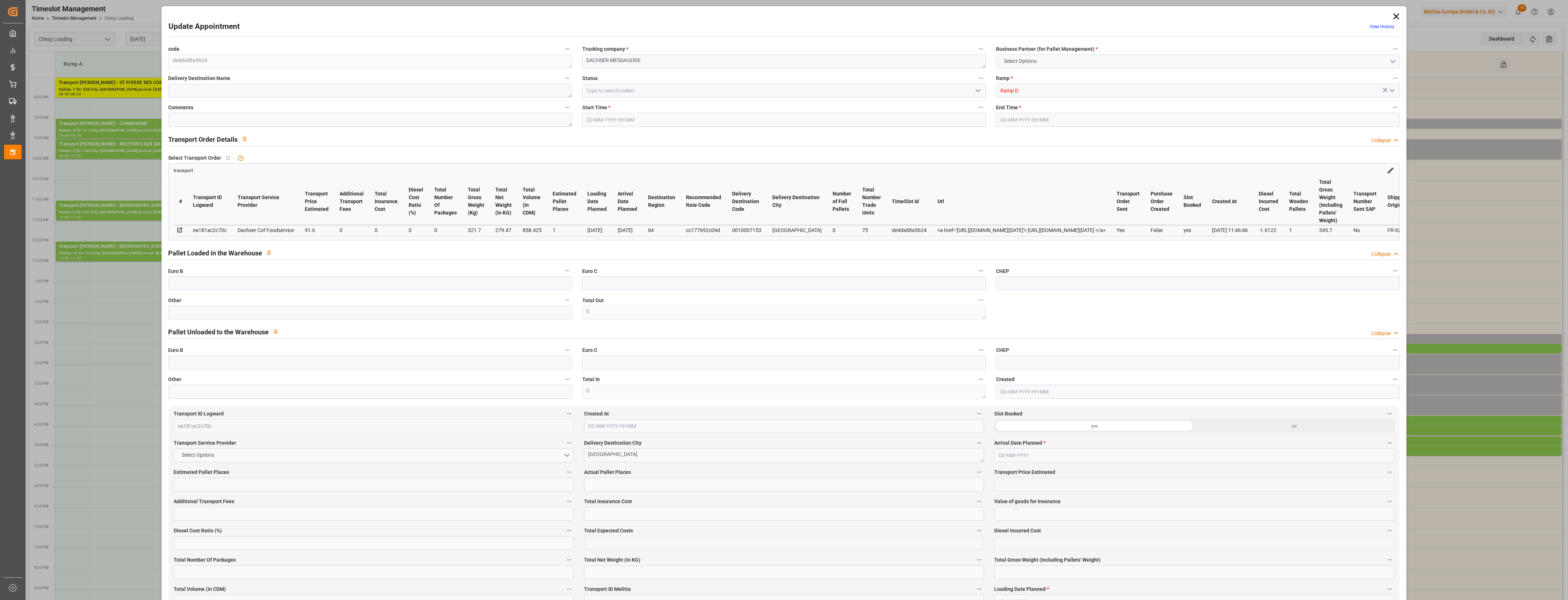
type input "0"
type input "21"
type input "35"
type input "[DATE] 14:45"
type input "[DATE] 15:00"
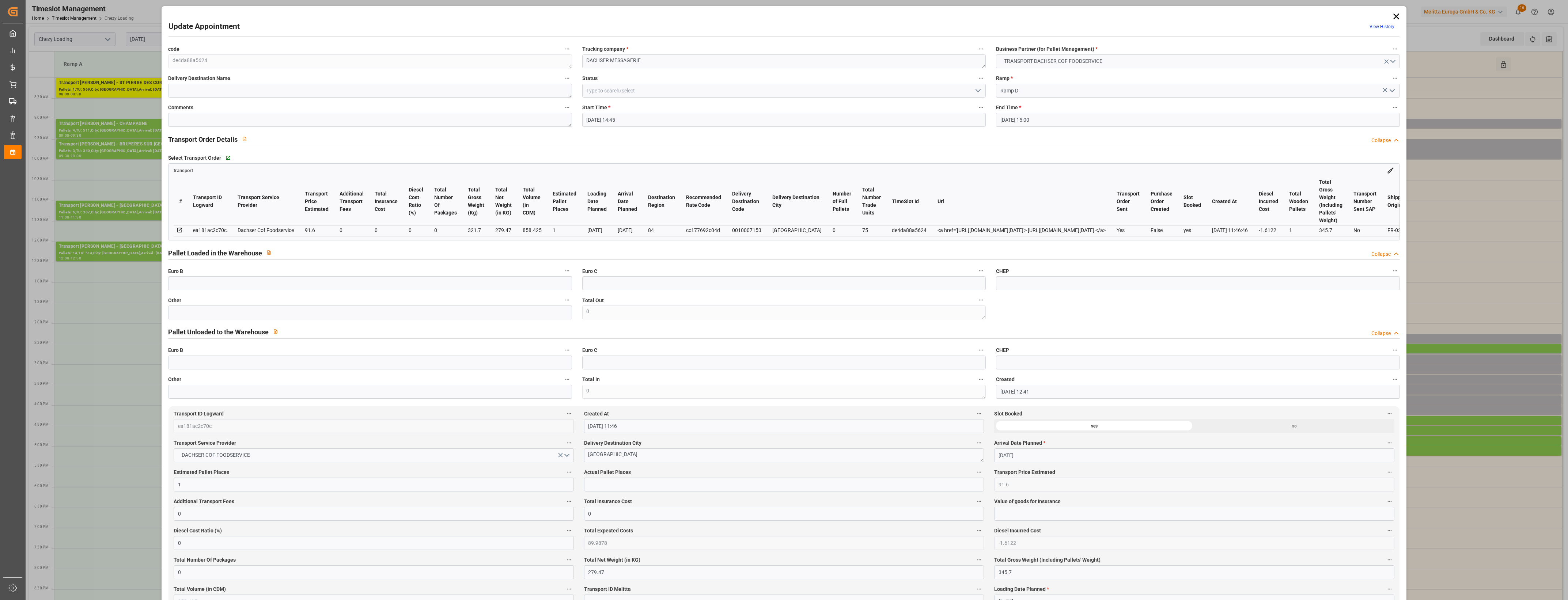
type input "[DATE] 12:41"
type input "[DATE] 11:46"
type input "[DATE]"
click at [1393, 17] on icon at bounding box center [1396, 16] width 6 height 6
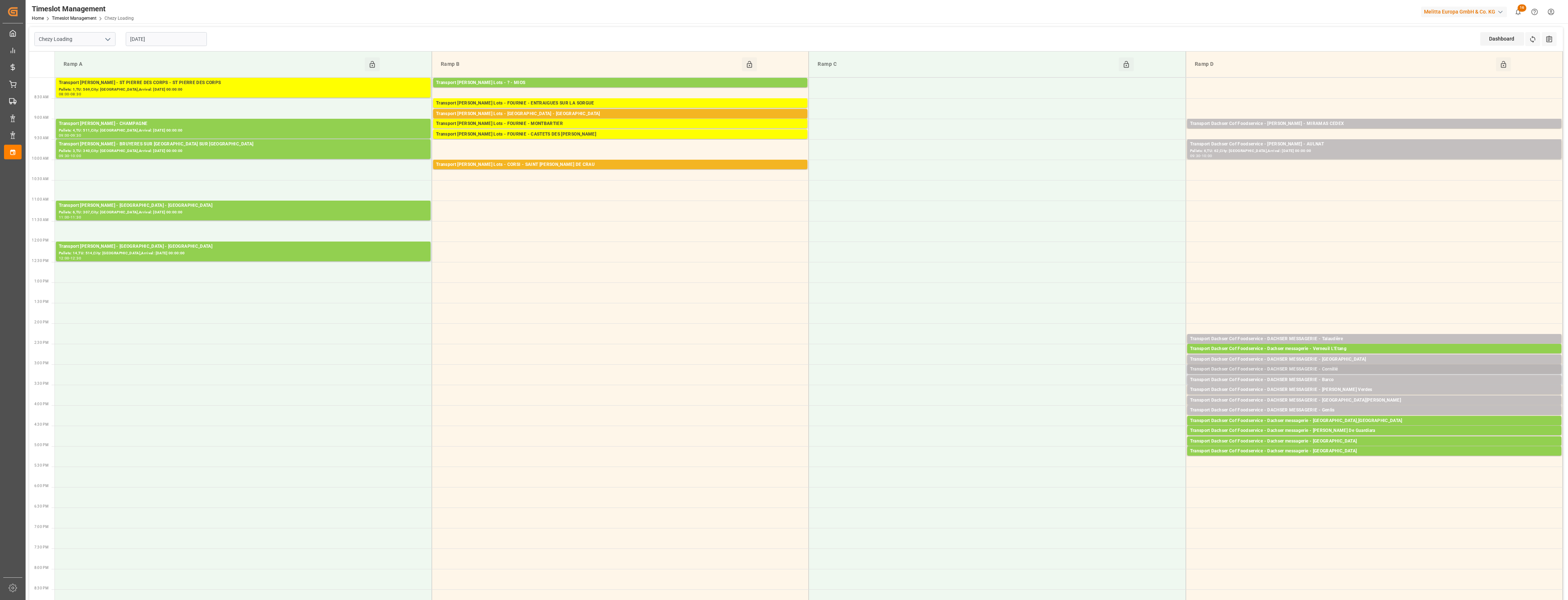
click at [1325, 367] on div "Transport Dachser Cof Foodservice - DACHSER MESSAGERIE - Cornillé" at bounding box center [1374, 369] width 368 height 7
click at [1093, 401] on button "Open" at bounding box center [1091, 402] width 51 height 9
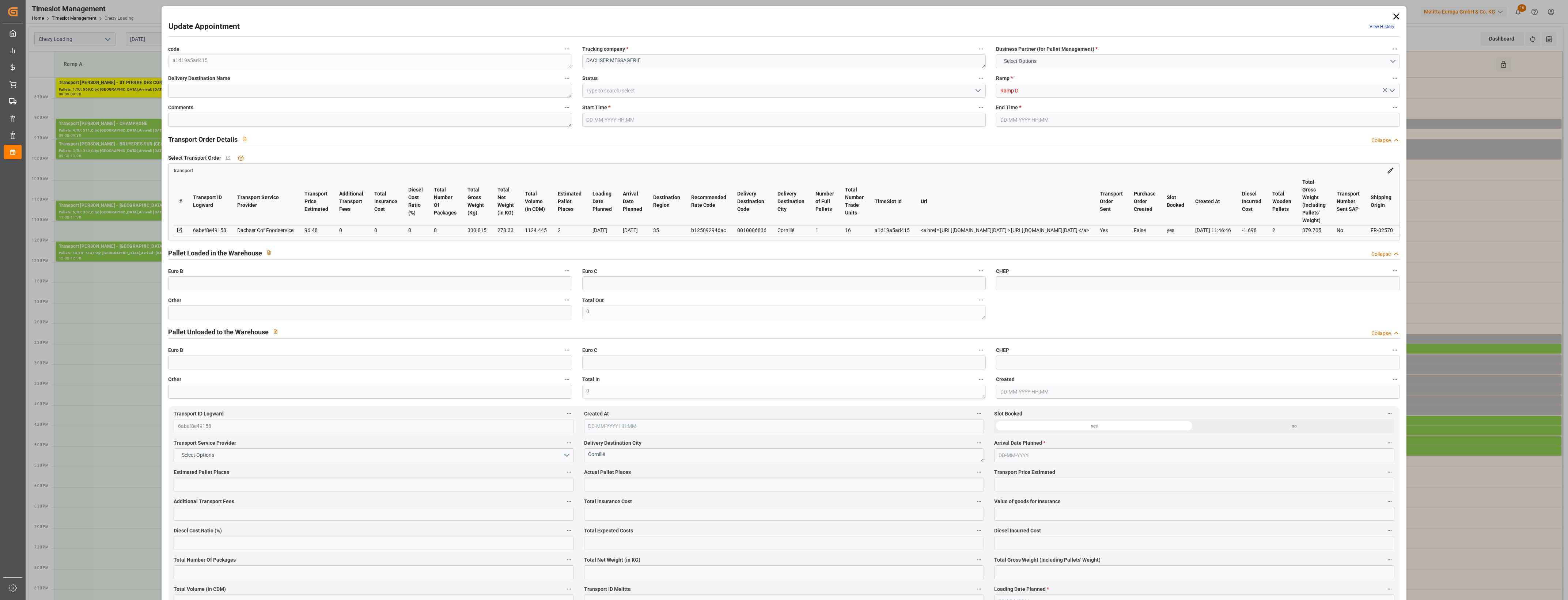
type input "2"
type input "96.48"
type input "0"
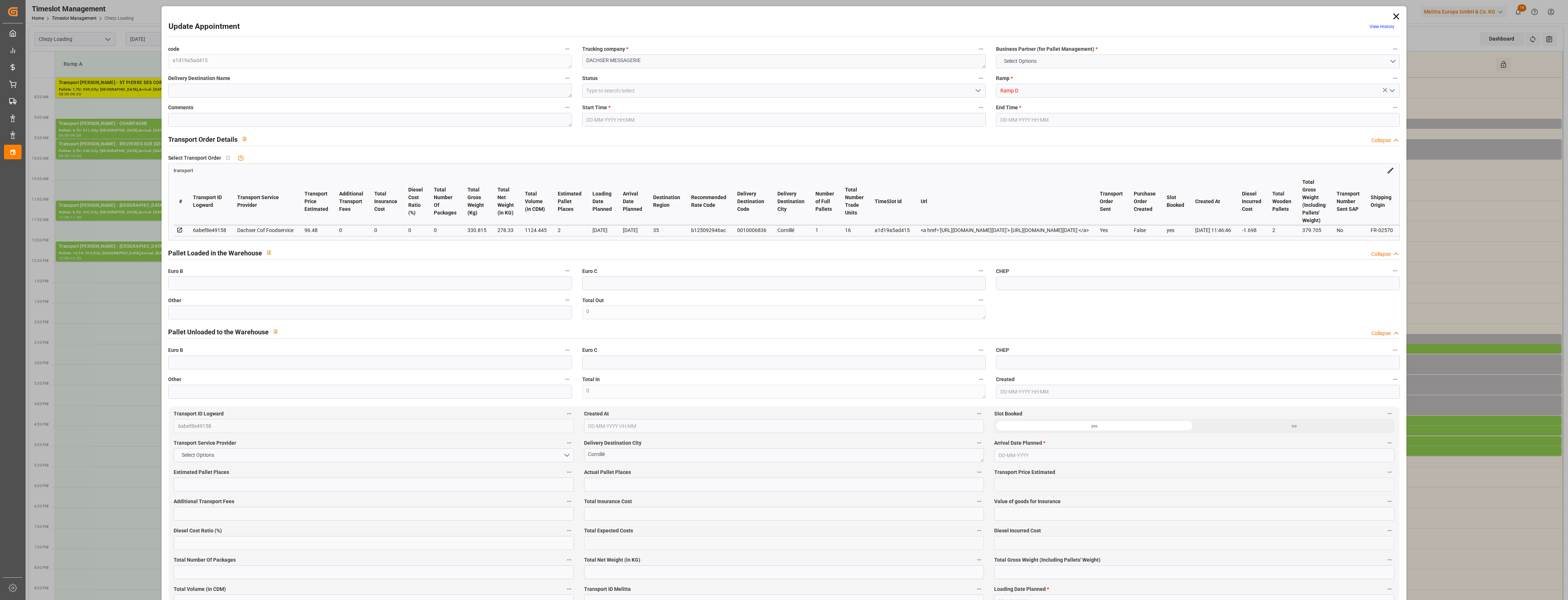
type input "94.782"
type input "-1.698"
type input "0"
type input "278.33"
type input "379.705"
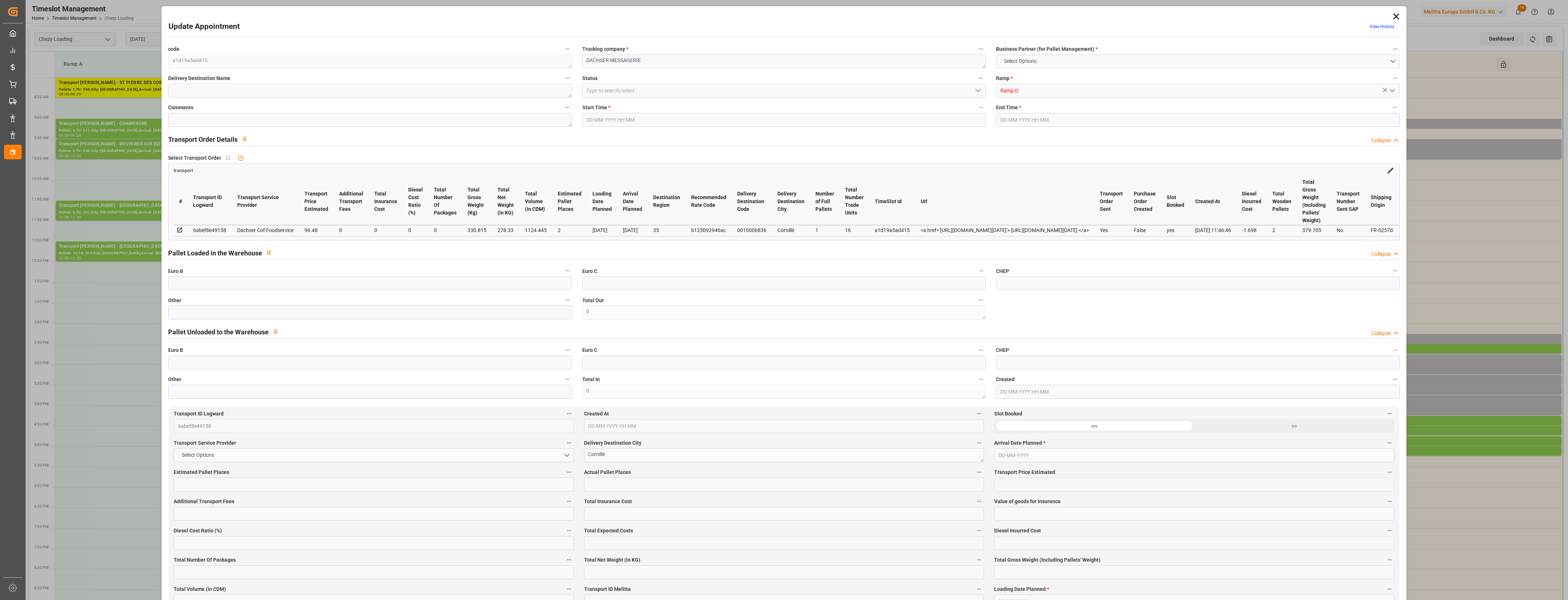
type input "1124.445"
type input "35"
type input "1"
type input "16"
type input "2"
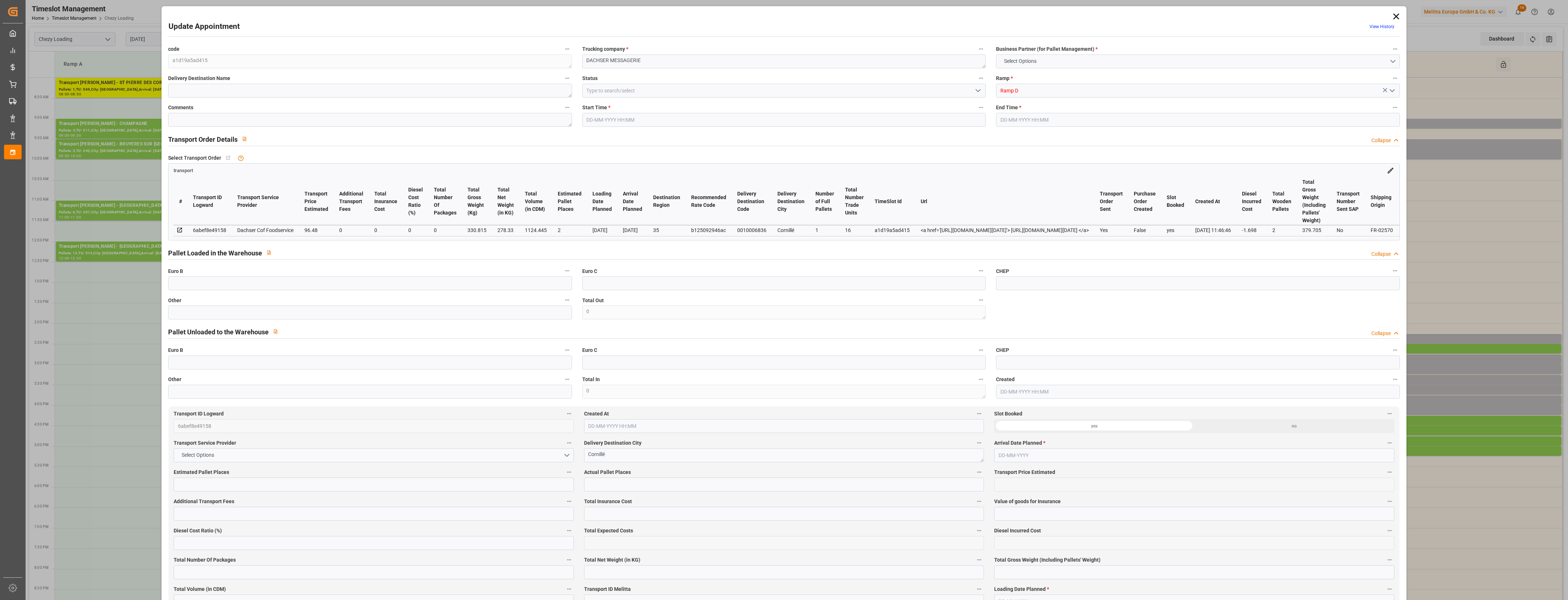
type input "101"
type input "330.815"
type input "0"
type input "4710.8598"
type input "0"
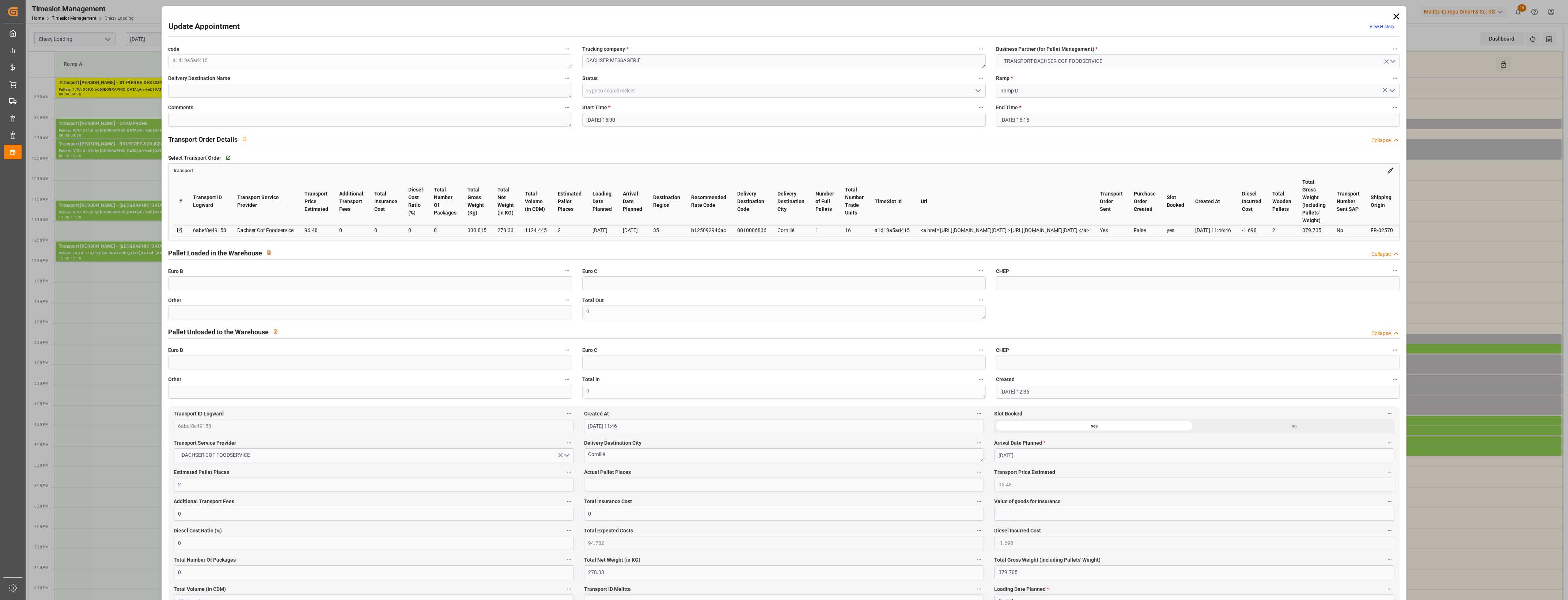
click at [1395, 16] on icon at bounding box center [1396, 16] width 10 height 10
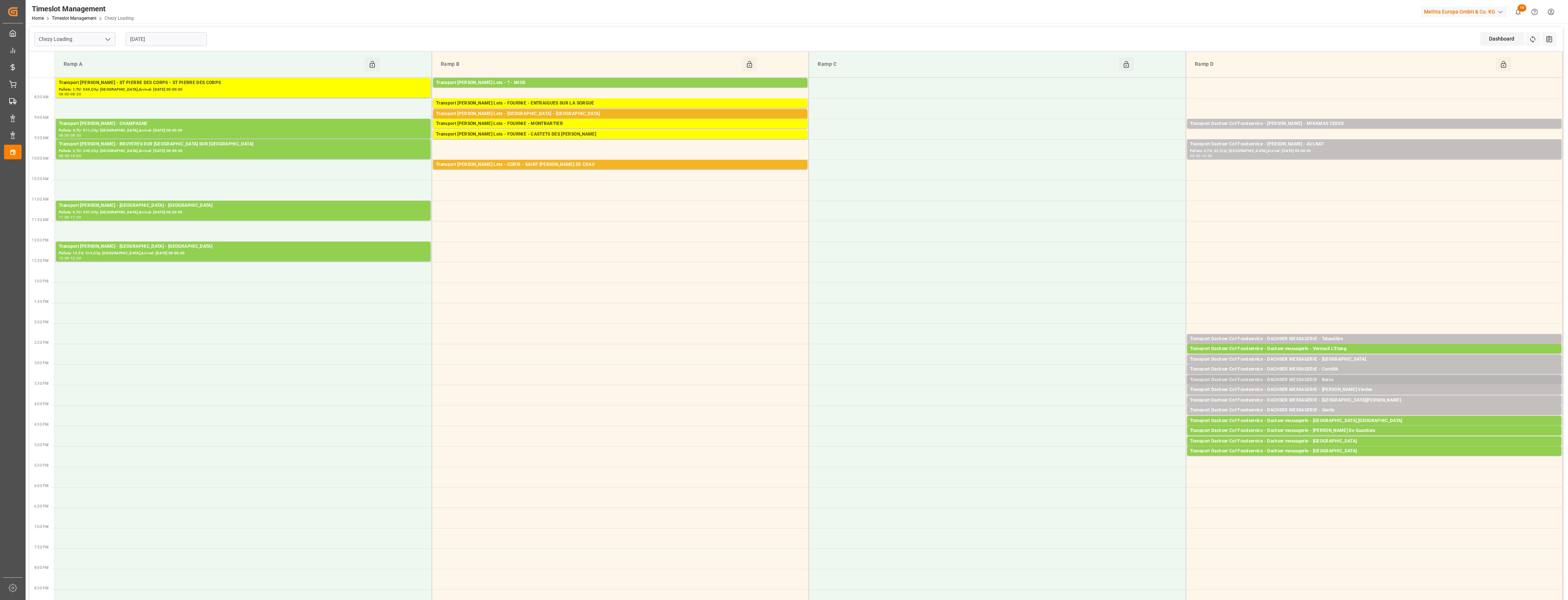
click at [1336, 379] on div "Transport Dachser Cof Foodservice - DACHSER MESSAGERIE - Barco" at bounding box center [1374, 380] width 368 height 7
click at [1108, 401] on button "Open" at bounding box center [1091, 402] width 51 height 9
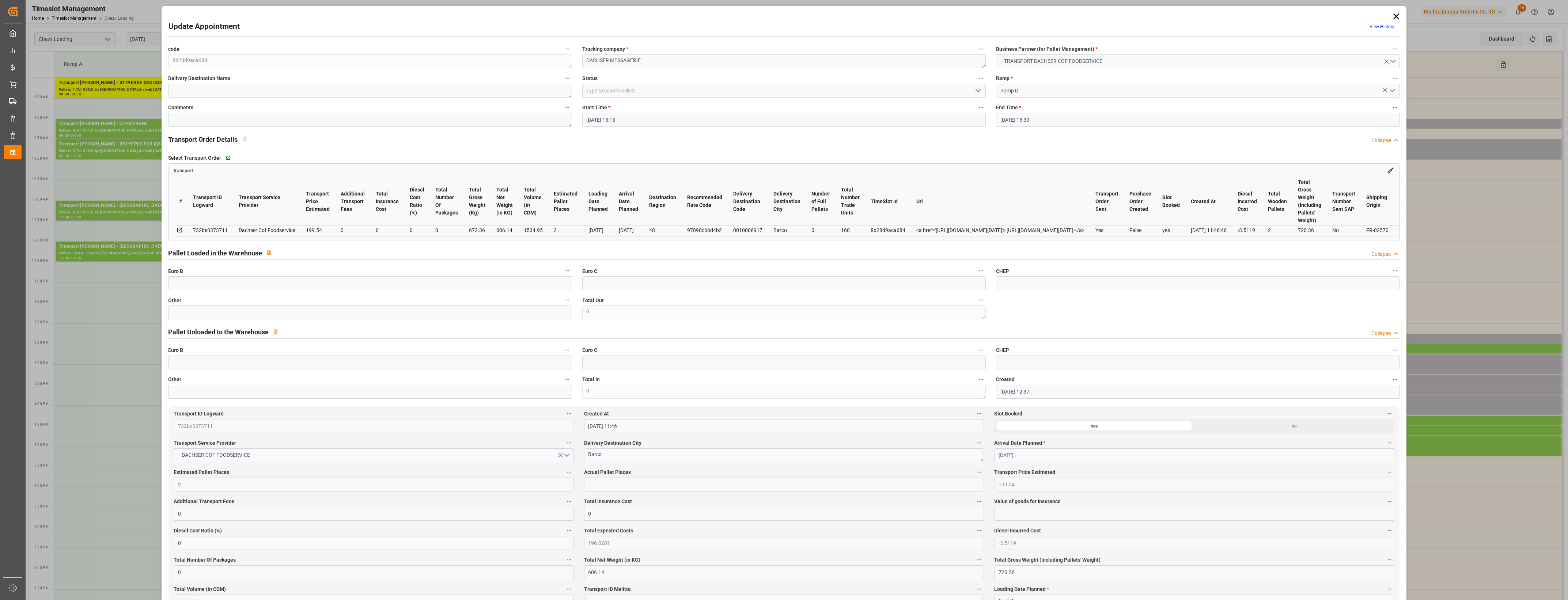
drag, startPoint x: 1393, startPoint y: 20, endPoint x: 1393, endPoint y: 32, distance: 12.0
click at [1393, 20] on icon at bounding box center [1396, 16] width 10 height 10
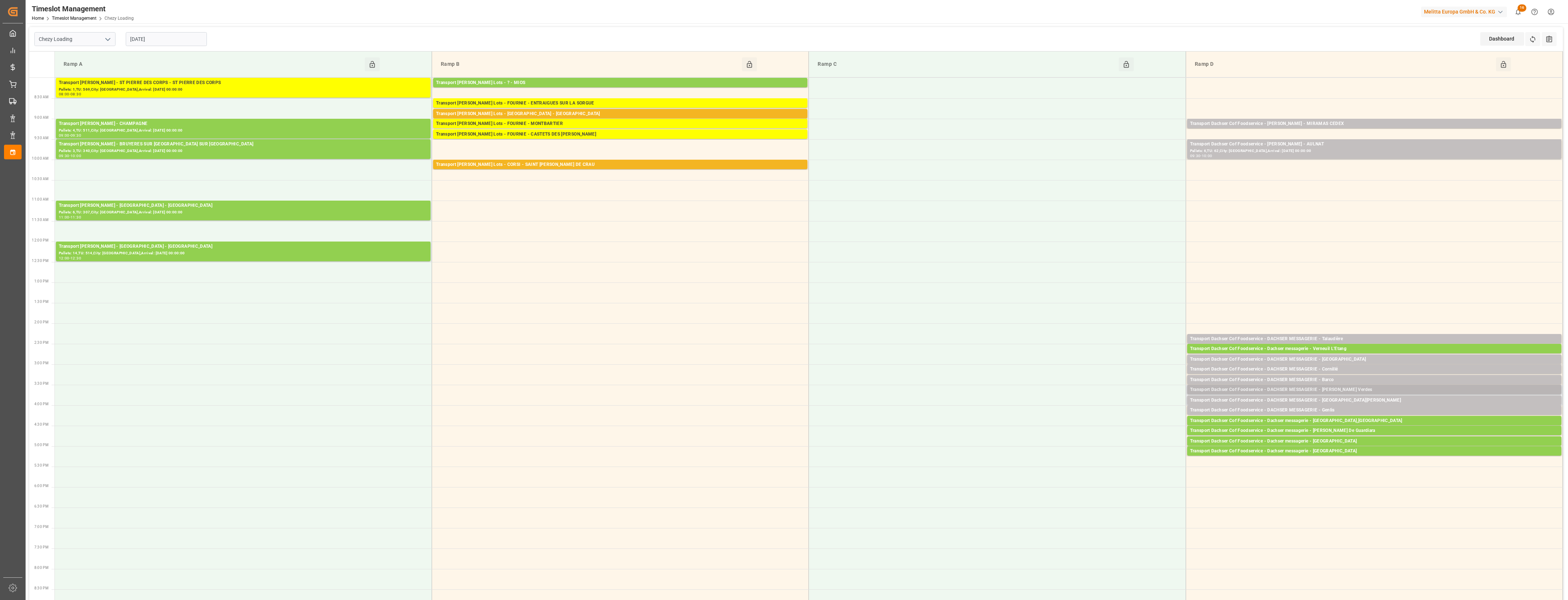
click at [1355, 388] on div "Transport Dachser Cof Foodservice - DACHSER MESSAGERIE - [PERSON_NAME] Verdes" at bounding box center [1374, 390] width 368 height 7
click at [1108, 420] on button "Open" at bounding box center [1091, 423] width 51 height 9
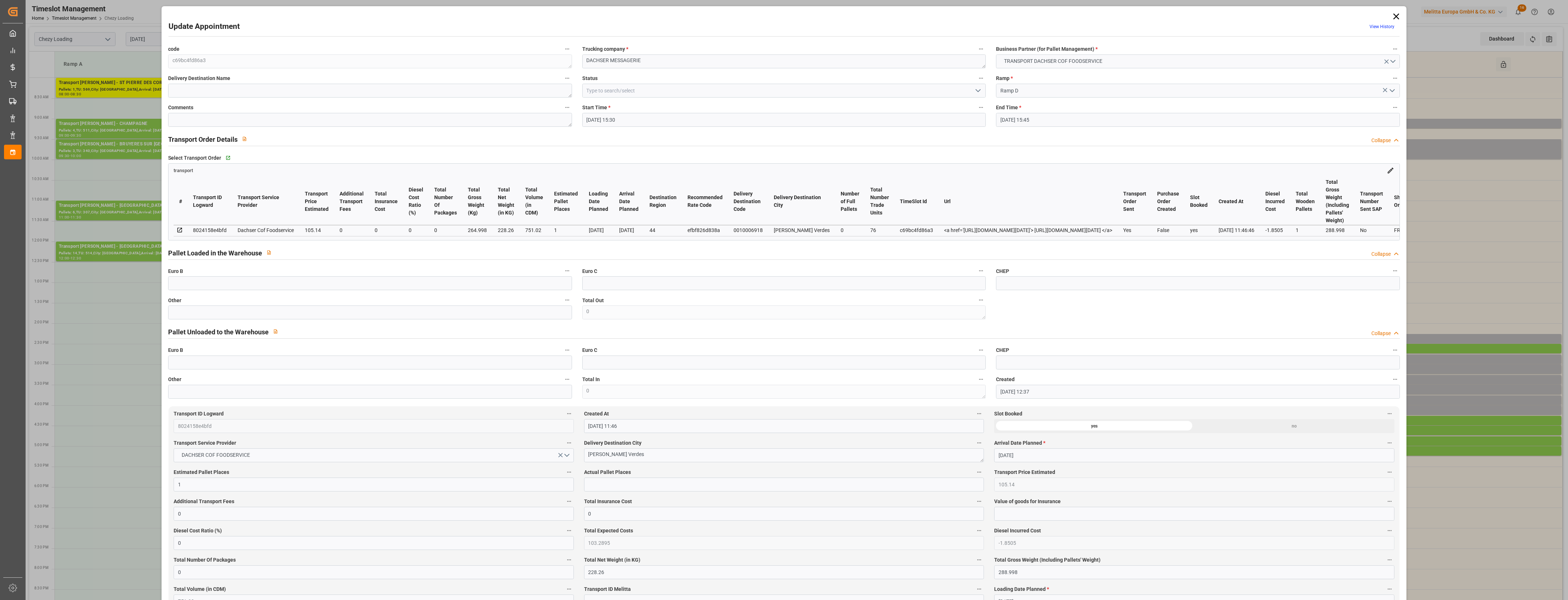
click at [1393, 15] on icon at bounding box center [1396, 16] width 10 height 10
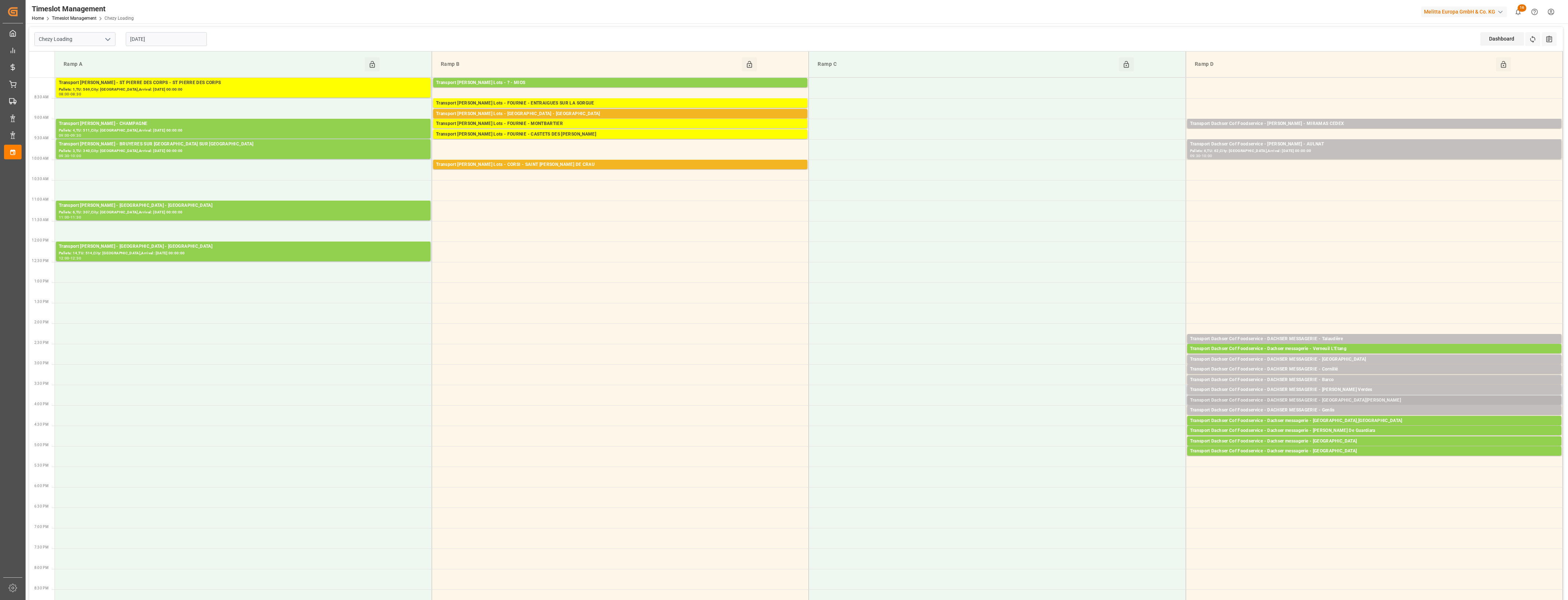
click at [1346, 399] on div "Transport Dachser Cof Foodservice - DACHSER MESSAGERIE - [GEOGRAPHIC_DATA][PERS…" at bounding box center [1374, 400] width 368 height 7
click at [1079, 420] on button "Open" at bounding box center [1091, 423] width 51 height 9
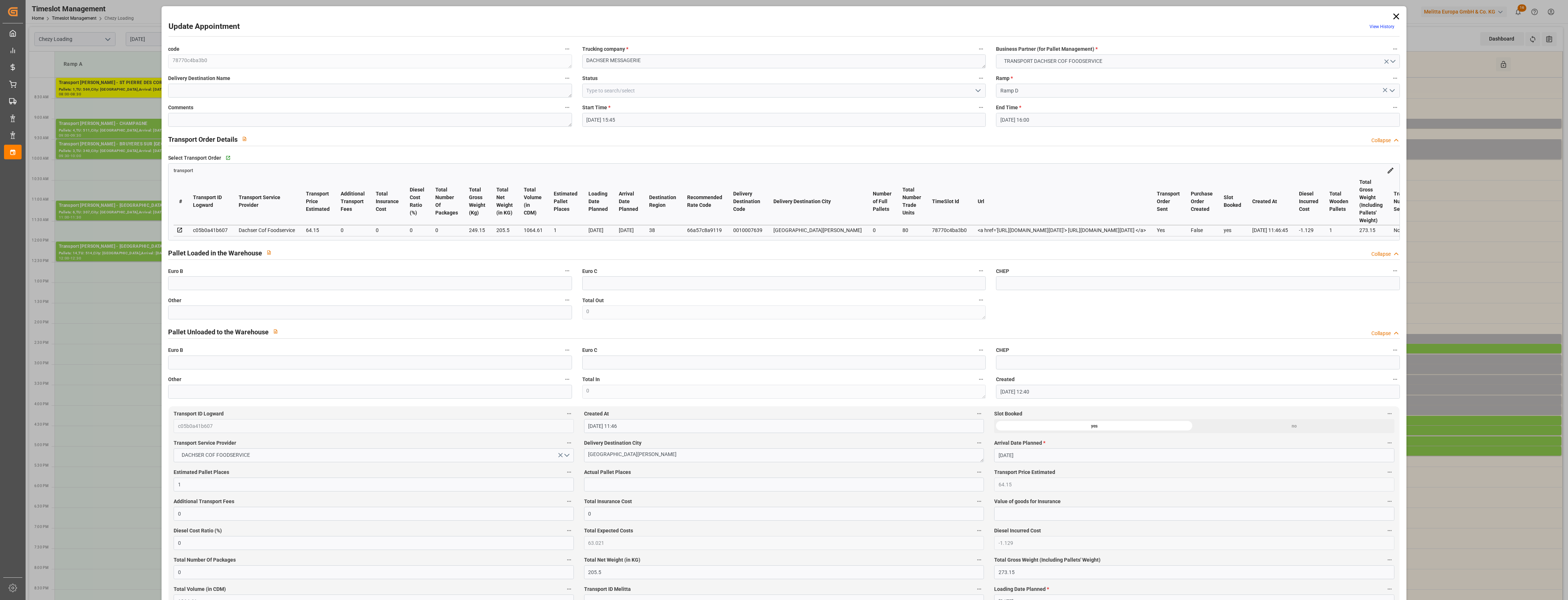
click at [1395, 15] on icon at bounding box center [1396, 16] width 6 height 6
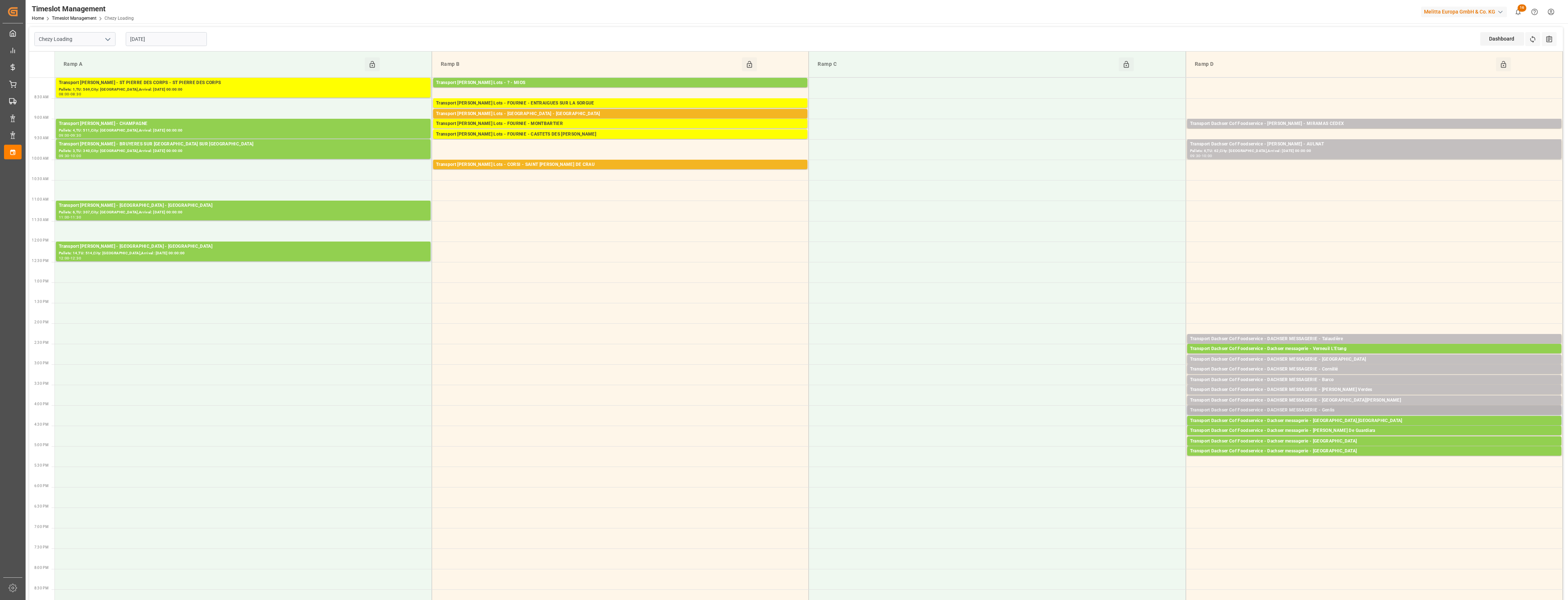
click at [1335, 410] on div "Transport Dachser Cof Foodservice - DACHSER MESSAGERIE - Genlis" at bounding box center [1374, 410] width 368 height 7
click at [1097, 441] on button "Open" at bounding box center [1091, 443] width 51 height 9
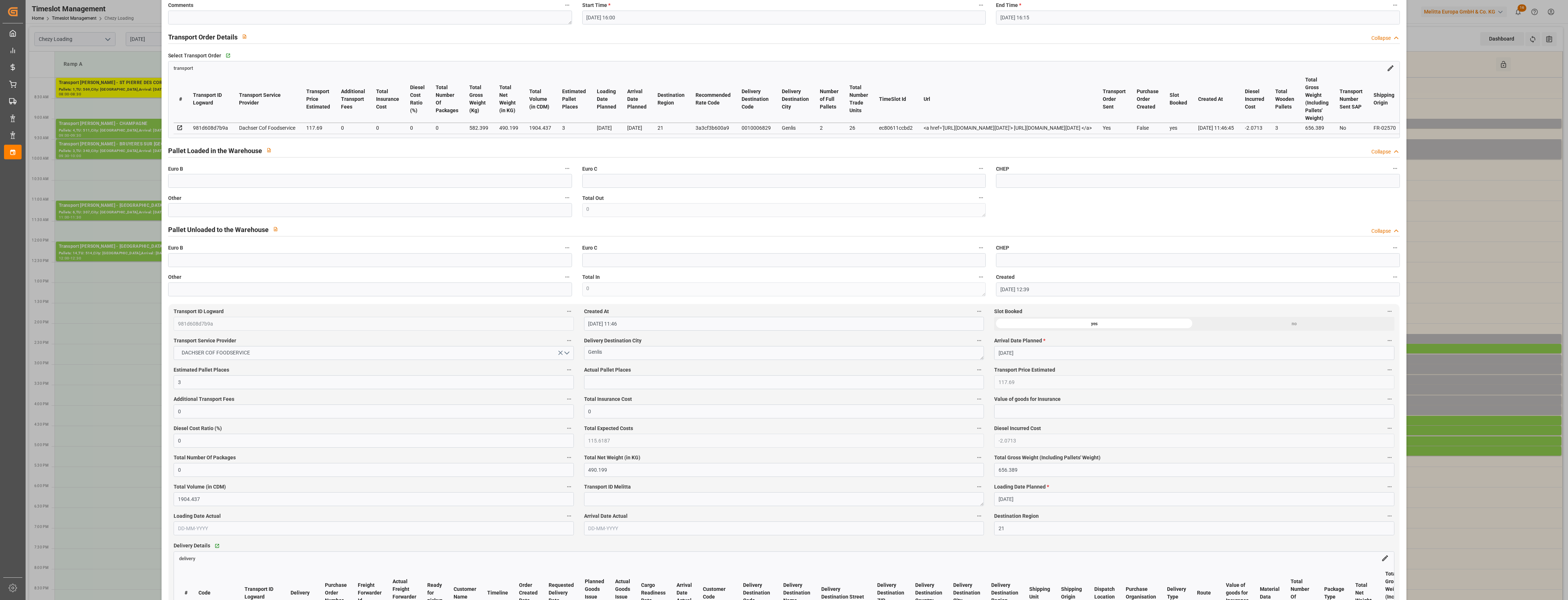
scroll to position [91, 0]
